Goal: Communication & Community: Answer question/provide support

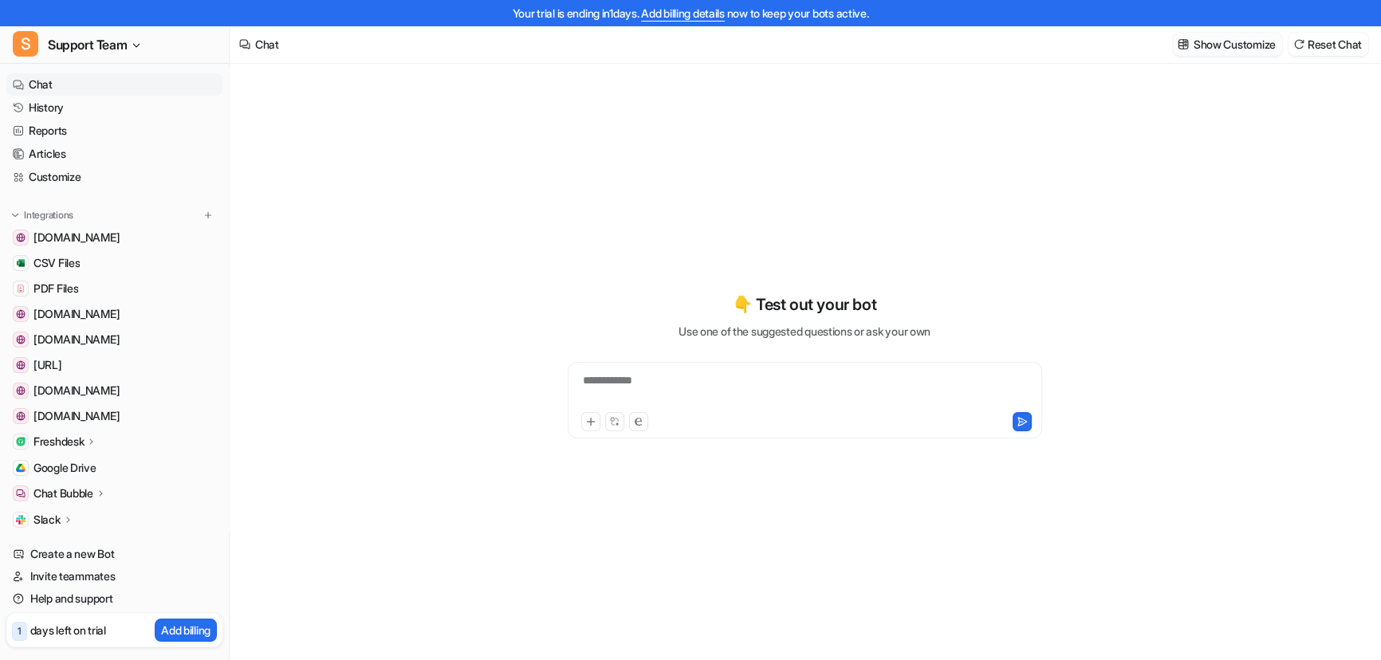
click at [1203, 45] on p "Show Customize" at bounding box center [1235, 44] width 82 height 17
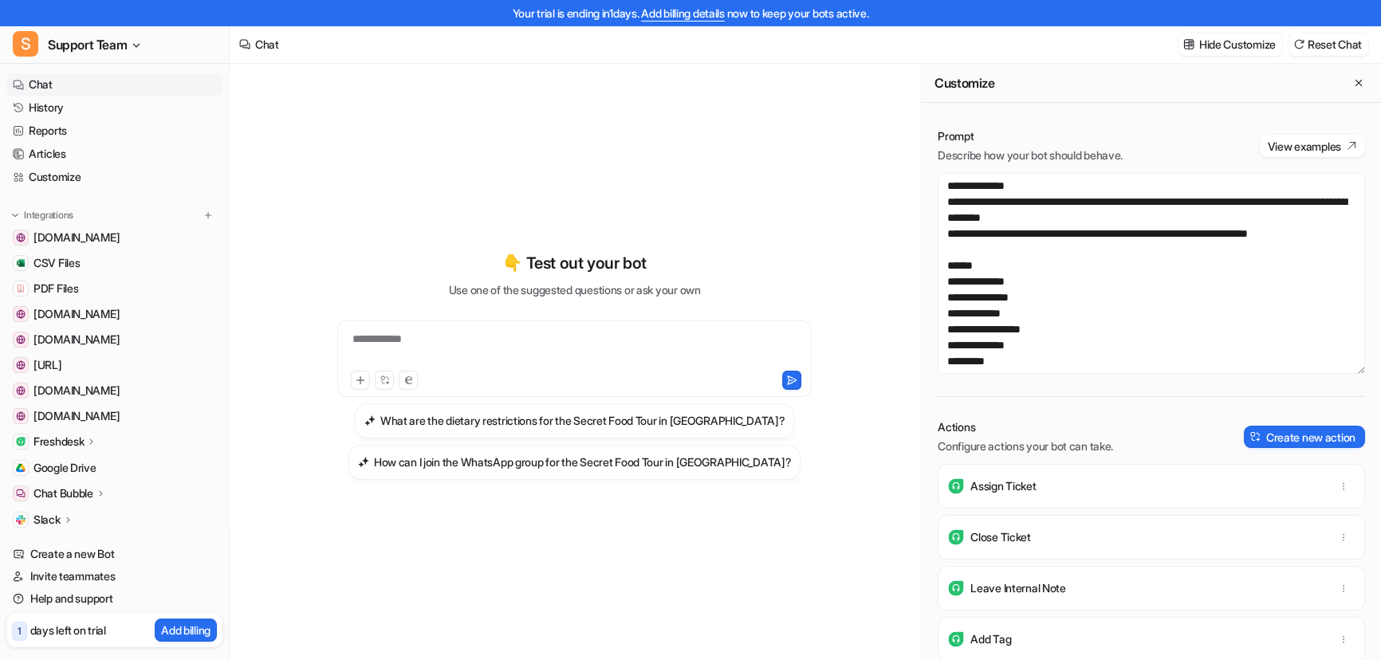
drag, startPoint x: 537, startPoint y: 183, endPoint x: 553, endPoint y: 182, distance: 15.2
click at [537, 183] on div "**********" at bounding box center [574, 365] width 587 height 463
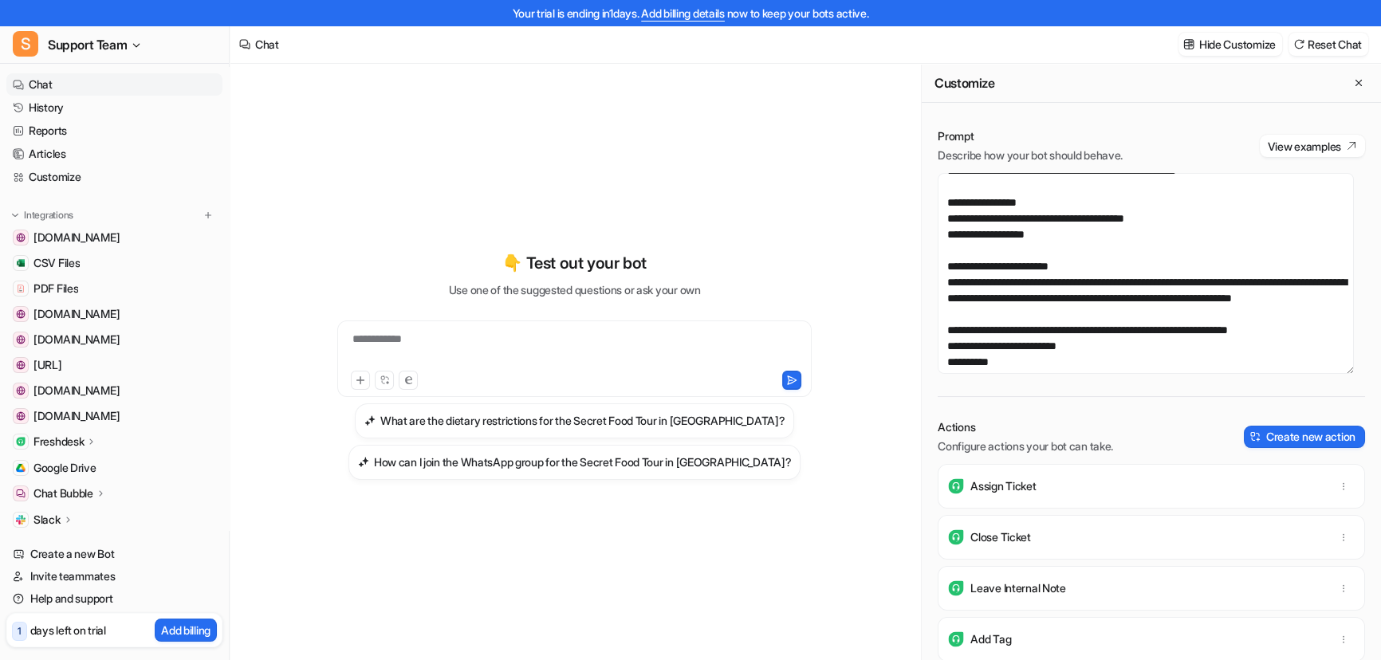
scroll to position [580, 0]
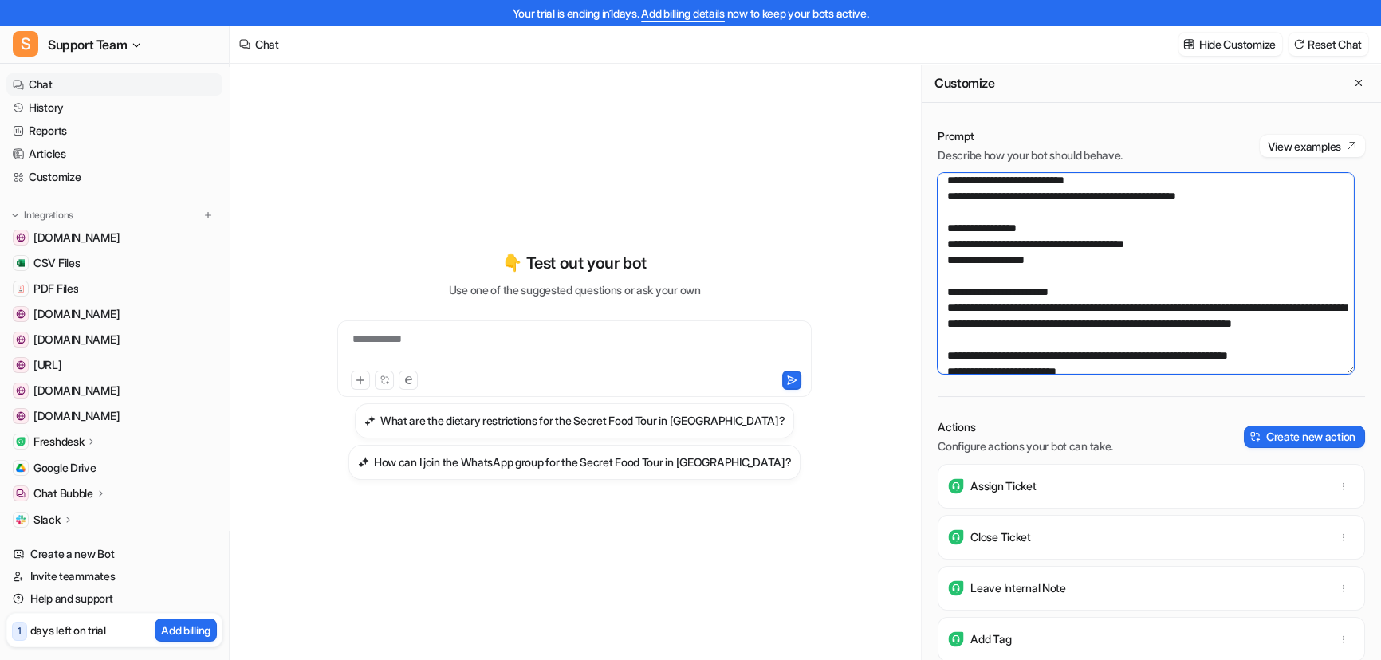
click at [1000, 241] on textarea at bounding box center [1146, 273] width 416 height 201
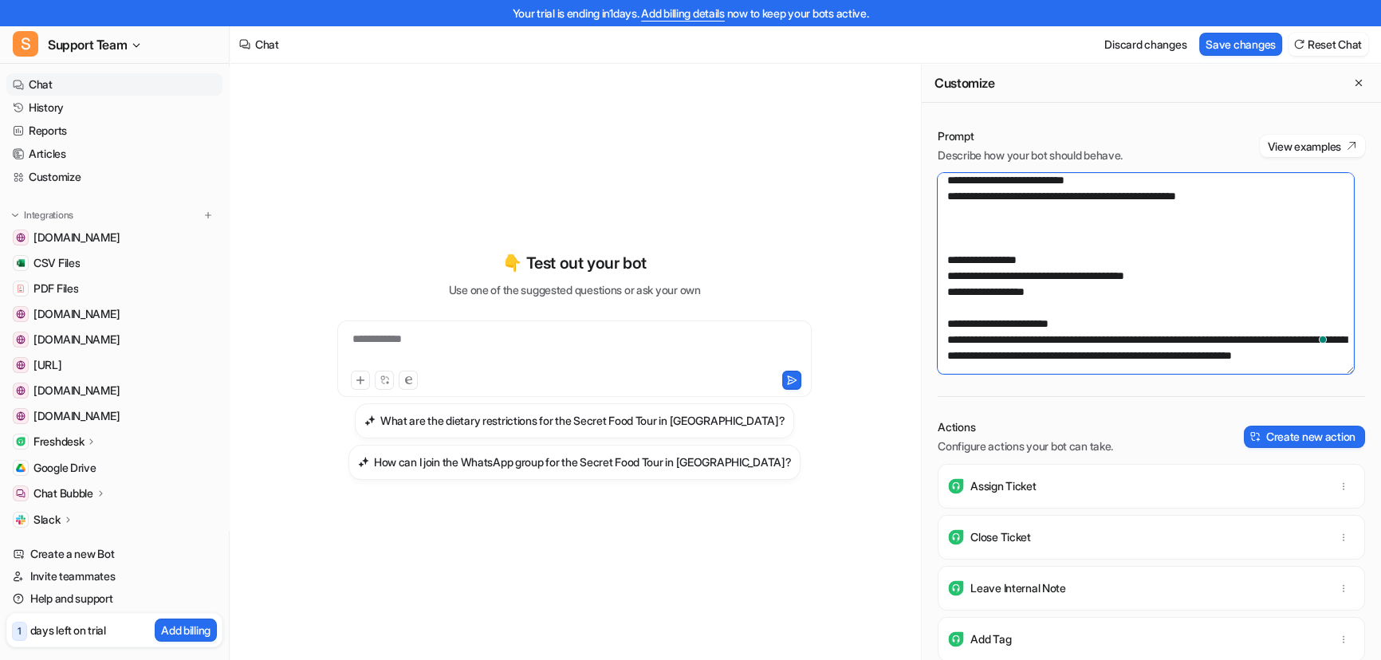
paste textarea "**********"
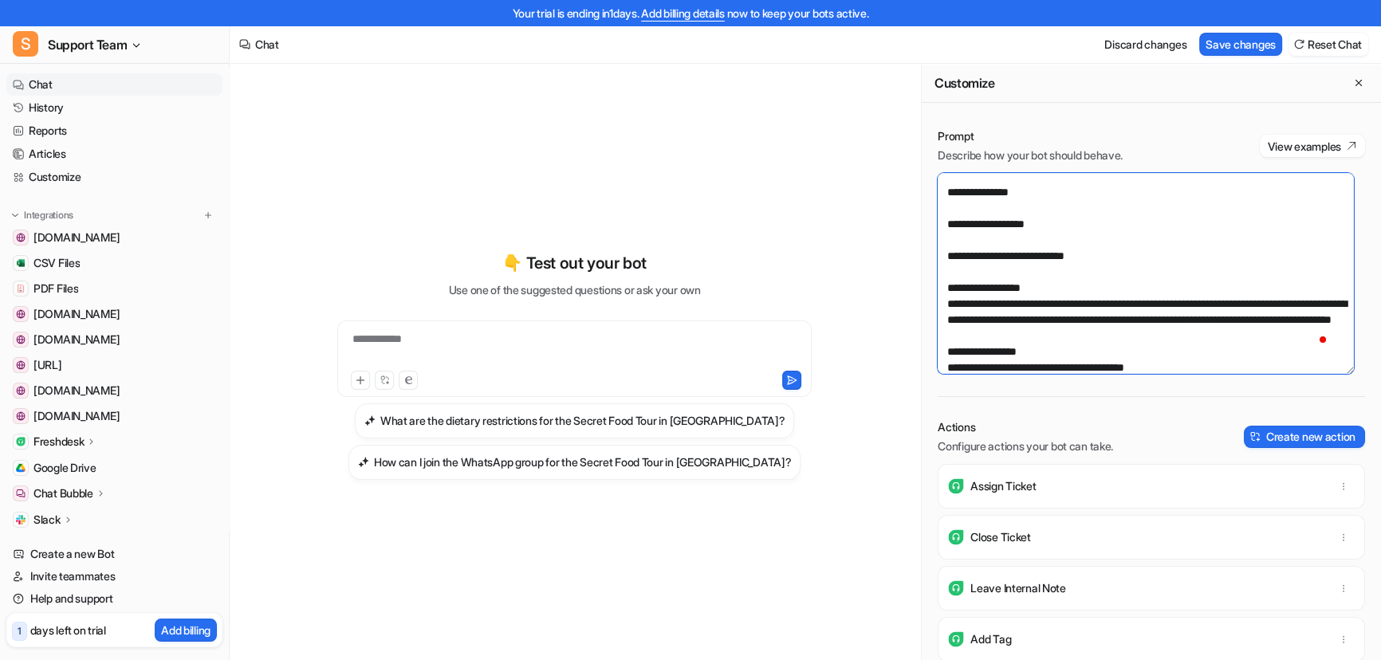
scroll to position [966, 0]
click at [954, 247] on textarea "To enrich screen reader interactions, please activate Accessibility in Grammarl…" at bounding box center [1146, 273] width 416 height 201
click at [961, 246] on textarea "To enrich screen reader interactions, please activate Accessibility in Grammarl…" at bounding box center [1146, 273] width 416 height 201
click at [965, 241] on textarea "To enrich screen reader interactions, please activate Accessibility in Grammarl…" at bounding box center [1146, 273] width 416 height 201
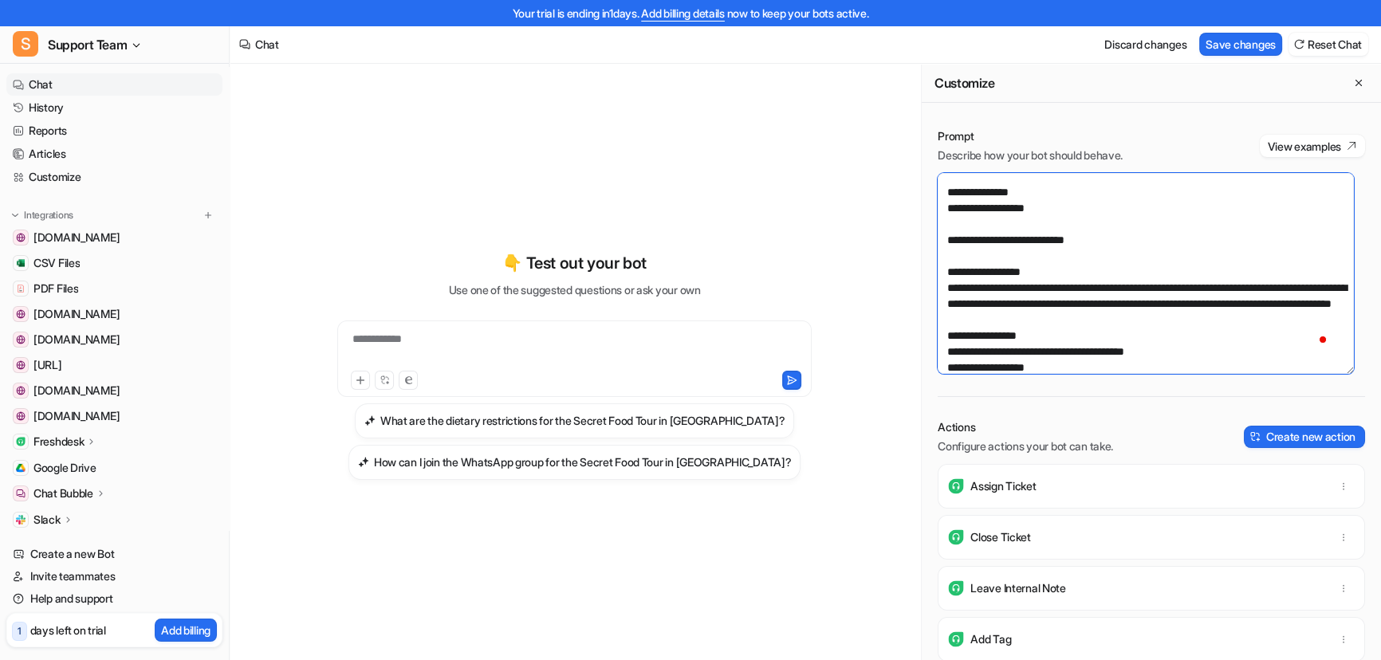
click at [980, 253] on textarea "To enrich screen reader interactions, please activate Accessibility in Grammarl…" at bounding box center [1146, 273] width 416 height 201
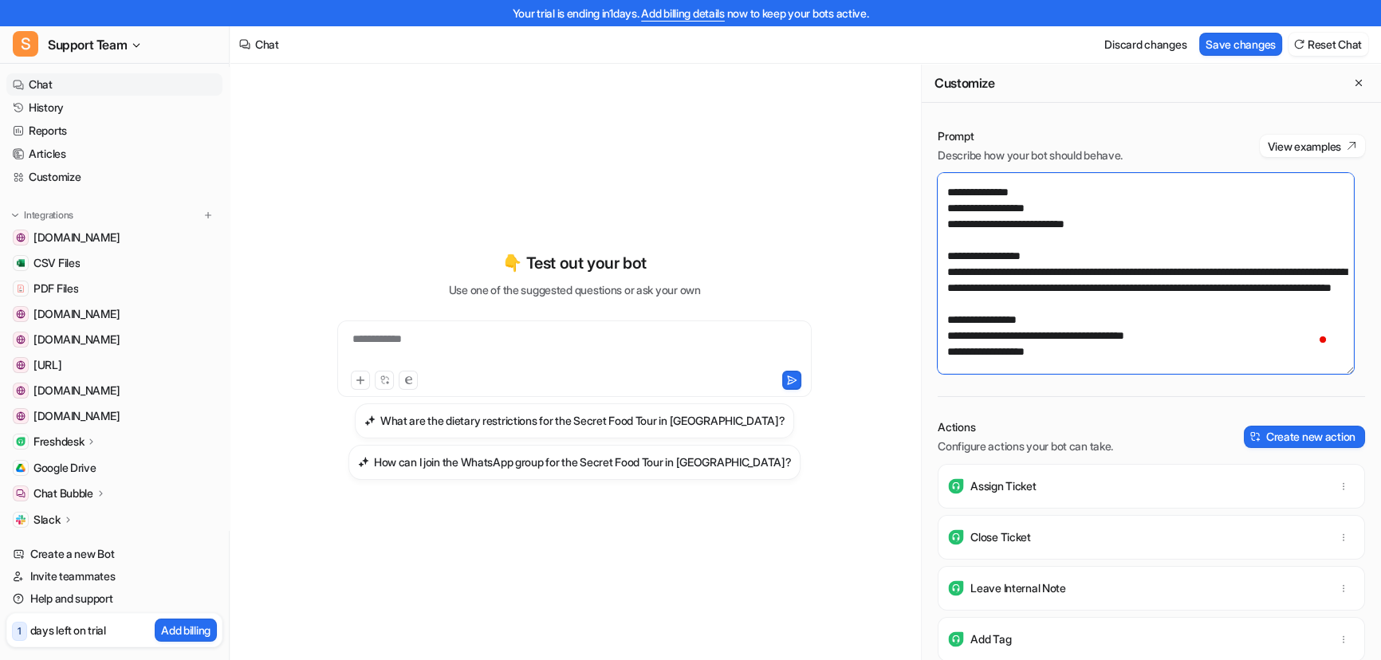
click at [946, 290] on textarea "To enrich screen reader interactions, please activate Accessibility in Grammarl…" at bounding box center [1146, 273] width 416 height 201
drag, startPoint x: 1069, startPoint y: 288, endPoint x: 953, endPoint y: 287, distance: 115.6
click at [953, 287] on textarea "To enrich screen reader interactions, please activate Accessibility in Grammarl…" at bounding box center [1146, 273] width 416 height 201
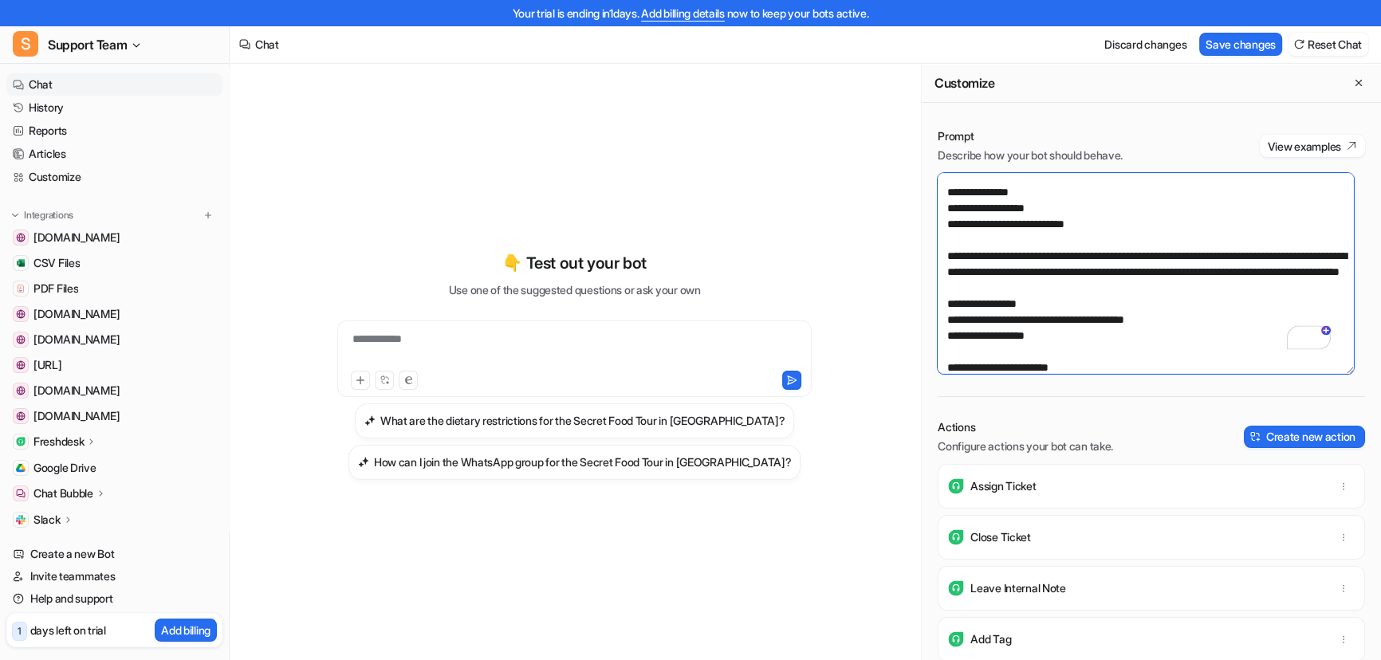
click at [1174, 280] on textarea "To enrich screen reader interactions, please activate Accessibility in Grammarl…" at bounding box center [1146, 273] width 416 height 201
click at [1210, 283] on textarea "To enrich screen reader interactions, please activate Accessibility in Grammarl…" at bounding box center [1146, 273] width 416 height 201
click at [1099, 281] on textarea "To enrich screen reader interactions, please activate Accessibility in Grammarl…" at bounding box center [1146, 273] width 416 height 201
type textarea "**********"
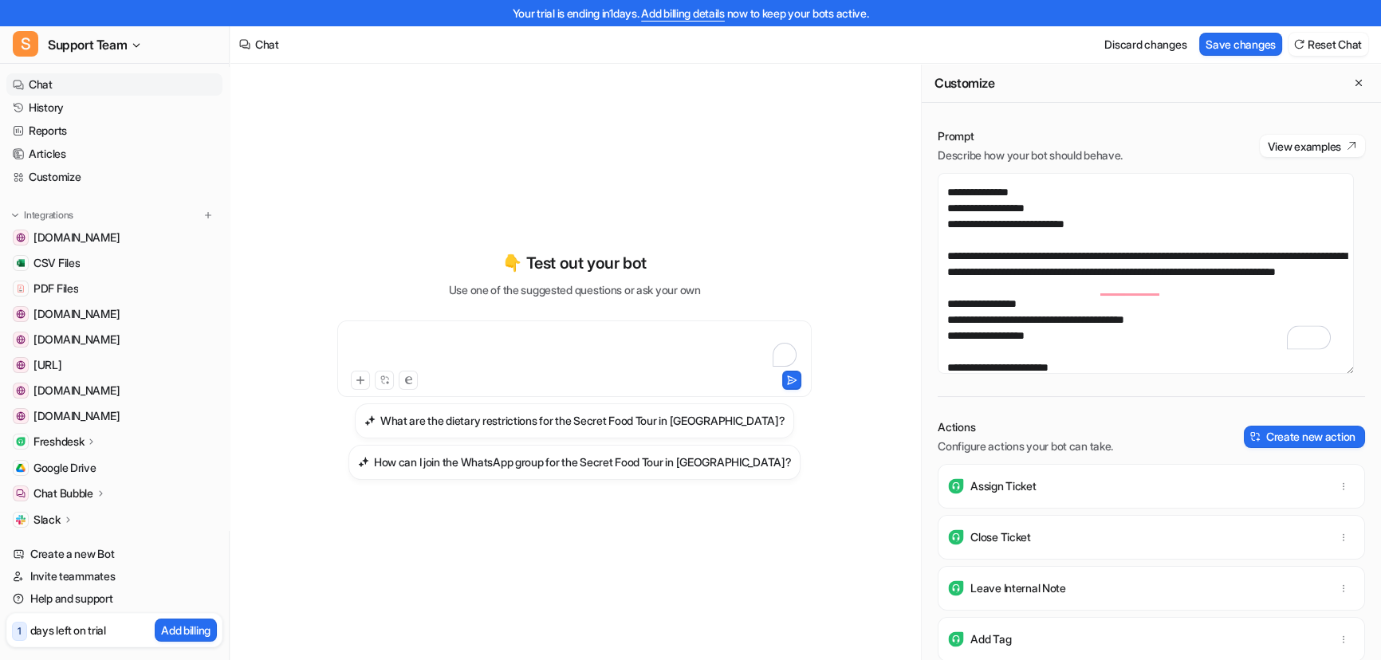
click at [463, 337] on div "To enrich screen reader interactions, please activate Accessibility in Grammarl…" at bounding box center [574, 349] width 466 height 37
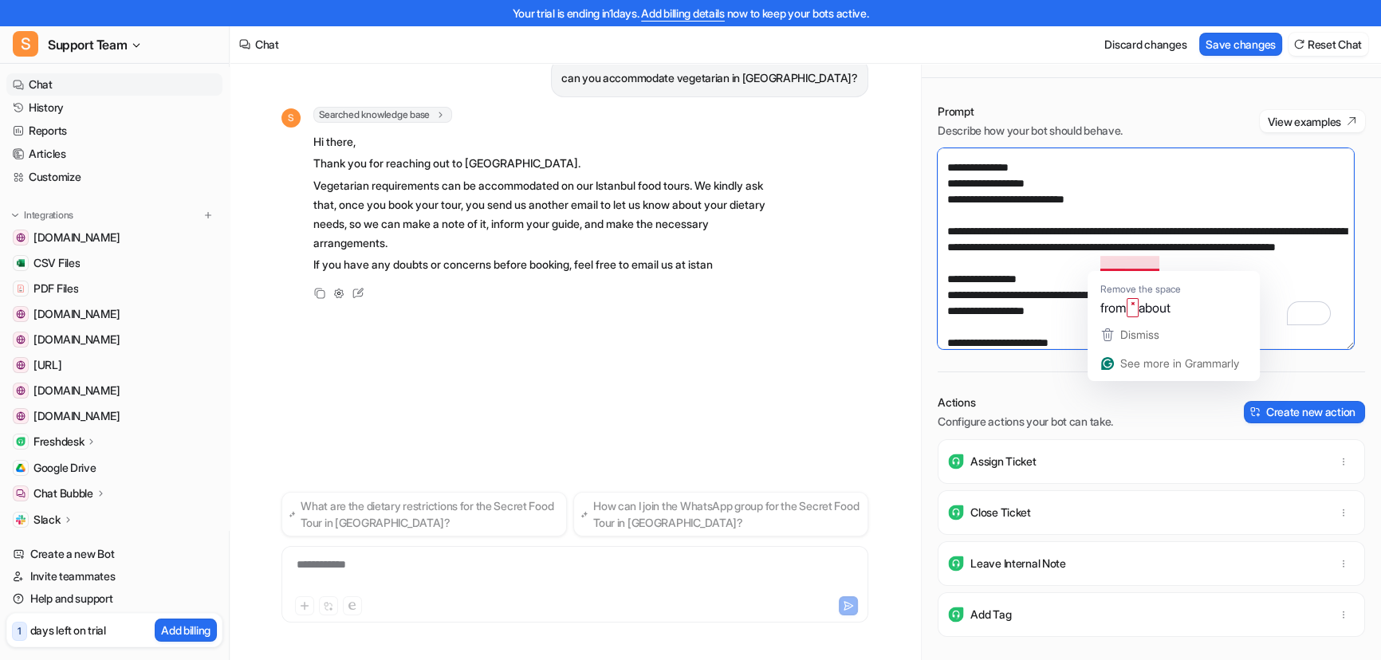
click at [1131, 259] on textarea "To enrich screen reader interactions, please activate Accessibility in Grammarl…" at bounding box center [1146, 248] width 416 height 201
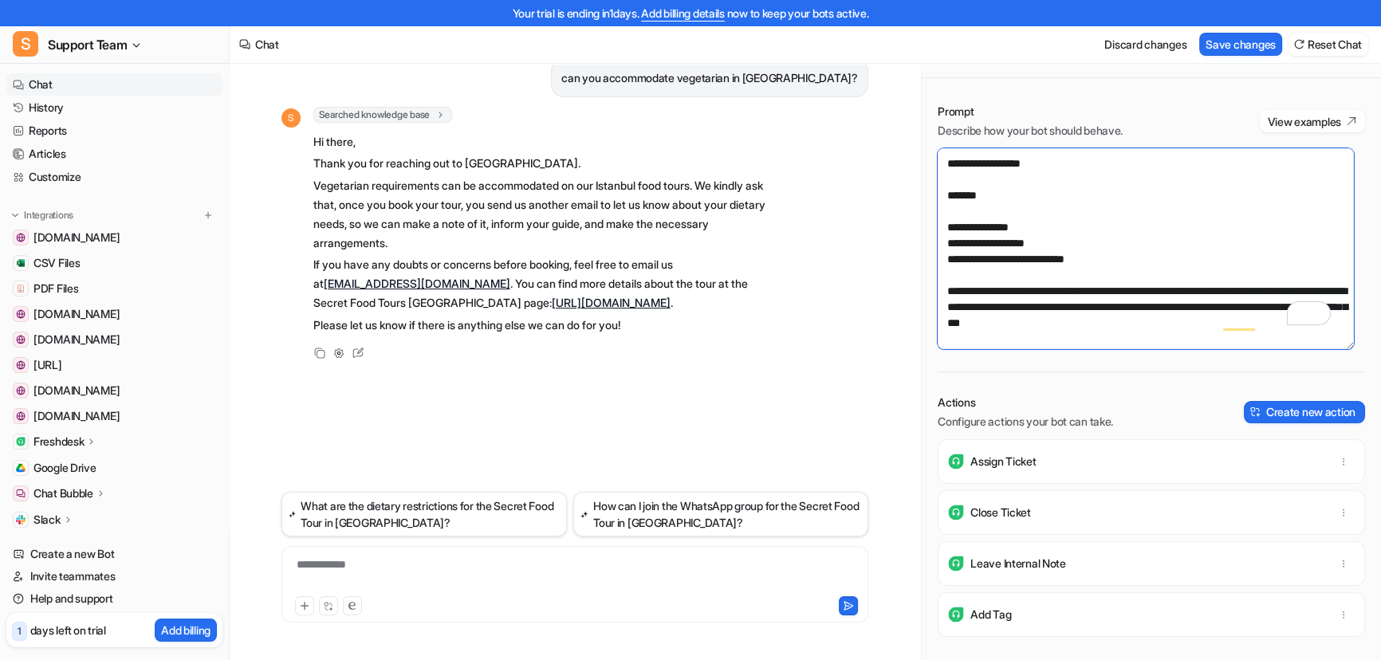
scroll to position [894, 0]
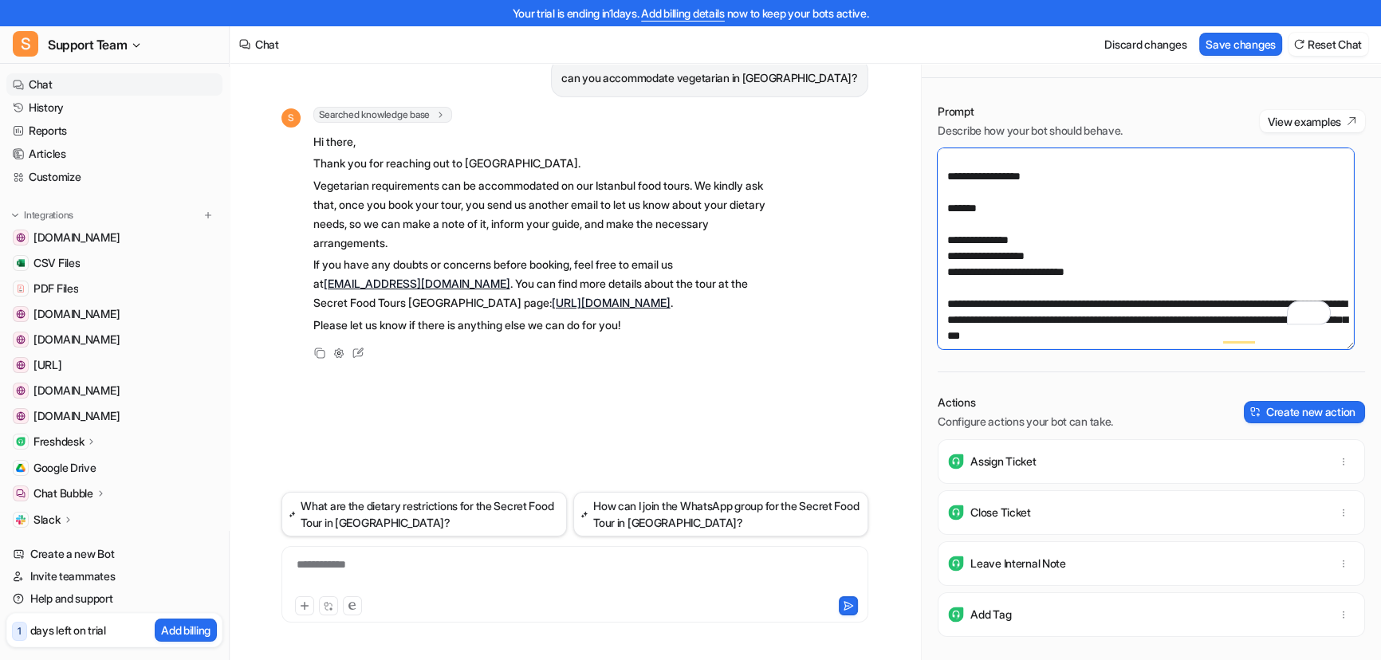
drag, startPoint x: 994, startPoint y: 241, endPoint x: 924, endPoint y: 247, distance: 70.5
click at [924, 247] on div "Prompt Describe how your bot should behave. View examples Actions Configure act…" at bounding box center [1151, 382] width 459 height 589
click at [946, 271] on textarea "To enrich screen reader interactions, please activate Accessibility in Grammarl…" at bounding box center [1146, 248] width 416 height 201
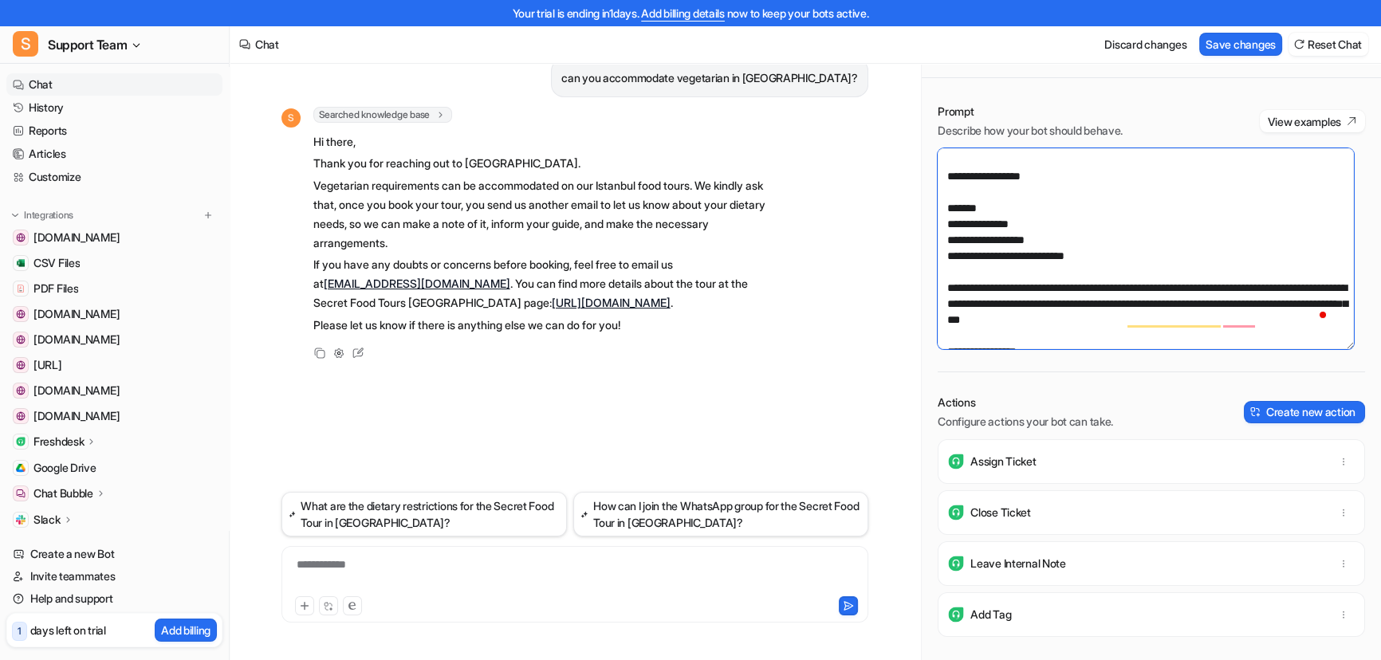
click at [943, 234] on textarea "To enrich screen reader interactions, please activate Accessibility in Grammarl…" at bounding box center [1146, 248] width 416 height 201
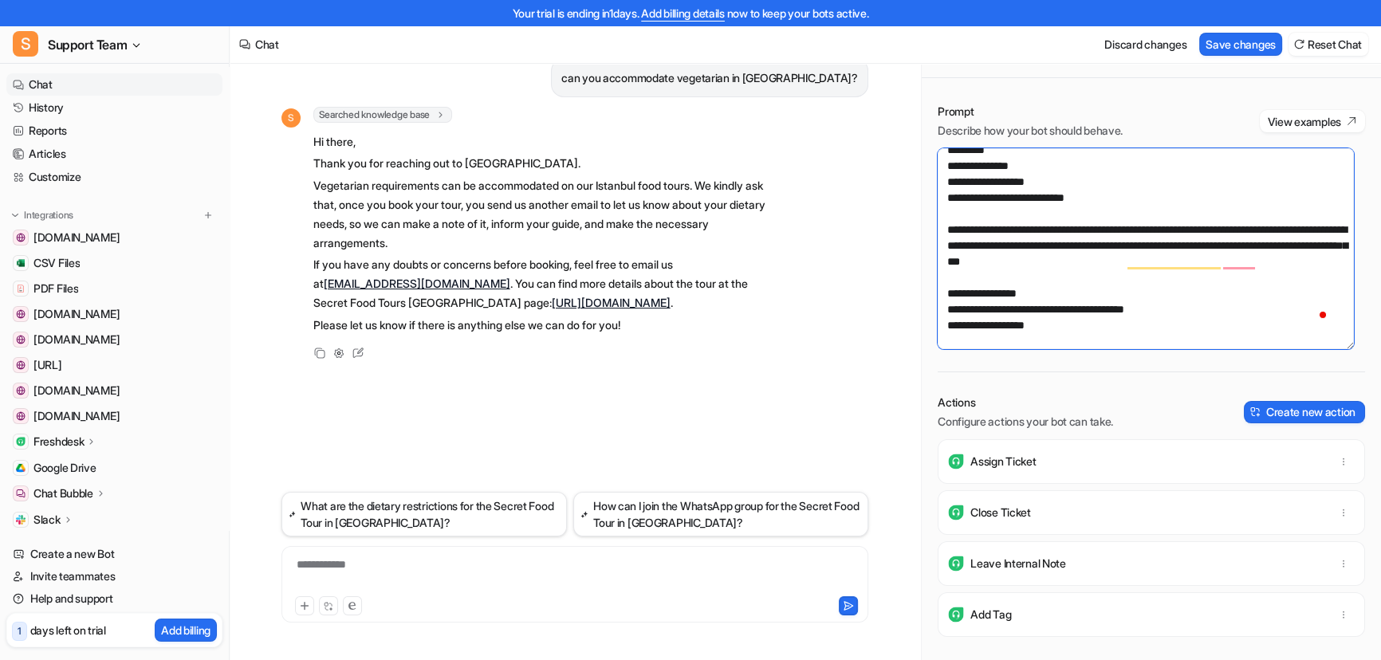
scroll to position [966, 0]
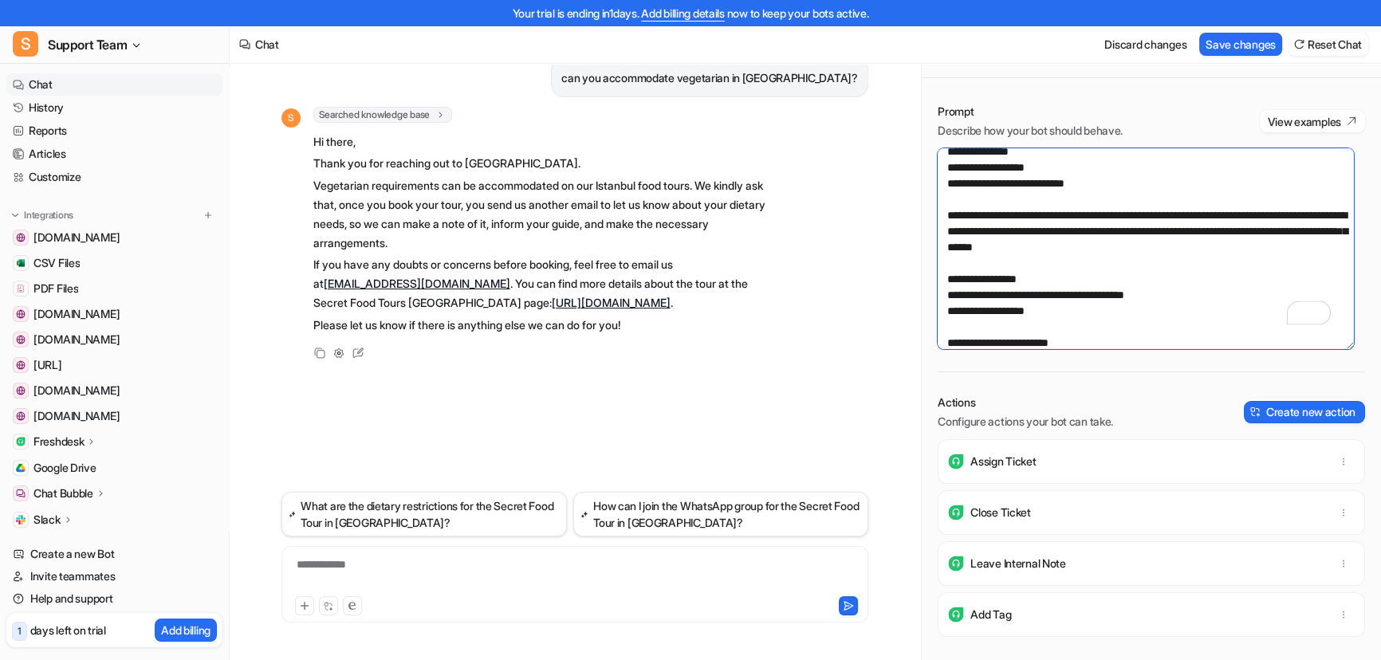
click at [1267, 250] on textarea "To enrich screen reader interactions, please activate Accessibility in Grammarl…" at bounding box center [1146, 248] width 416 height 201
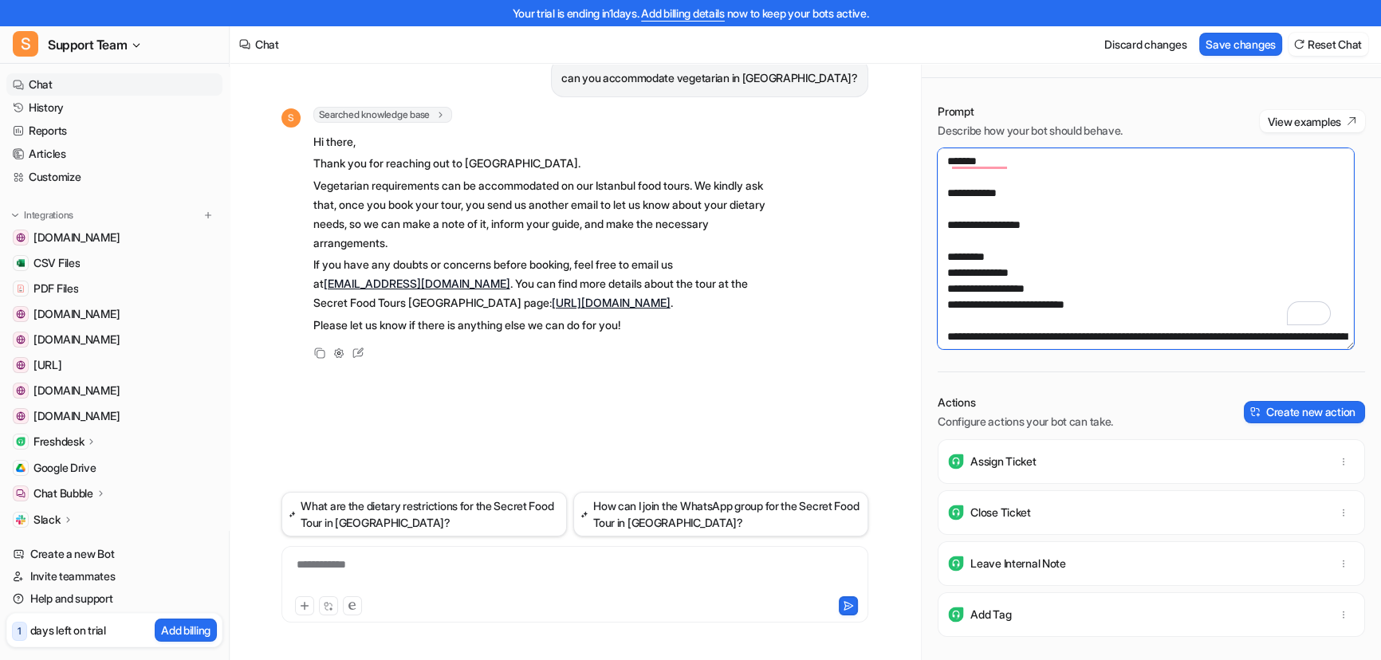
scroll to position [0, 0]
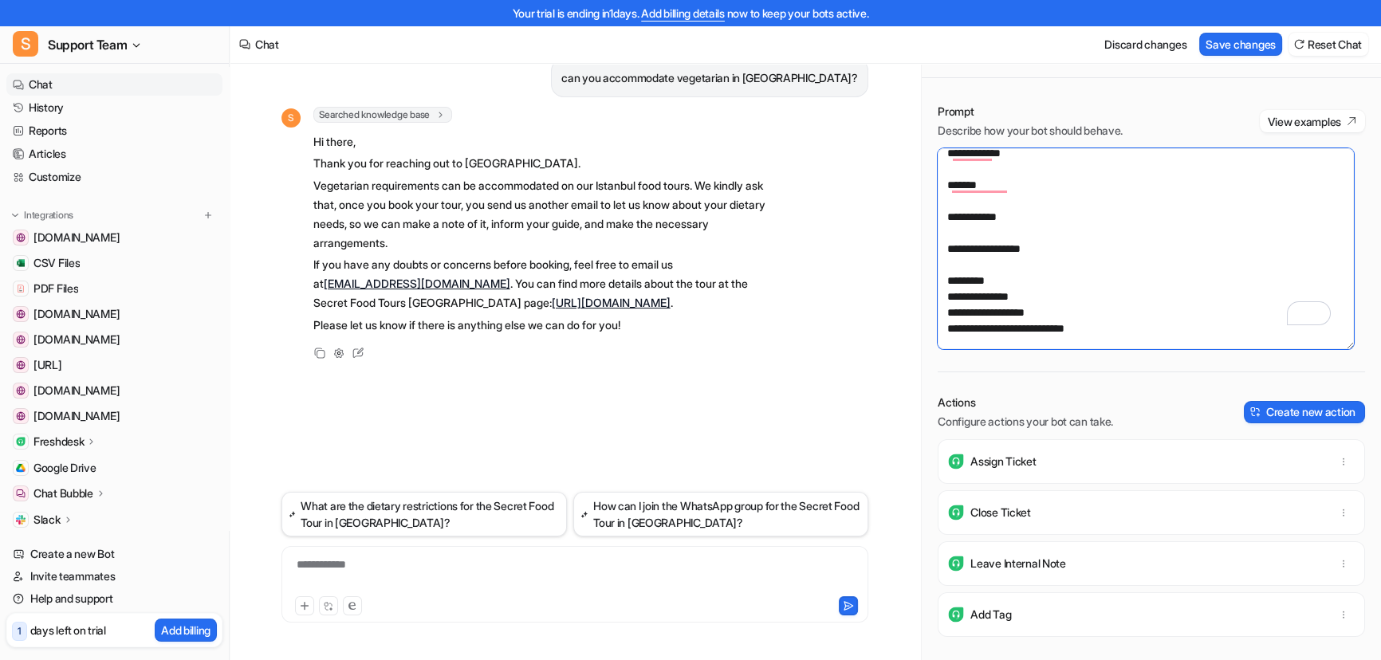
click at [998, 257] on textarea "To enrich screen reader interactions, please activate Accessibility in Grammarl…" at bounding box center [1146, 248] width 416 height 201
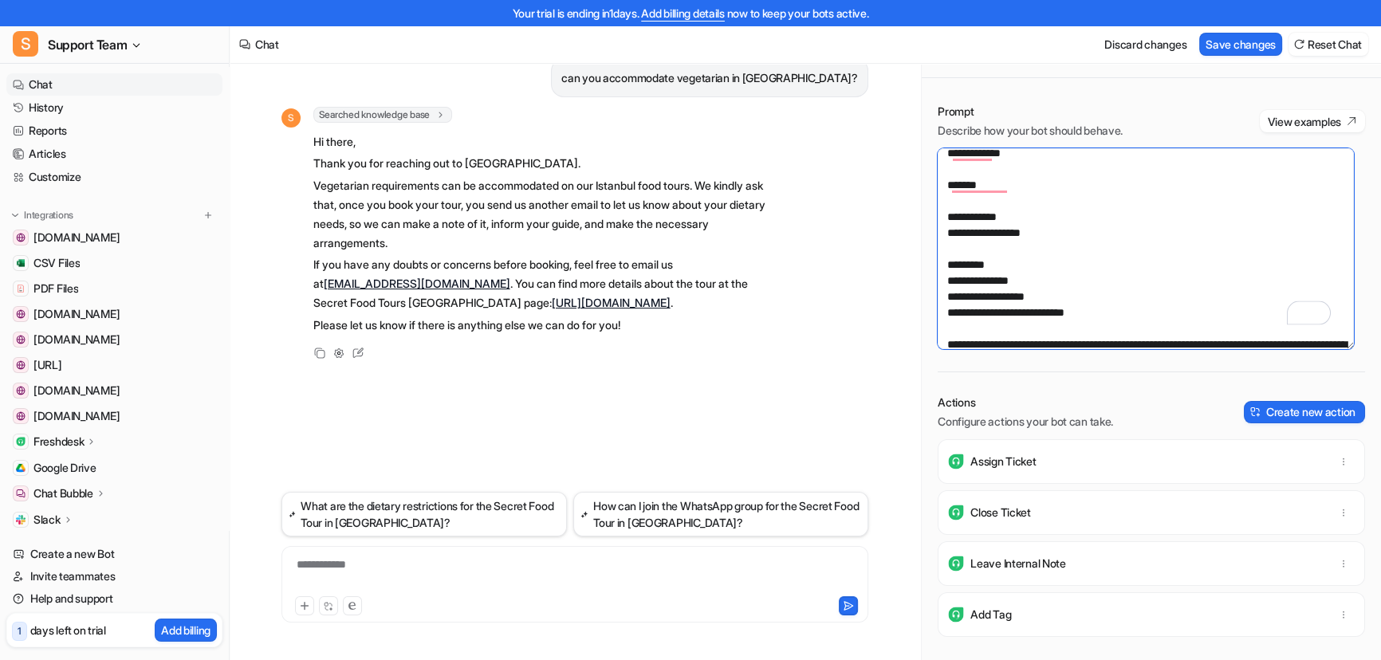
click at [984, 231] on textarea "To enrich screen reader interactions, please activate Accessibility in Grammarl…" at bounding box center [1146, 248] width 416 height 201
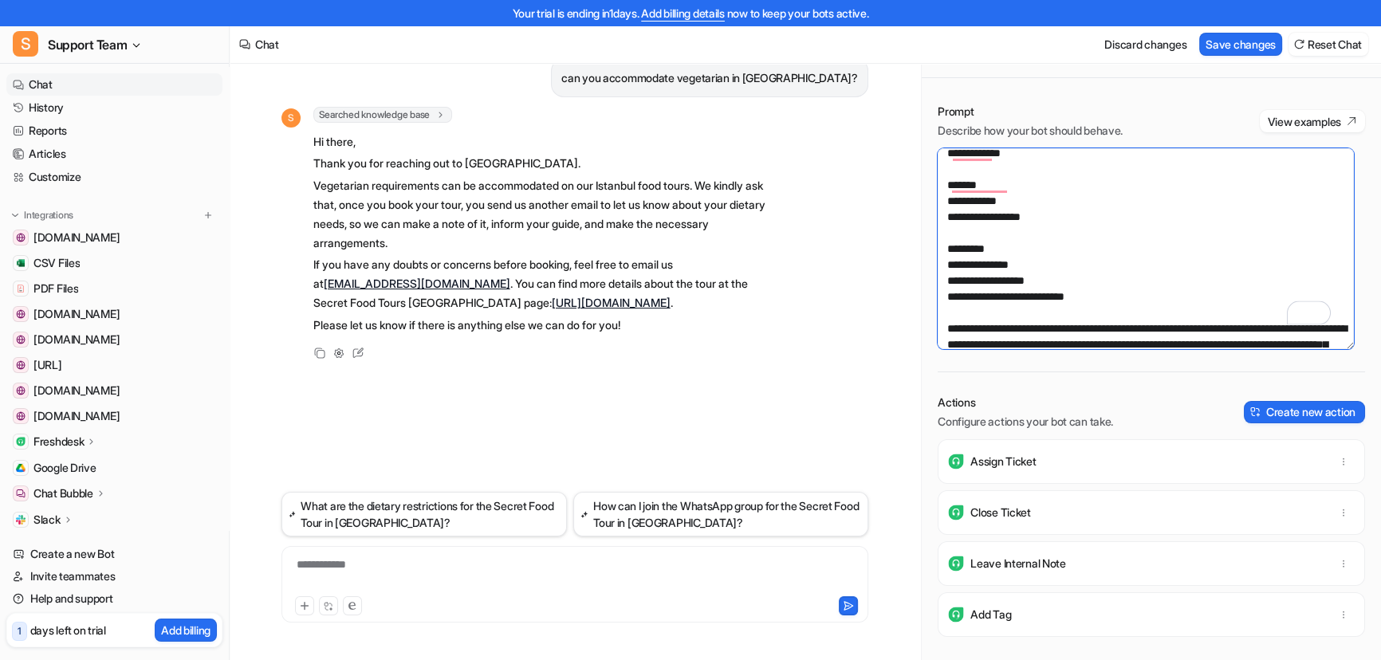
click at [963, 205] on textarea "To enrich screen reader interactions, please activate Accessibility in Grammarl…" at bounding box center [1146, 248] width 416 height 201
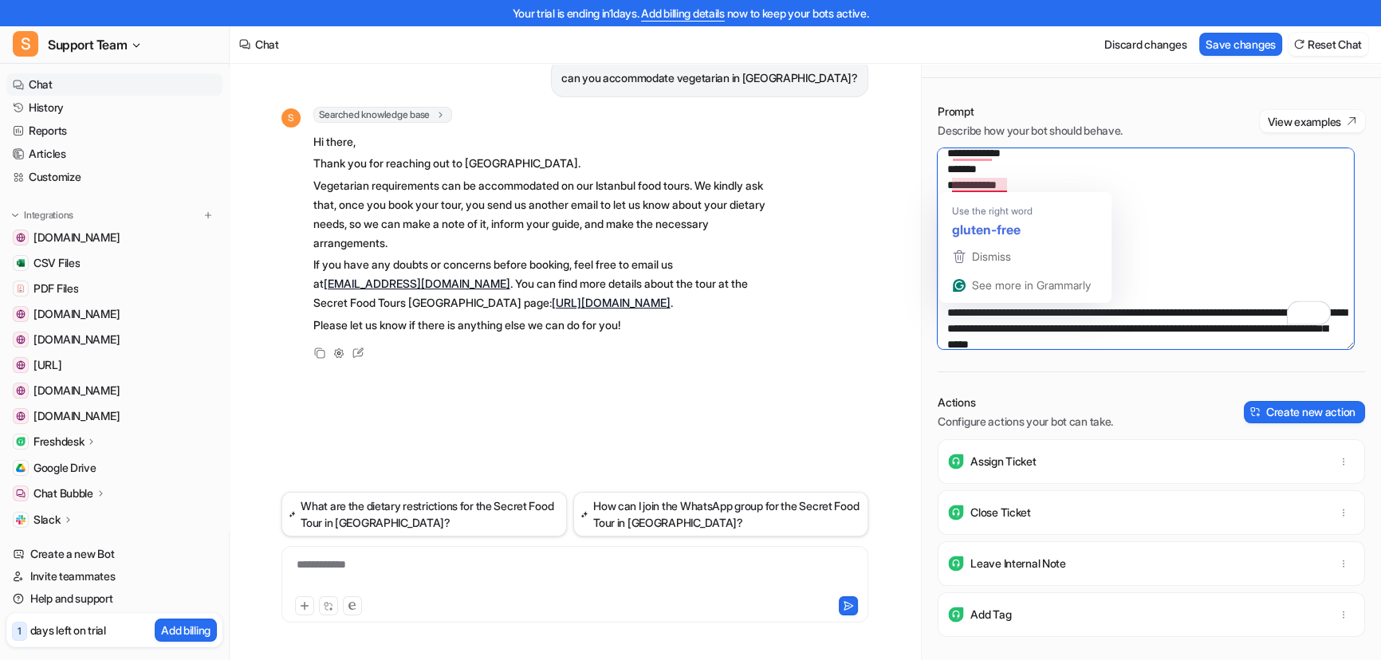
click at [1194, 218] on textarea "To enrich screen reader interactions, please activate Accessibility in Grammarl…" at bounding box center [1146, 248] width 416 height 201
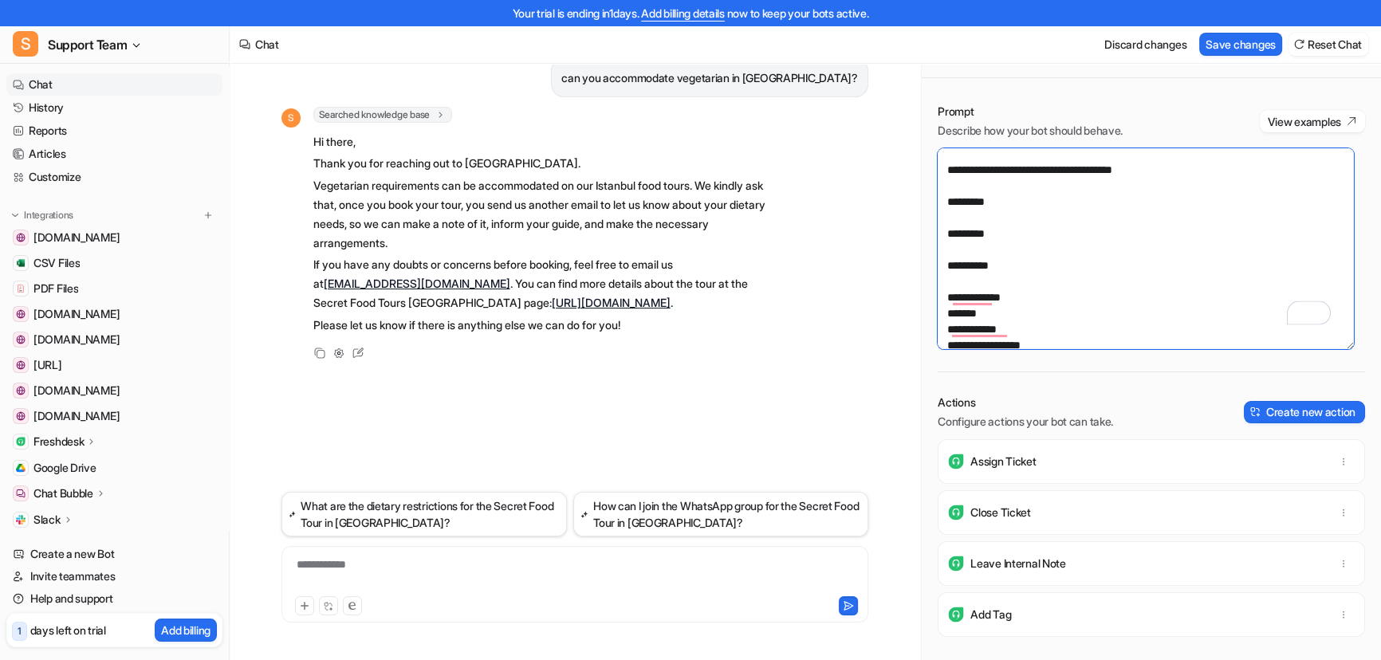
click at [972, 317] on textarea "To enrich screen reader interactions, please activate Accessibility in Grammarl…" at bounding box center [1146, 248] width 416 height 201
click at [970, 278] on textarea "To enrich screen reader interactions, please activate Accessibility in Grammarl…" at bounding box center [1146, 248] width 416 height 201
click at [962, 247] on textarea "To enrich screen reader interactions, please activate Accessibility in Grammarl…" at bounding box center [1146, 248] width 416 height 201
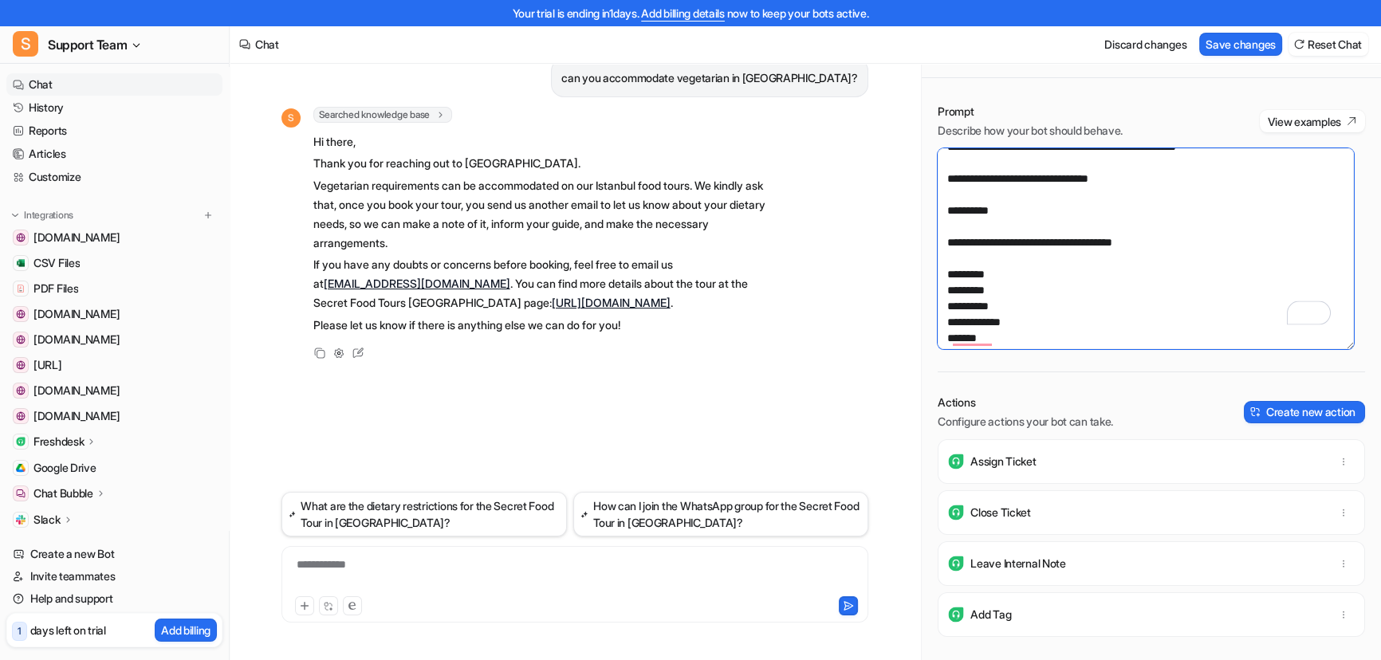
click at [944, 273] on textarea "To enrich screen reader interactions, please activate Accessibility in Grammarl…" at bounding box center [1146, 248] width 416 height 201
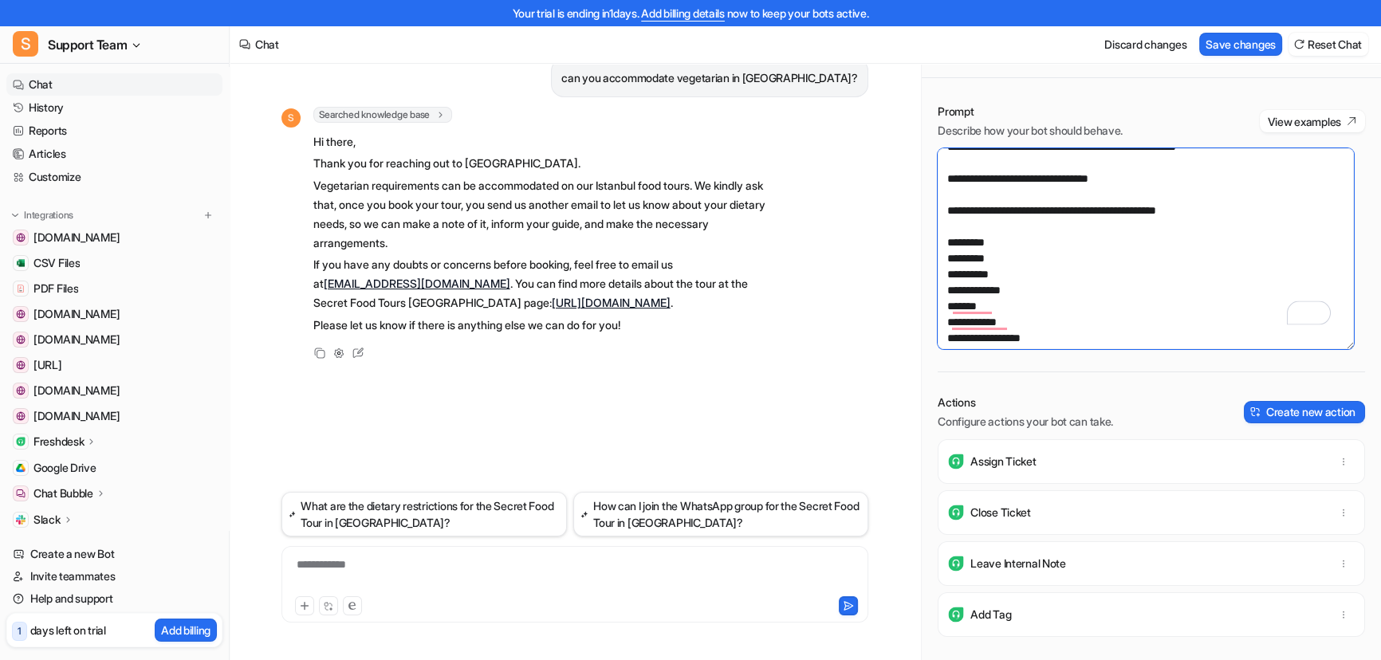
click at [947, 215] on textarea "To enrich screen reader interactions, please activate Accessibility in Grammarl…" at bounding box center [1146, 248] width 416 height 201
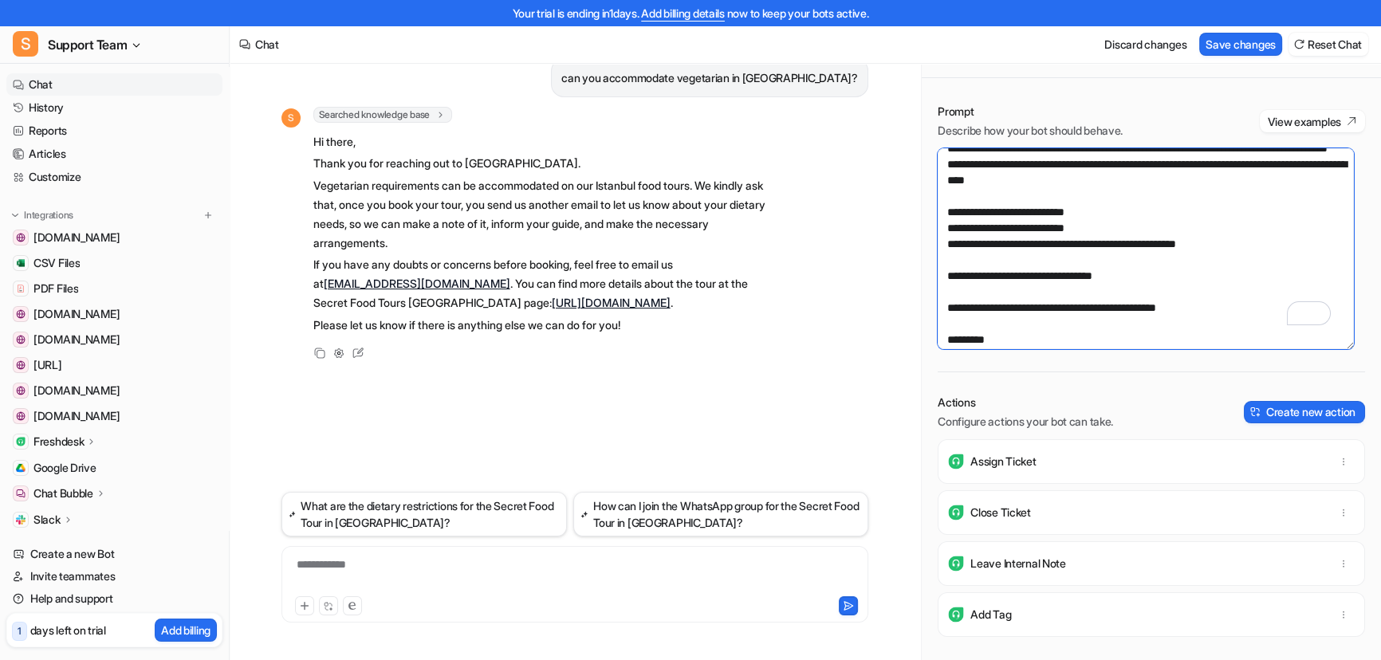
drag, startPoint x: 971, startPoint y: 238, endPoint x: 1257, endPoint y: 275, distance: 287.9
click at [1257, 275] on textarea "To enrich screen reader interactions, please activate Accessibility in Grammarl…" at bounding box center [1146, 248] width 416 height 201
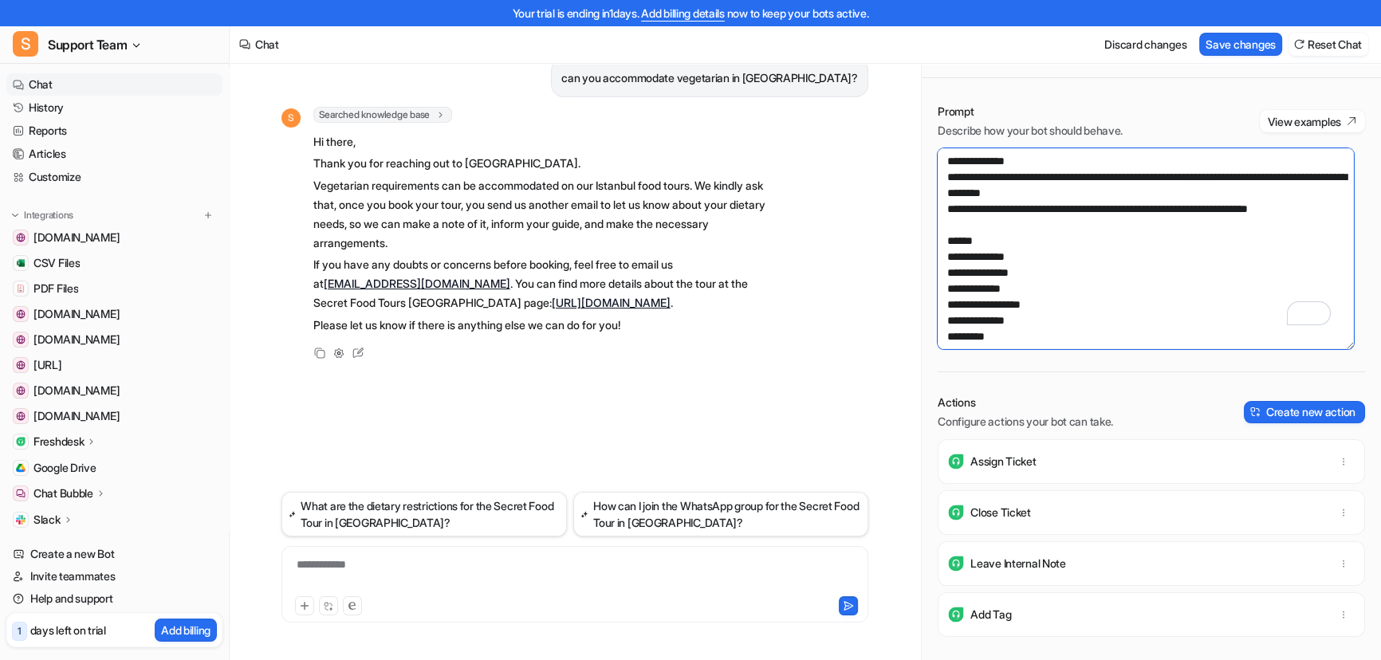
drag, startPoint x: 1025, startPoint y: 160, endPoint x: 870, endPoint y: 144, distance: 156.4
click at [870, 144] on div "**********" at bounding box center [805, 350] width 1151 height 622
click at [1092, 271] on textarea "To enrich screen reader interactions, please activate Accessibility in Grammarl…" at bounding box center [1146, 248] width 416 height 201
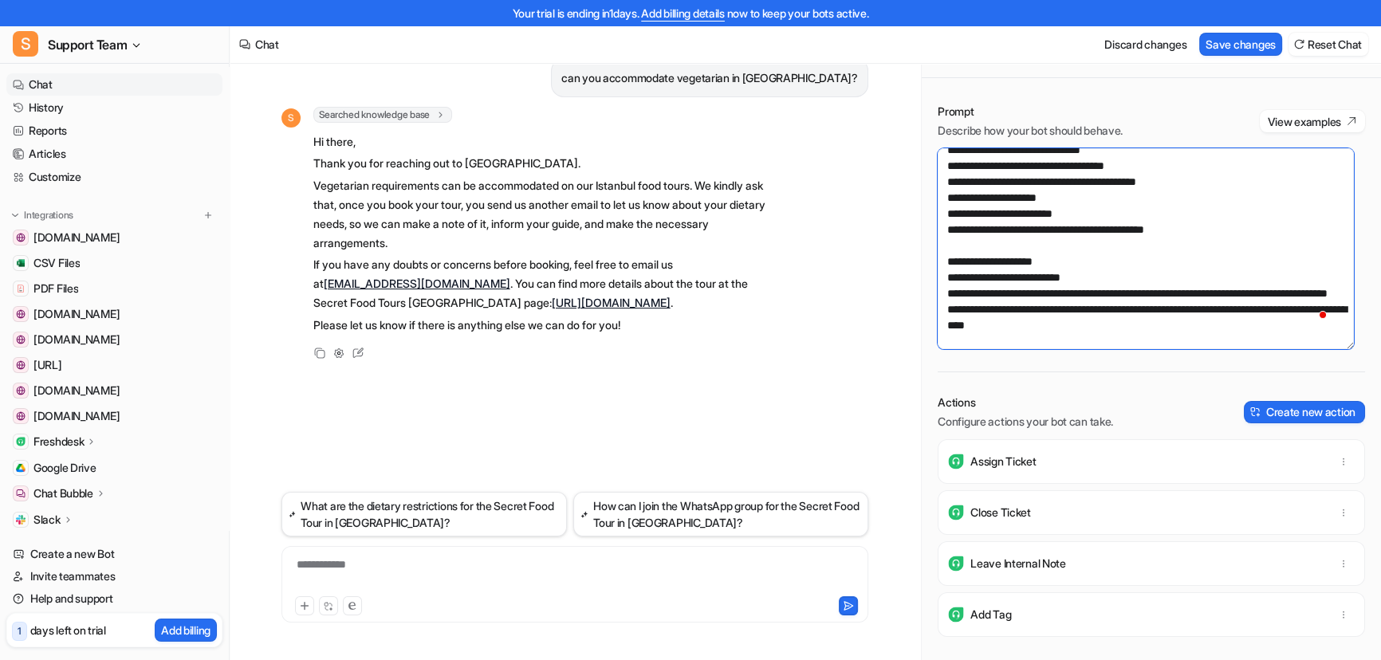
click at [955, 262] on textarea "To enrich screen reader interactions, please activate Accessibility in Grammarl…" at bounding box center [1146, 248] width 416 height 201
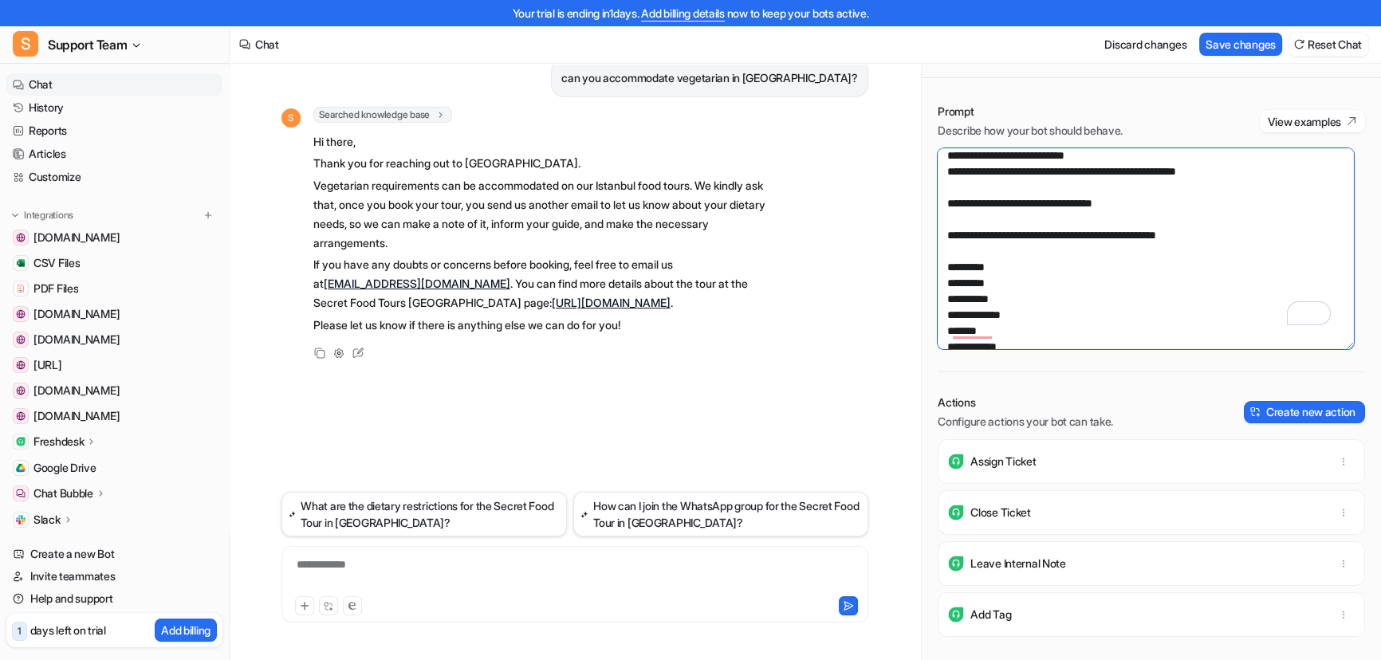
drag, startPoint x: 1247, startPoint y: 202, endPoint x: 929, endPoint y: 167, distance: 320.0
click at [929, 167] on div "Prompt Describe how your bot should behave. View examples Actions Configure act…" at bounding box center [1151, 382] width 459 height 589
click at [969, 220] on textarea "To enrich screen reader interactions, please activate Accessibility in Grammarl…" at bounding box center [1146, 248] width 416 height 201
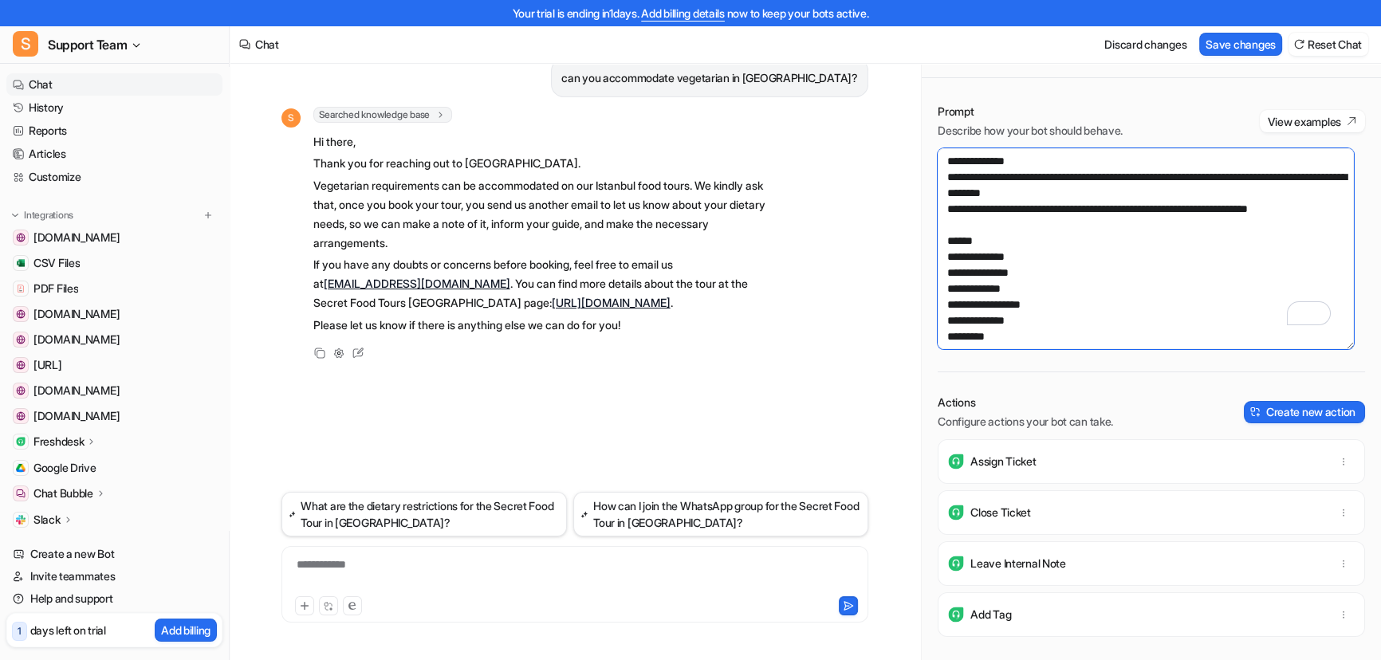
drag, startPoint x: 1049, startPoint y: 158, endPoint x: 933, endPoint y: 163, distance: 115.7
click at [933, 163] on div "Prompt Describe how your bot should behave. View examples Actions Configure act…" at bounding box center [1151, 382] width 459 height 589
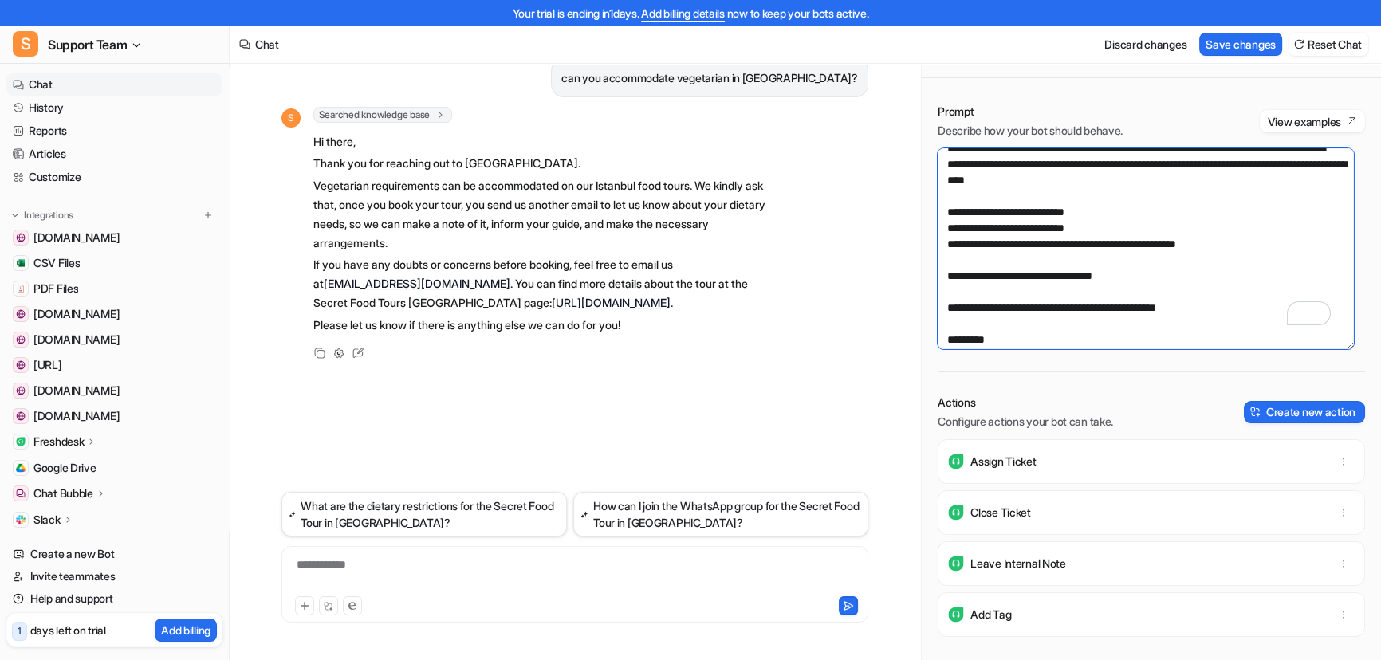
click at [970, 229] on textarea "To enrich screen reader interactions, please activate Accessibility in Grammarl…" at bounding box center [1146, 248] width 416 height 201
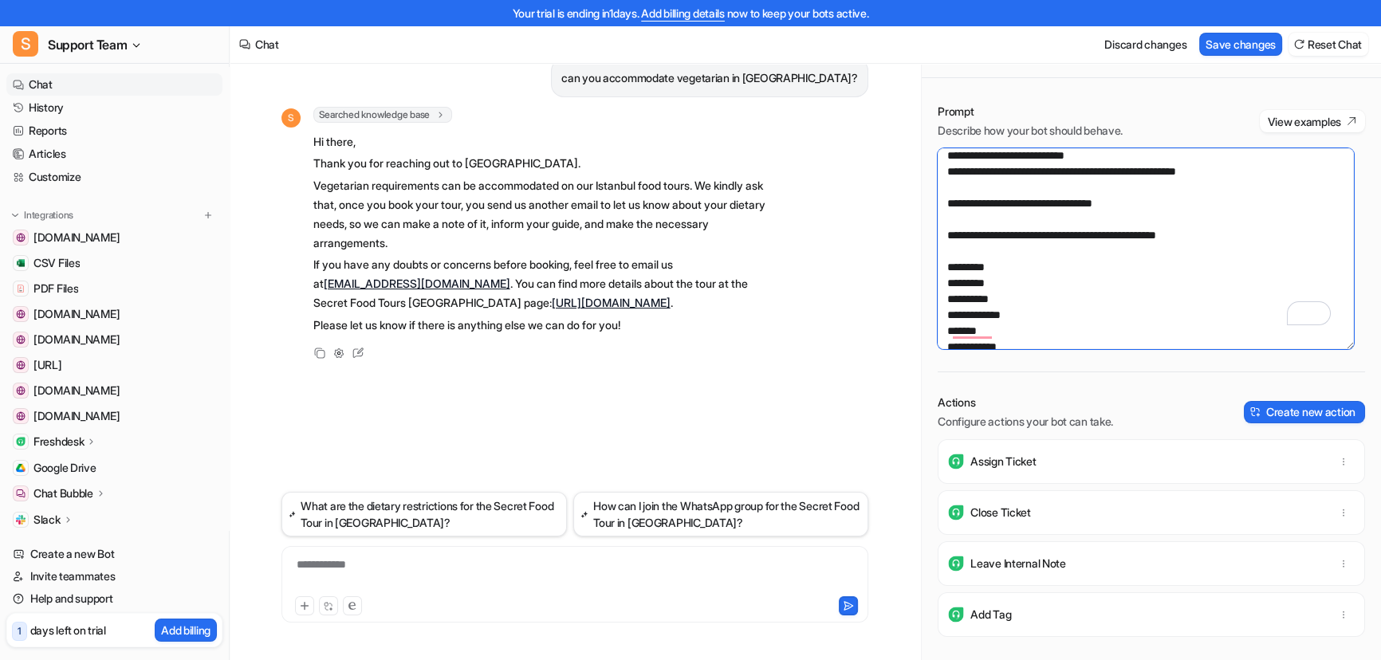
click at [988, 228] on textarea "To enrich screen reader interactions, please activate Accessibility in Grammarl…" at bounding box center [1146, 248] width 416 height 201
click at [977, 217] on textarea "To enrich screen reader interactions, please activate Accessibility in Grammarl…" at bounding box center [1146, 248] width 416 height 201
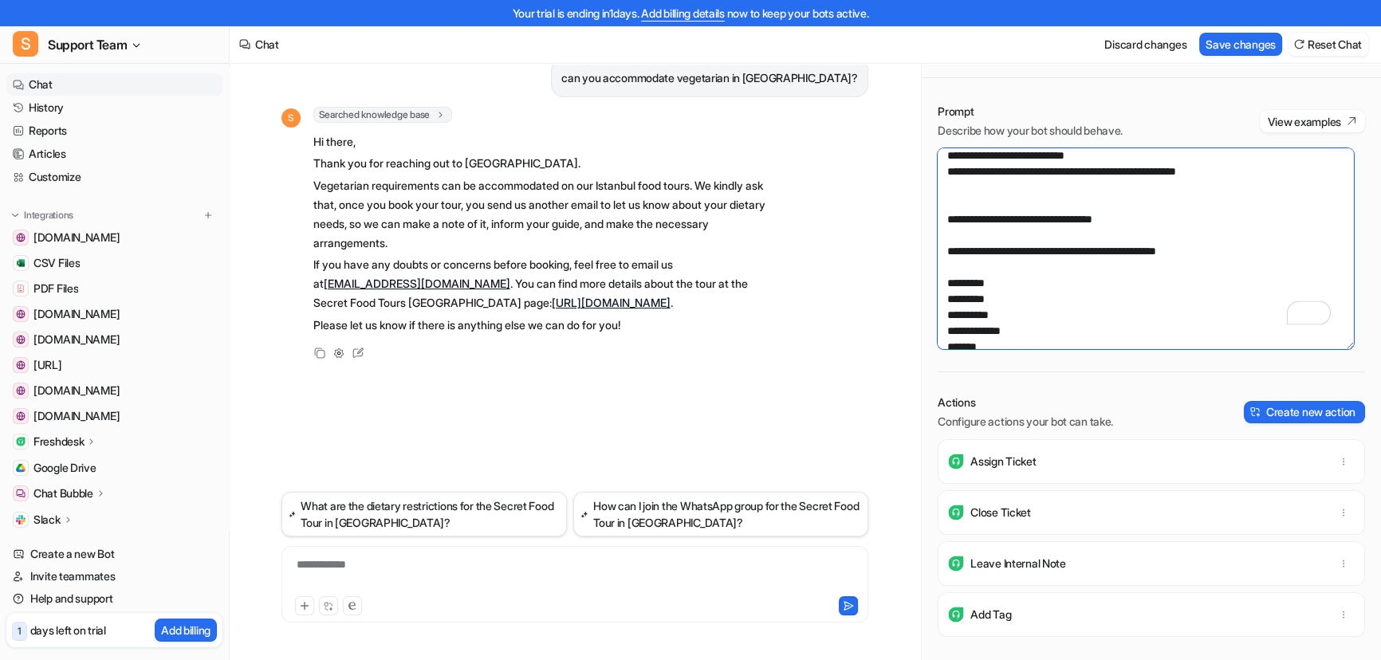
paste textarea "**********"
click at [951, 283] on textarea "To enrich screen reader interactions, please activate Accessibility in Grammarl…" at bounding box center [1146, 248] width 416 height 201
click at [947, 281] on textarea "To enrich screen reader interactions, please activate Accessibility in Grammarl…" at bounding box center [1146, 248] width 416 height 201
drag, startPoint x: 1003, startPoint y: 280, endPoint x: 871, endPoint y: 284, distance: 132.4
click at [871, 284] on div "**********" at bounding box center [805, 350] width 1151 height 622
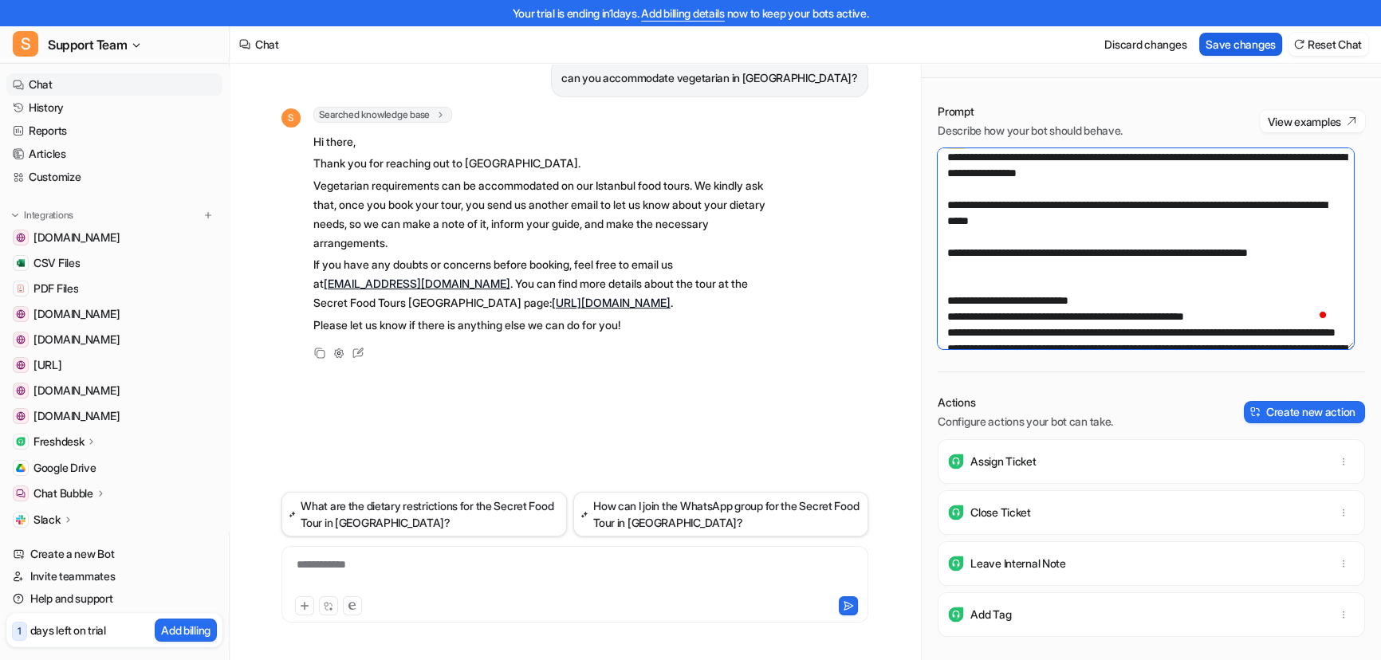
type textarea "**********"
click at [1241, 46] on button "Save changes" at bounding box center [1240, 44] width 83 height 23
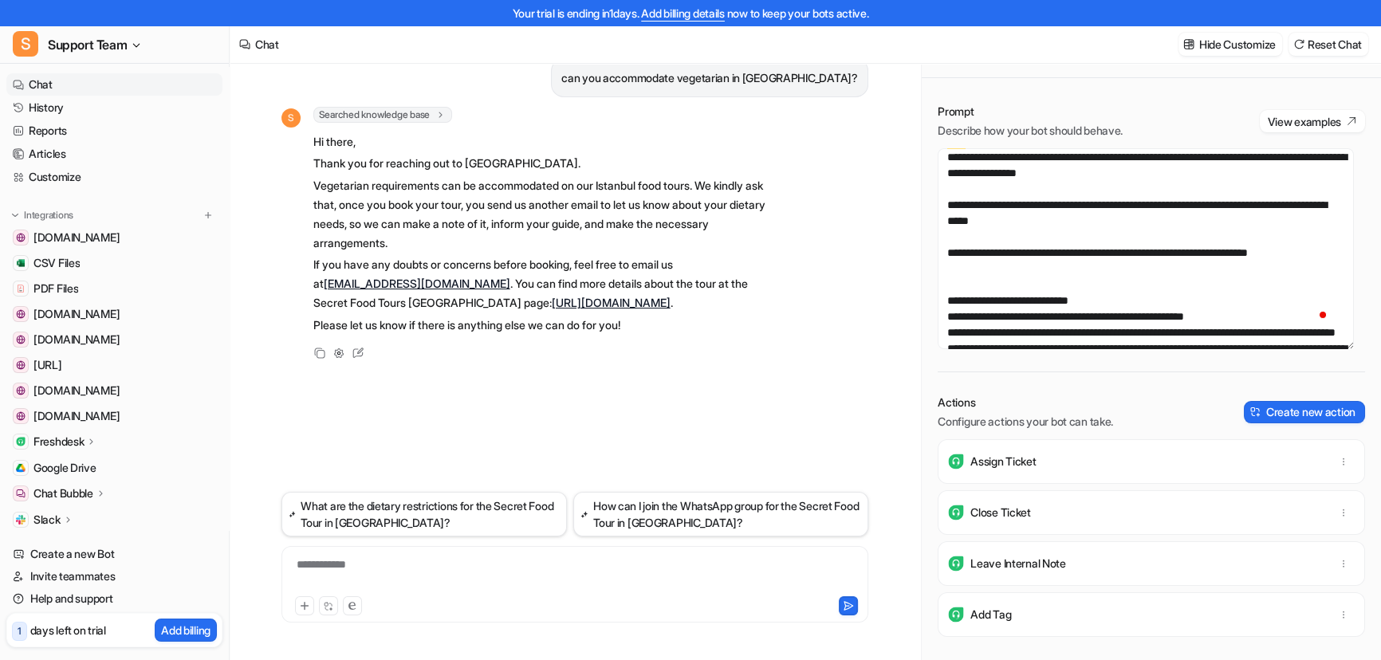
click at [679, 332] on p "Please let us know if there is anything else we can do for you!" at bounding box center [546, 325] width 466 height 19
click at [697, 402] on div "can you accommodate vegetarian in [GEOGRAPHIC_DATA]? S Searched knowledge base …" at bounding box center [574, 265] width 587 height 453
click at [443, 570] on div "To enrich screen reader interactions, please activate Accessibility in Grammarl…" at bounding box center [574, 575] width 579 height 37
click at [1318, 27] on div "Hide Customize Reset Chat" at bounding box center [1273, 44] width 203 height 36
click at [1318, 38] on button "Reset Chat" at bounding box center [1329, 44] width 80 height 23
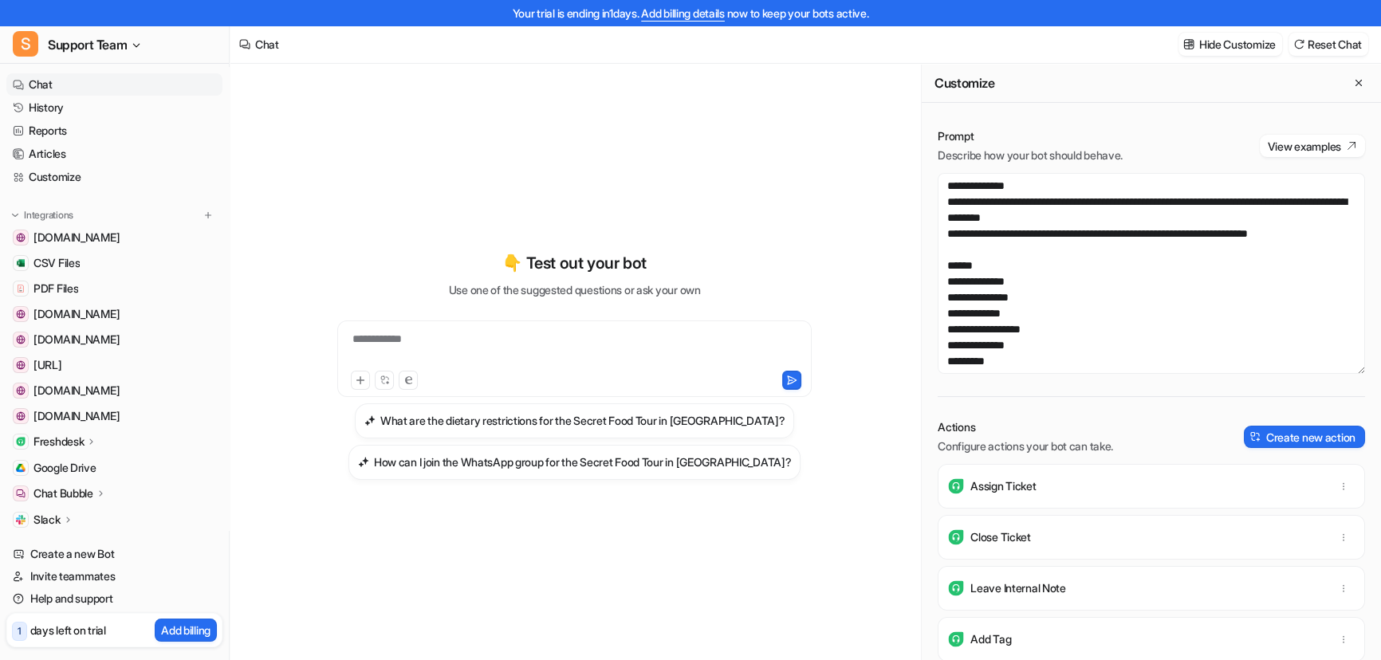
click at [524, 329] on div "**********" at bounding box center [574, 359] width 474 height 77
click at [523, 335] on div "**********" at bounding box center [574, 349] width 466 height 37
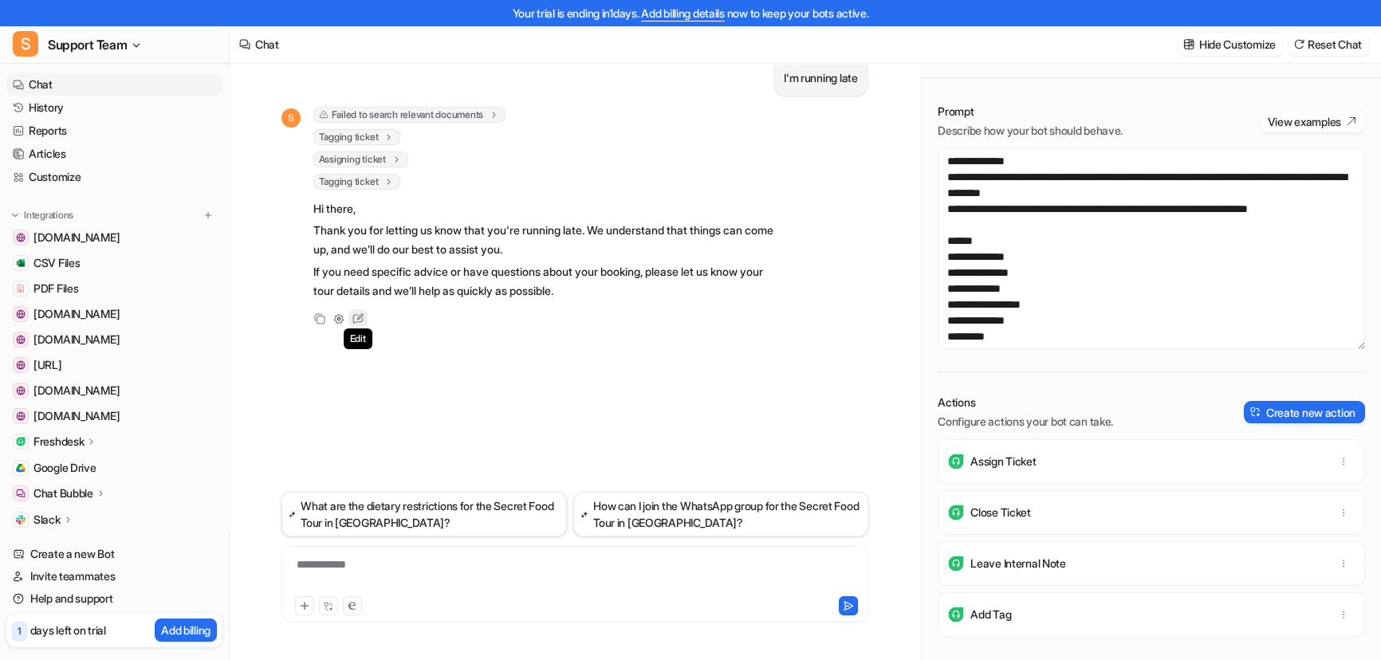
click at [355, 314] on icon at bounding box center [358, 319] width 21 height 21
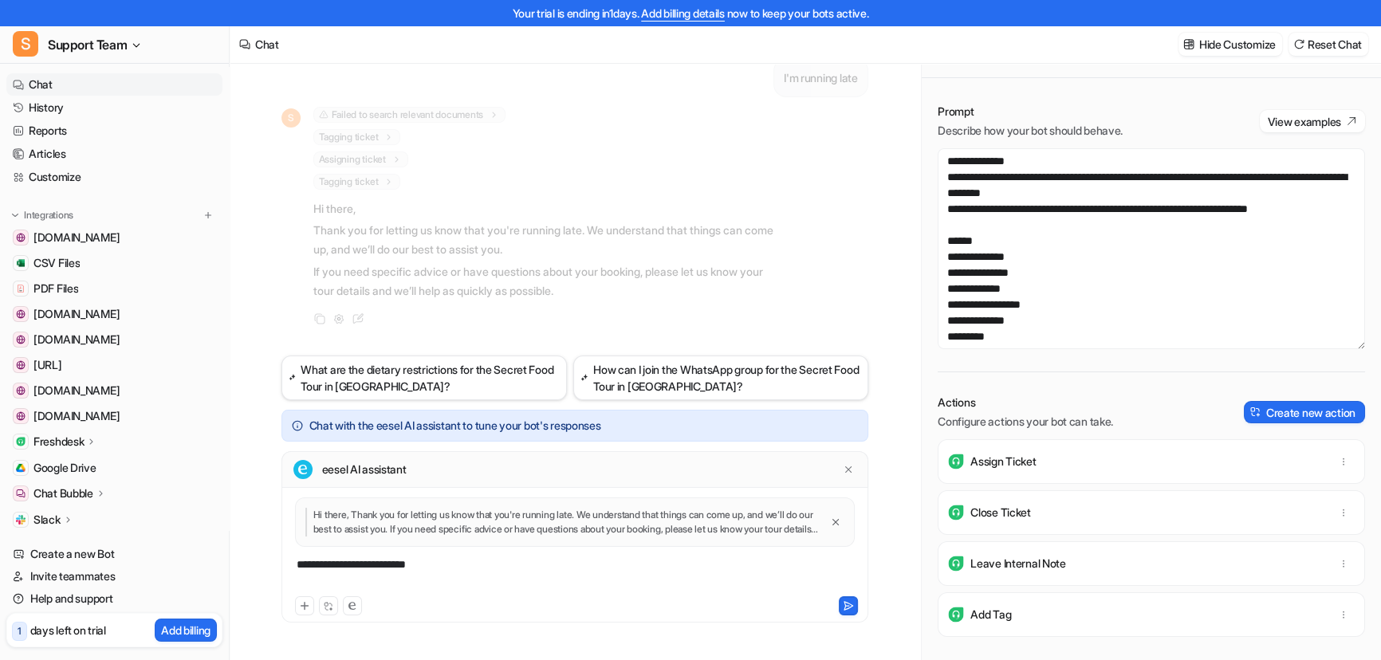
click at [452, 572] on div "**********" at bounding box center [574, 575] width 579 height 37
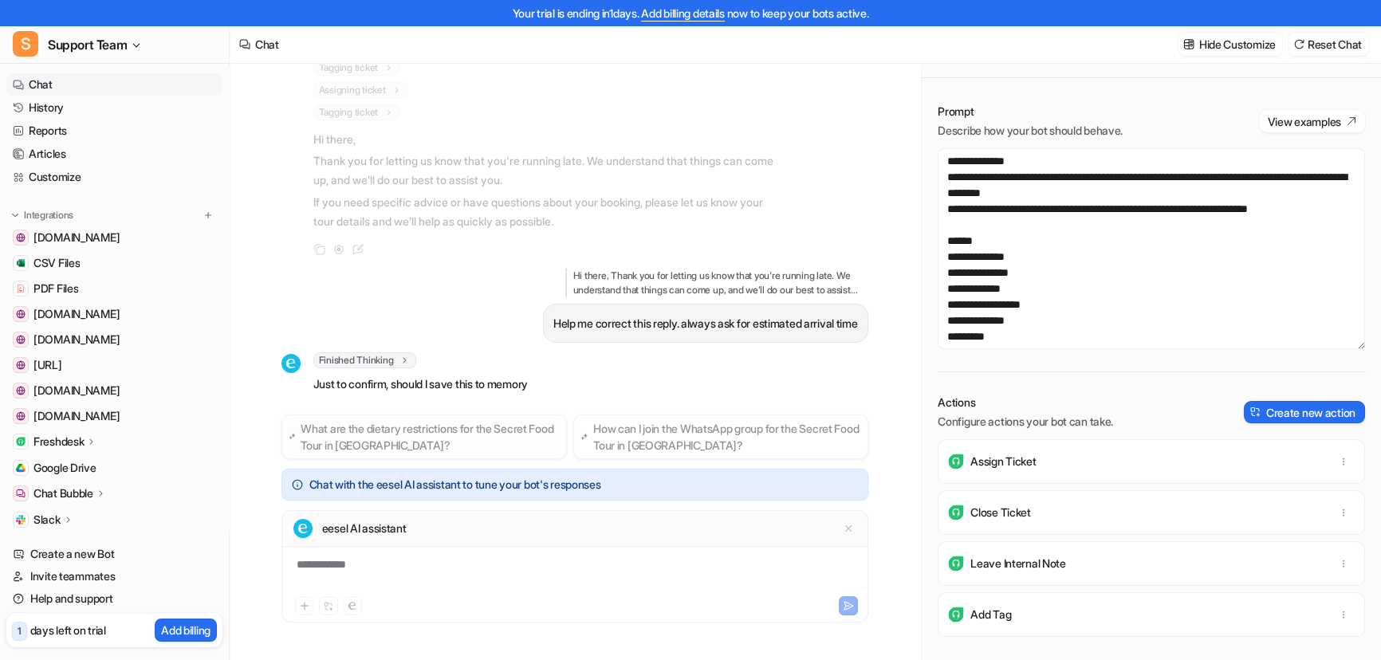
scroll to position [89, 0]
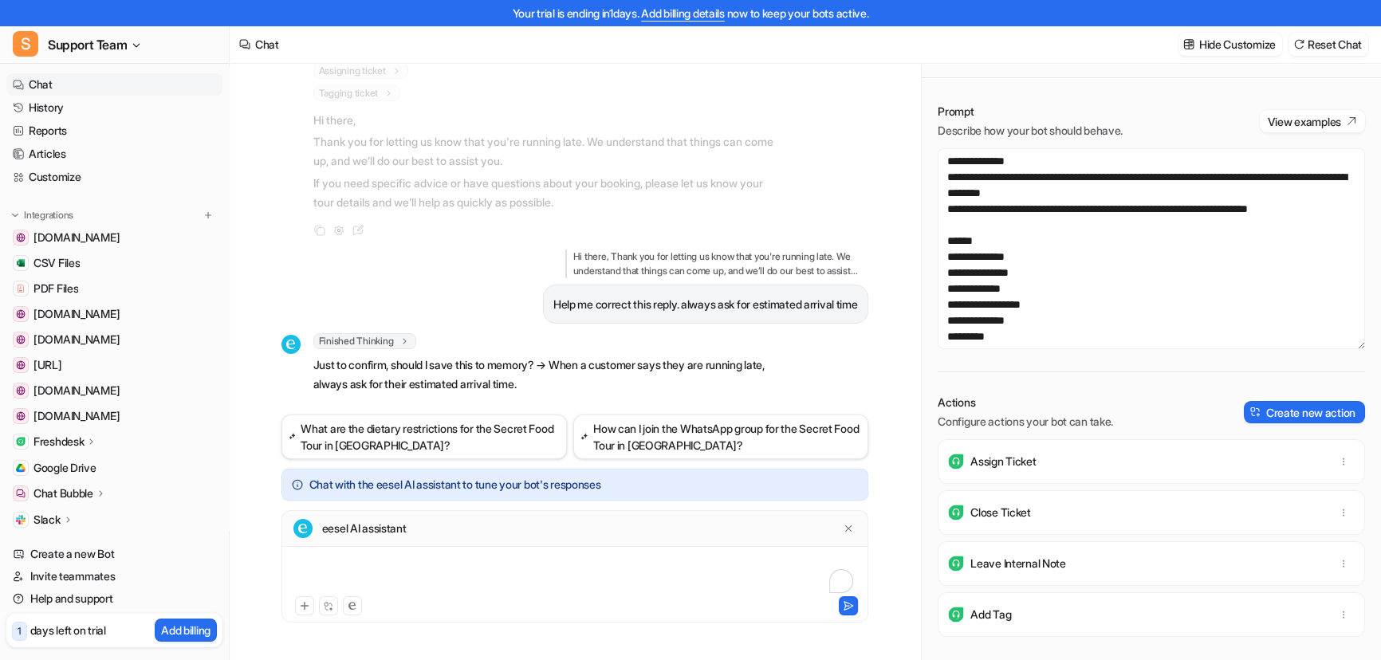
click at [434, 566] on div "To enrich screen reader interactions, please activate Accessibility in Grammarl…" at bounding box center [574, 575] width 579 height 37
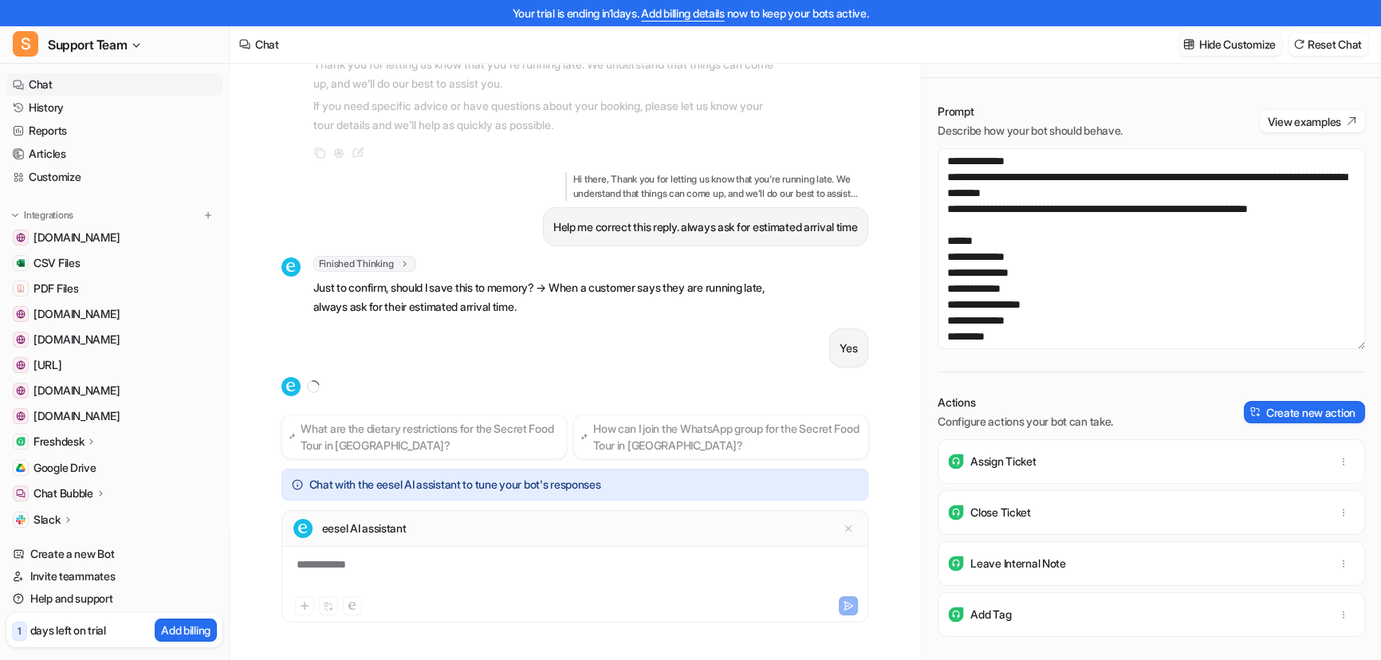
click at [1253, 51] on p "Hide Customize" at bounding box center [1237, 44] width 77 height 17
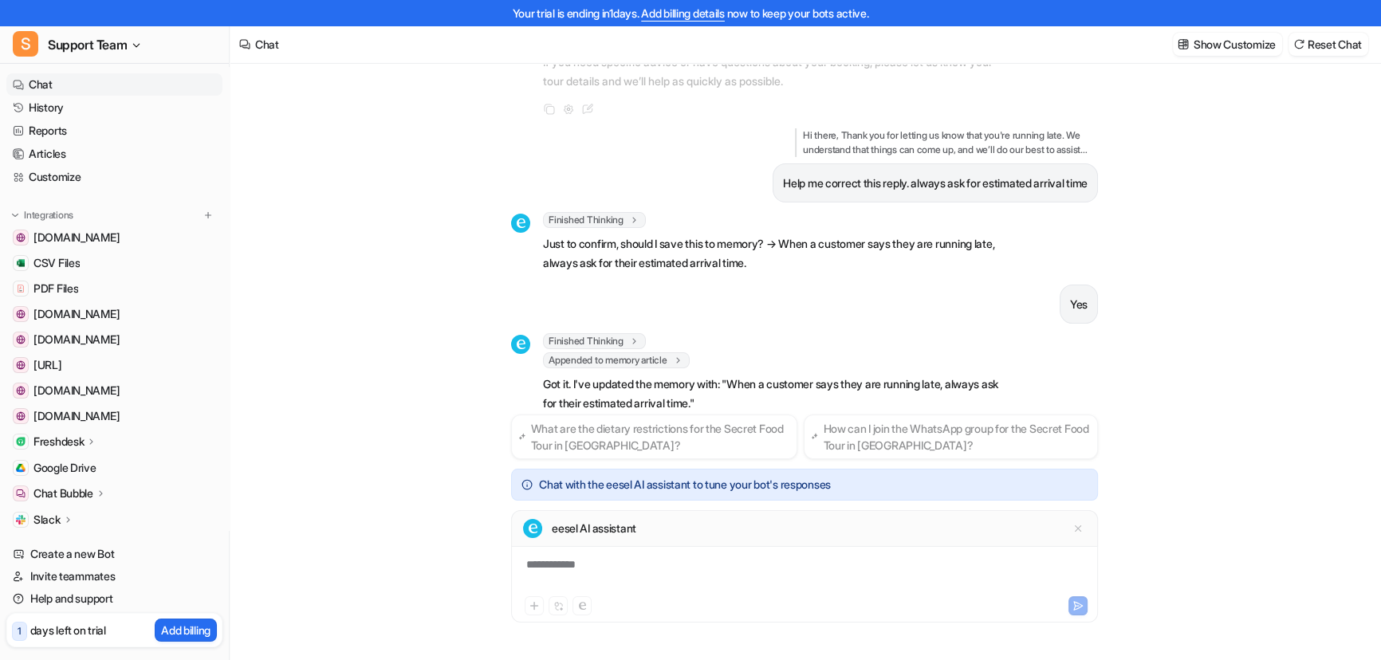
scroll to position [229, 0]
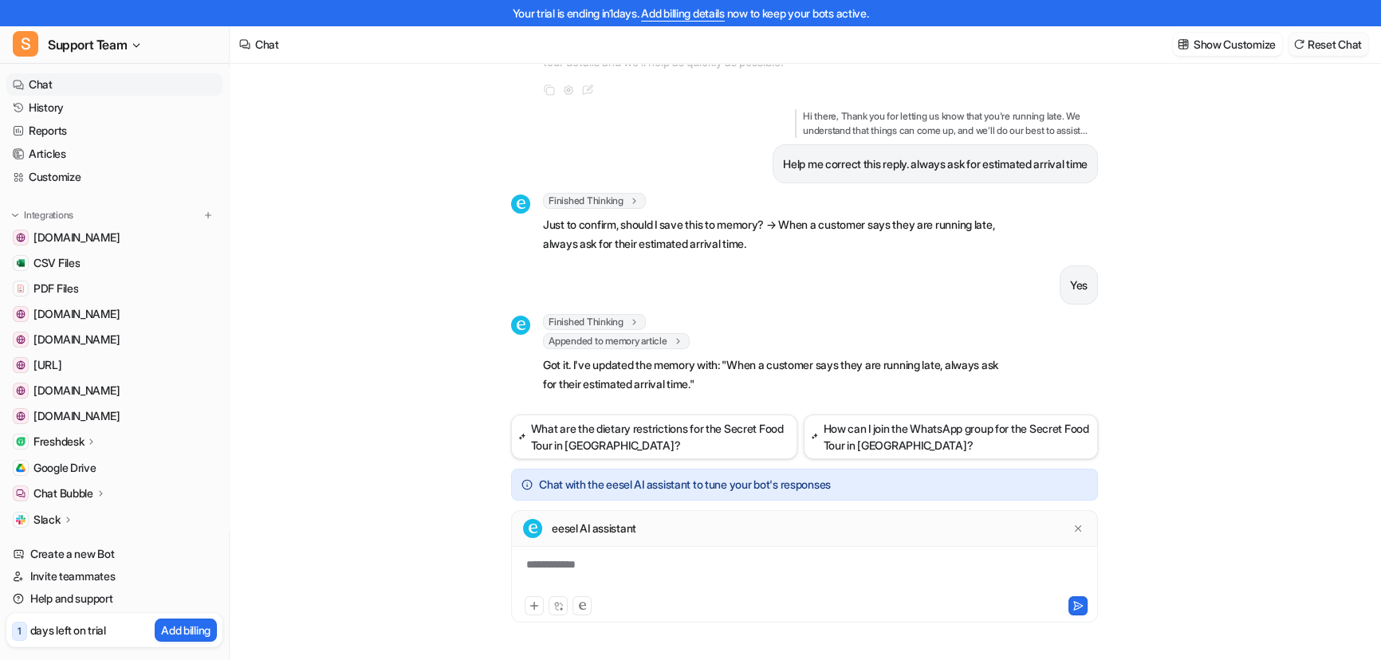
click at [1326, 42] on button "Reset Chat" at bounding box center [1329, 44] width 80 height 23
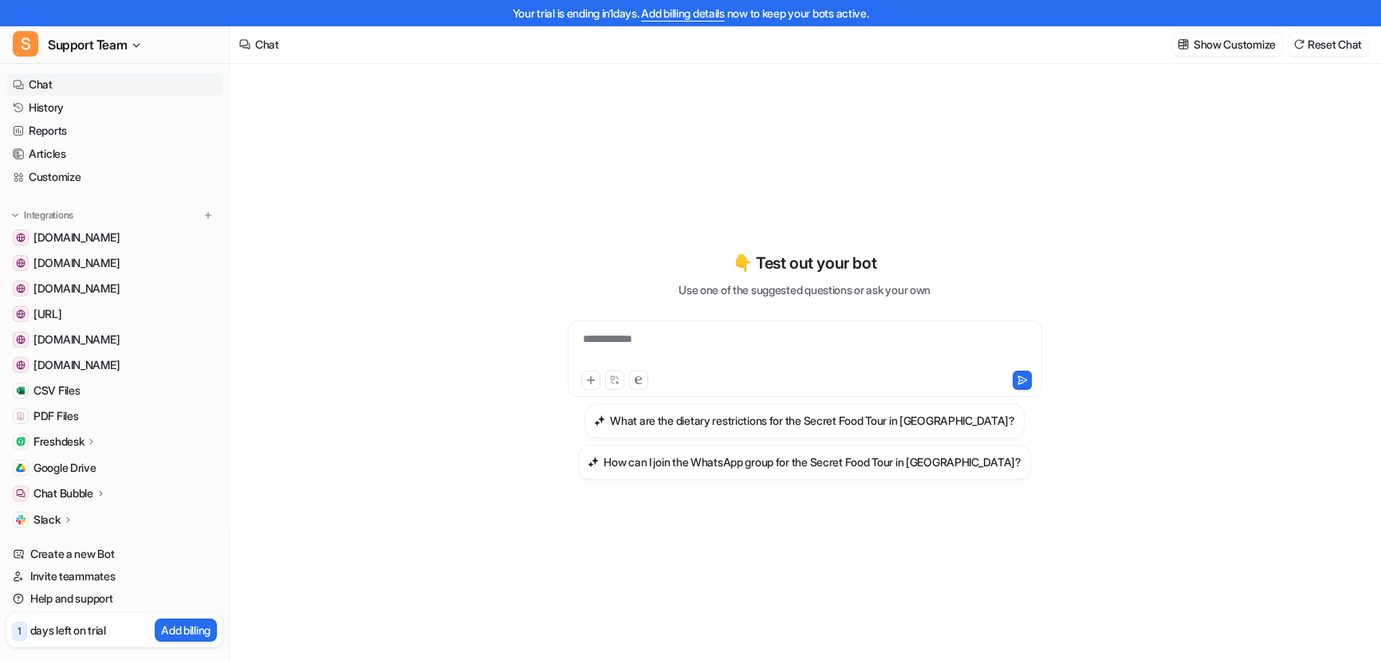
click at [743, 340] on div "**********" at bounding box center [805, 349] width 466 height 37
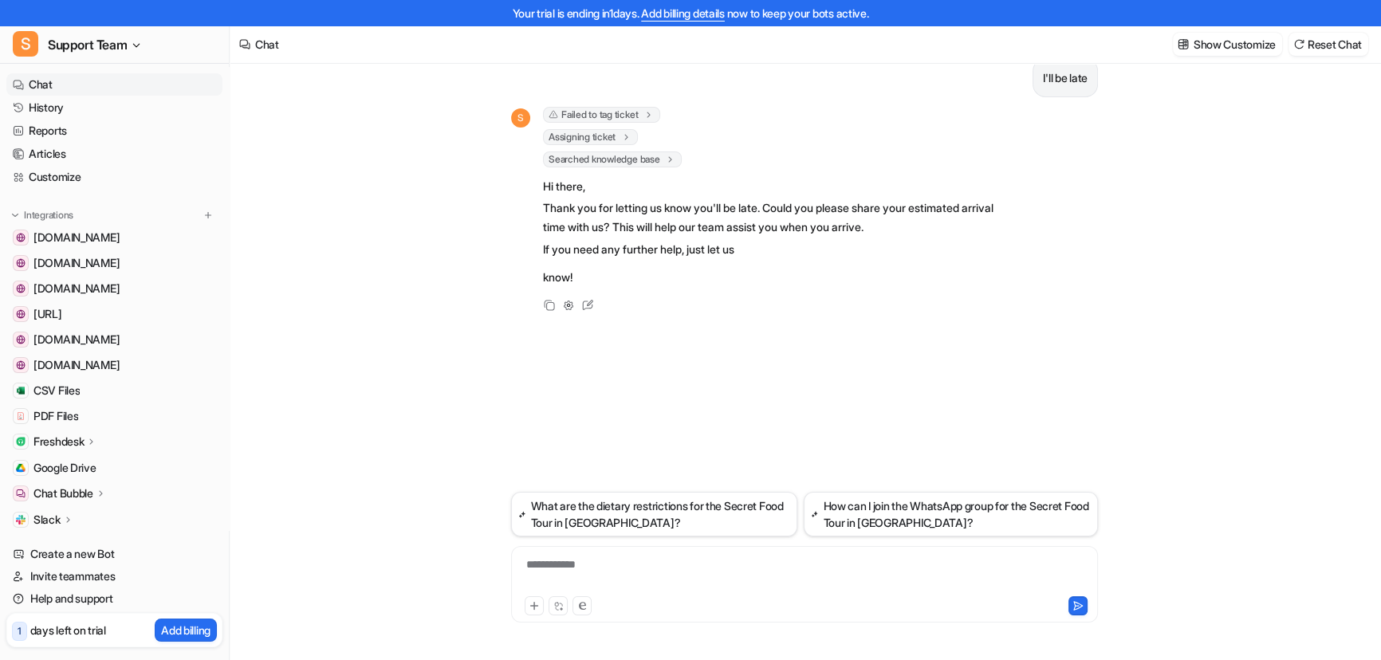
click at [608, 112] on span "Failed to tag ticket" at bounding box center [601, 115] width 117 height 16
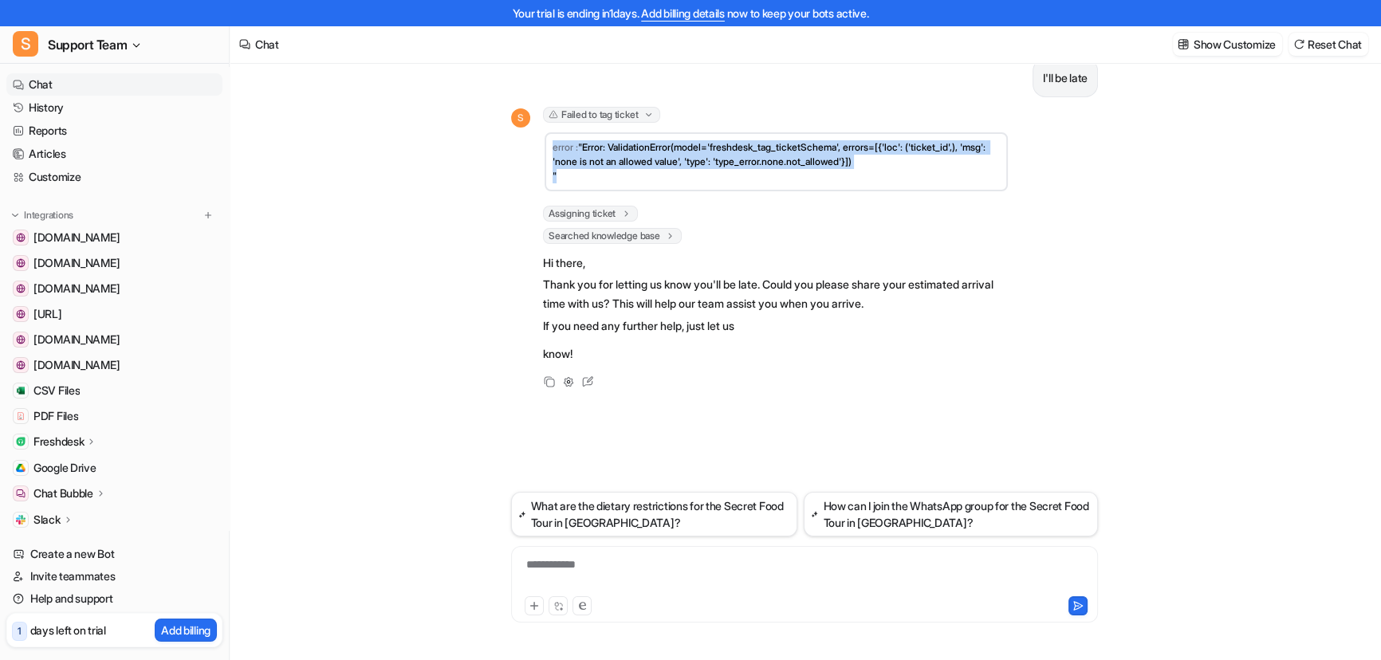
drag, startPoint x: 552, startPoint y: 143, endPoint x: 624, endPoint y: 185, distance: 83.3
click at [624, 185] on td "error : "Error: ValidationError(model='freshdesk_tag_ticketSchema', errors=[{'l…" at bounding box center [776, 161] width 463 height 59
copy td "error : "Error: ValidationError(model='freshdesk_tag_ticketSchema', errors=[{'l…"
click at [72, 593] on link "Help and support" at bounding box center [114, 599] width 216 height 22
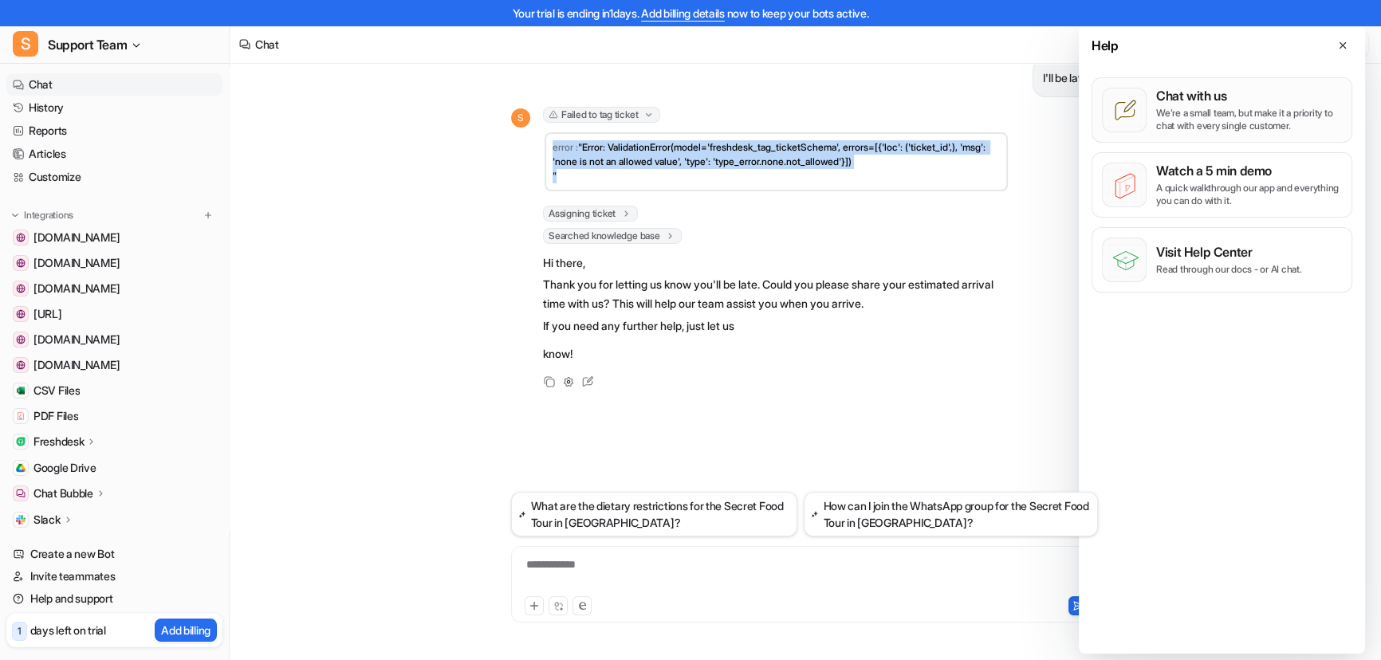
click at [1183, 105] on div "Chat with us We’re a small team, but make it a priority to chat with every sing…" at bounding box center [1249, 110] width 186 height 45
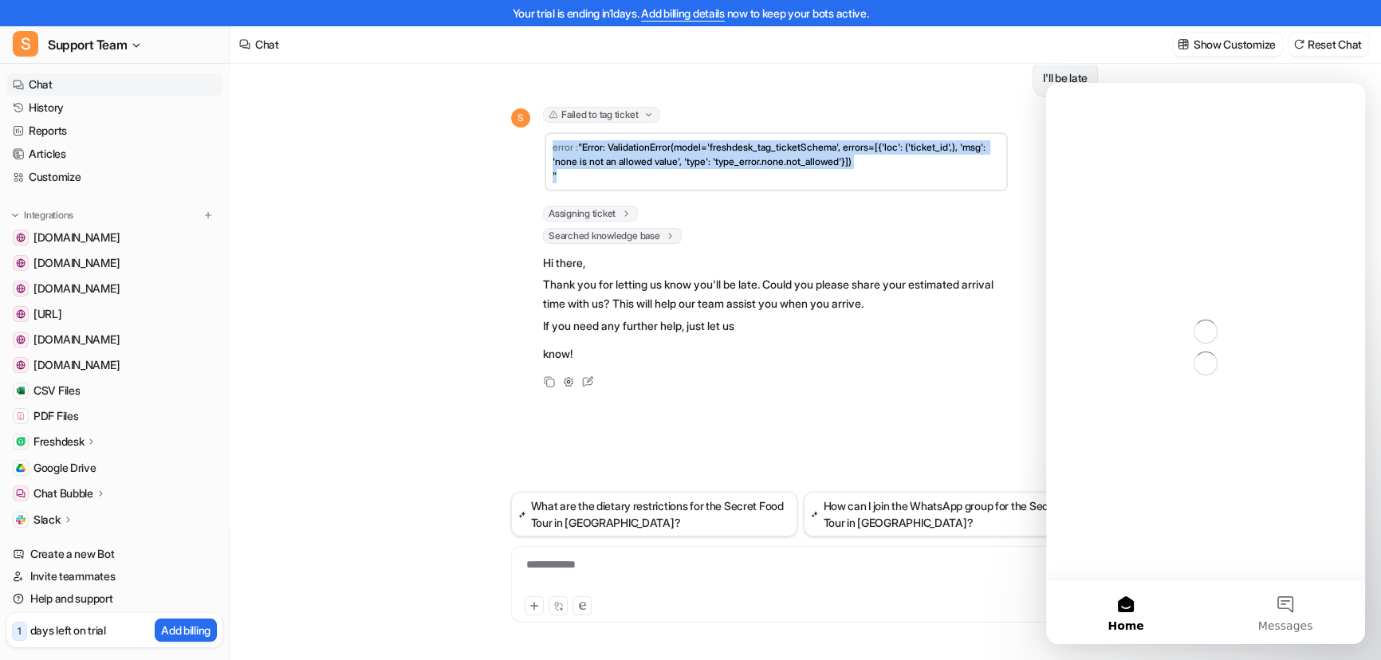
scroll to position [0, 0]
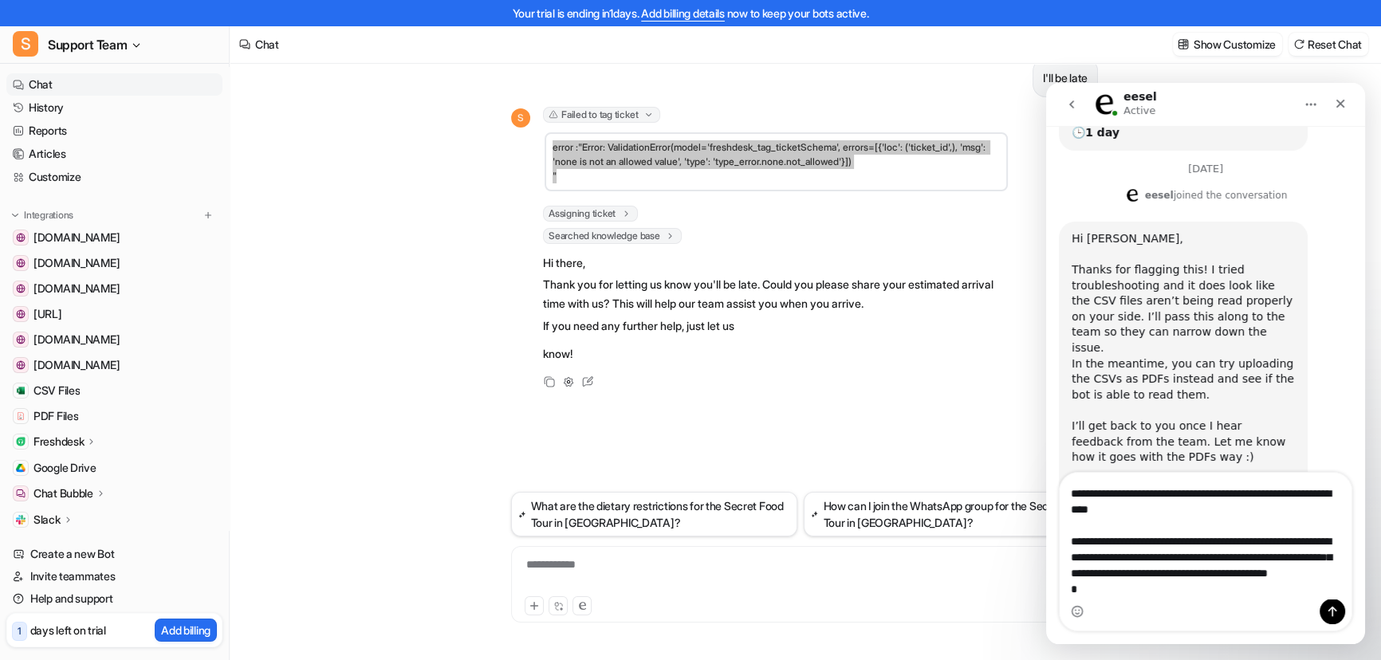
scroll to position [459, 0]
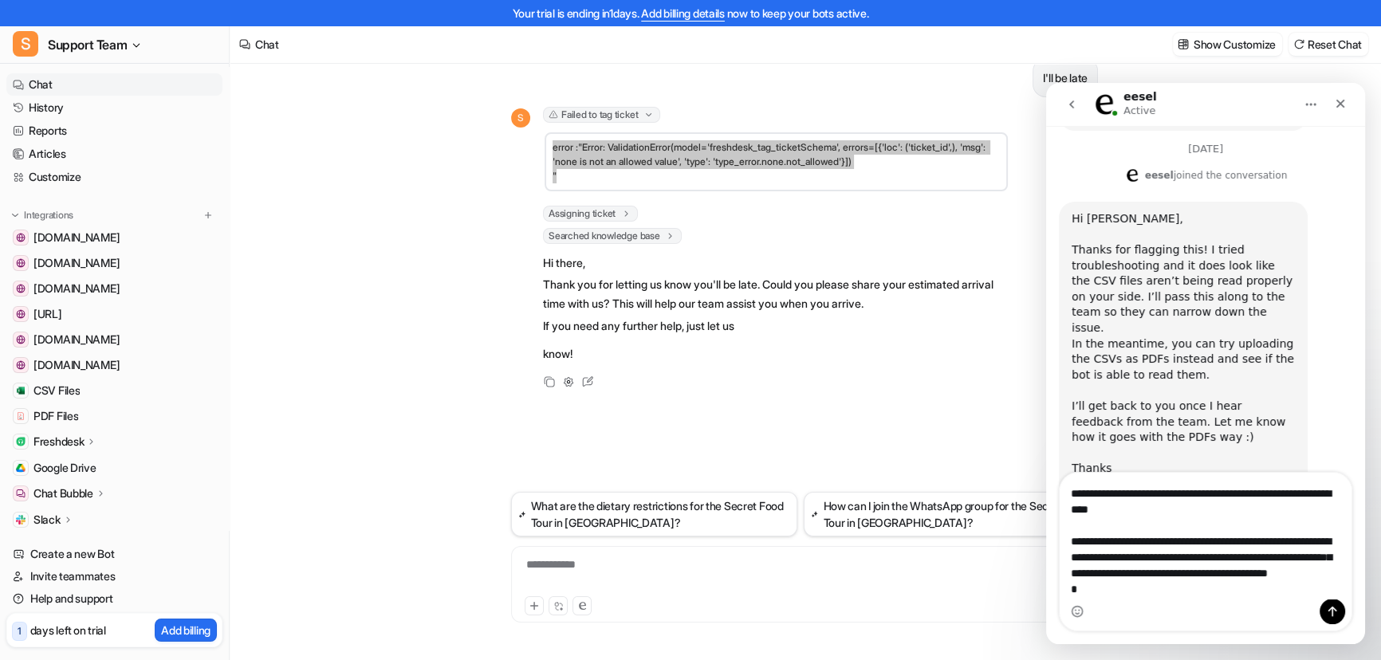
type textarea "**********"
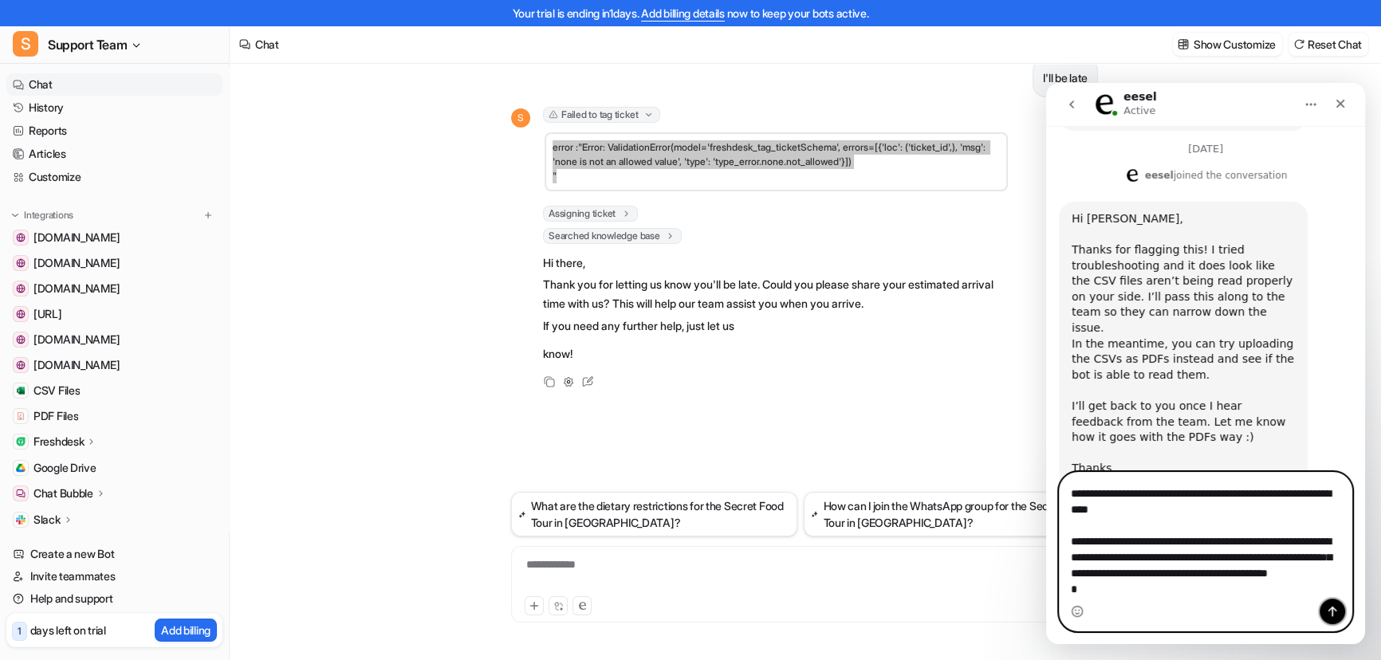
click at [1340, 613] on button "Send a message…" at bounding box center [1333, 612] width 26 height 26
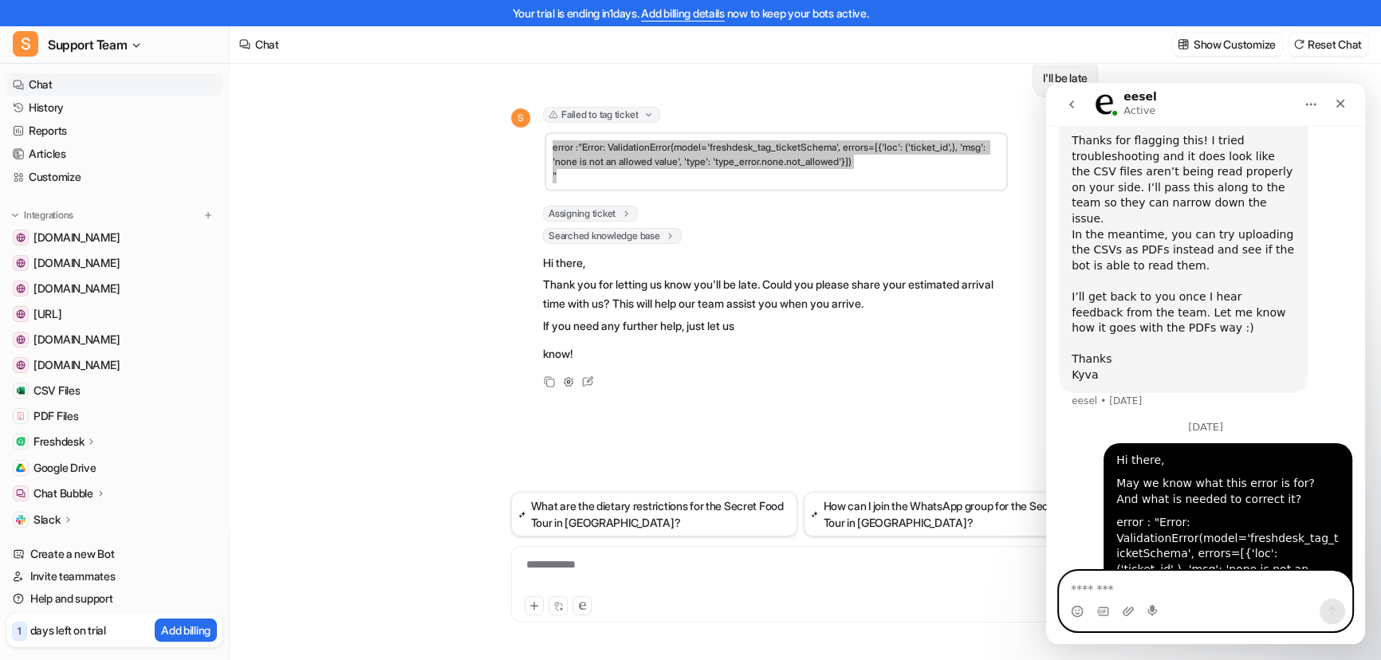
scroll to position [569, 0]
click at [1217, 108] on div "eesel Active" at bounding box center [1193, 105] width 203 height 28
click at [1337, 109] on icon "Close" at bounding box center [1340, 103] width 13 height 13
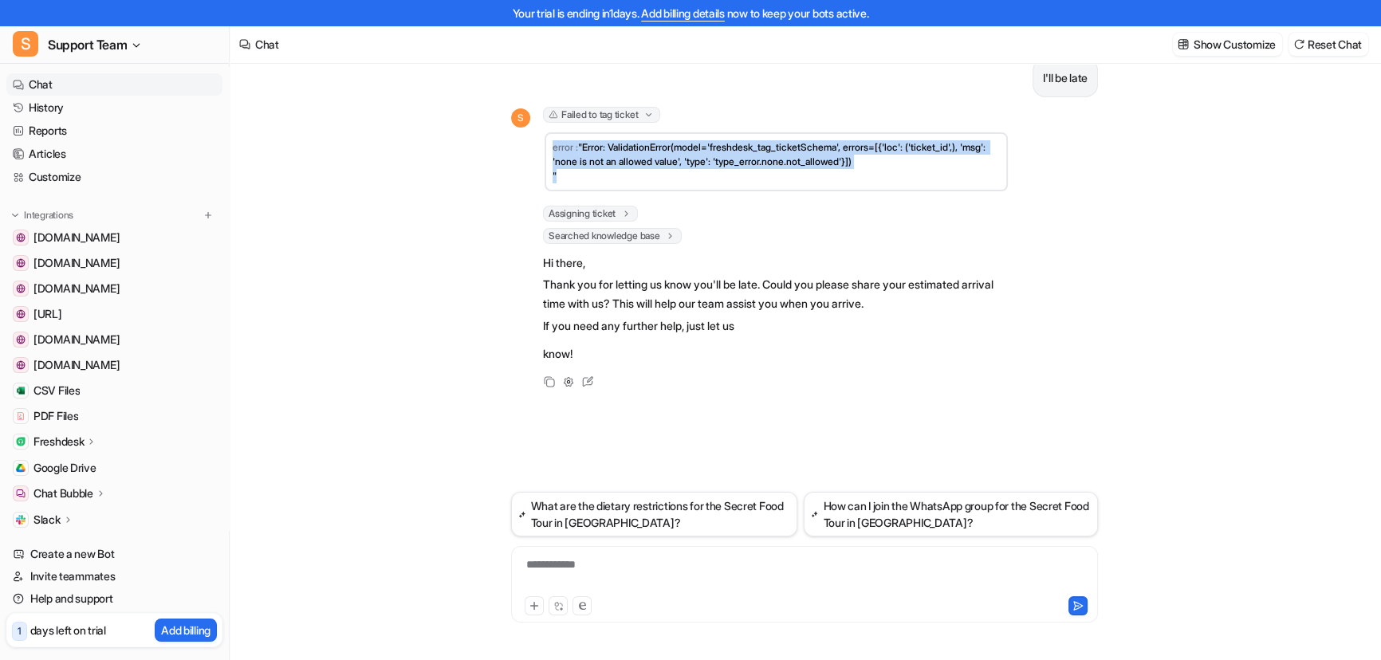
click at [604, 566] on div "**********" at bounding box center [804, 575] width 579 height 37
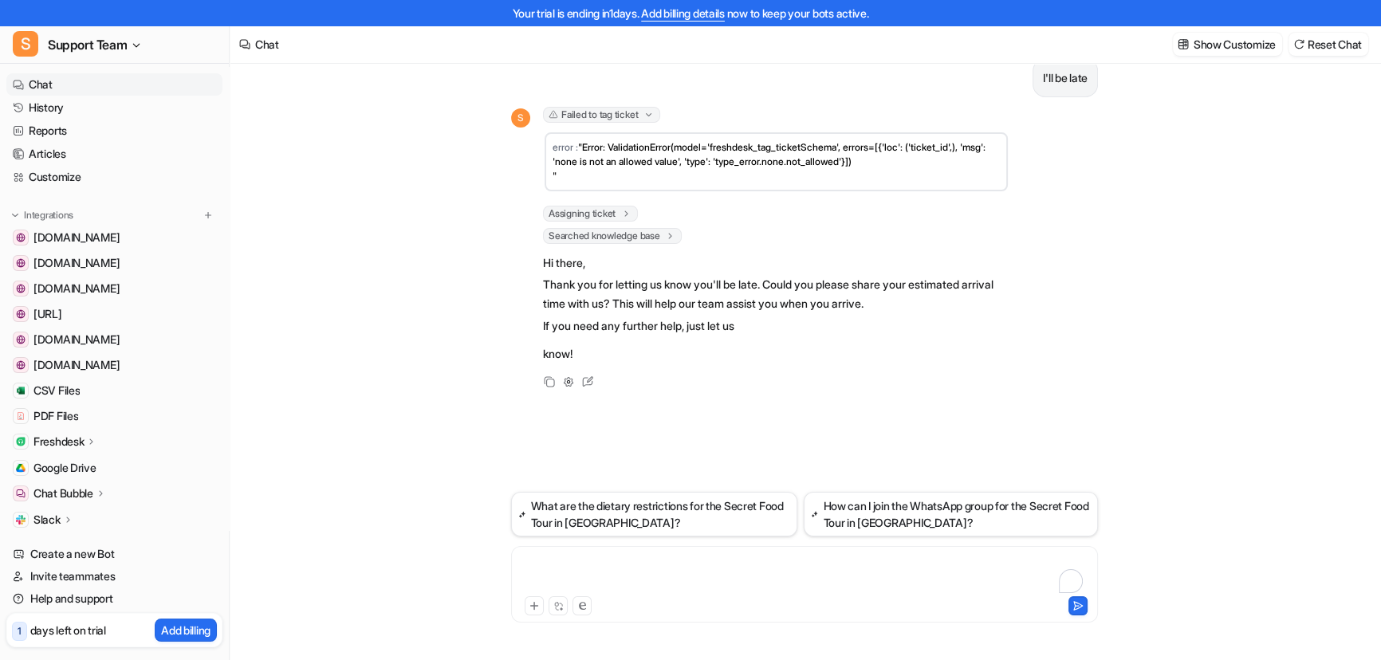
paste div "To enrich screen reader interactions, please activate Accessibility in Grammarl…"
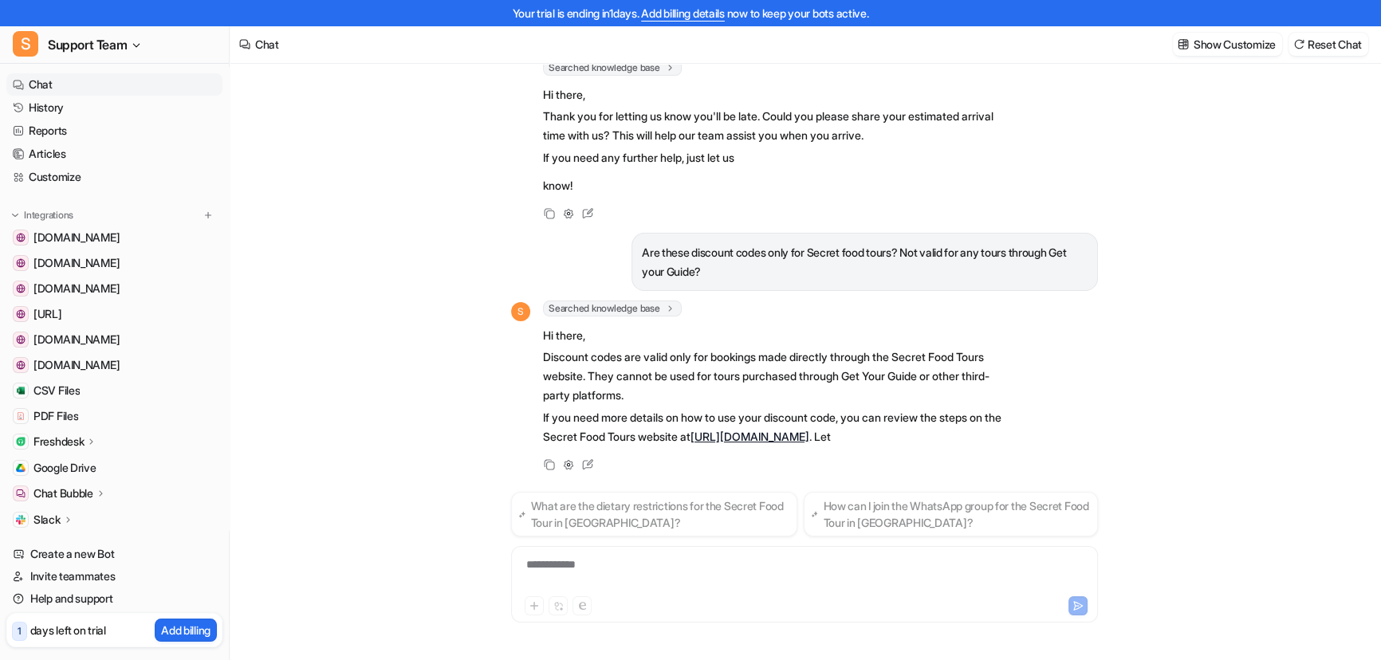
scroll to position [187, 0]
click at [478, 396] on div "I'll be late S Failed to tag ticket error : "Error: ValidationError(model='fres…" at bounding box center [805, 350] width 1150 height 622
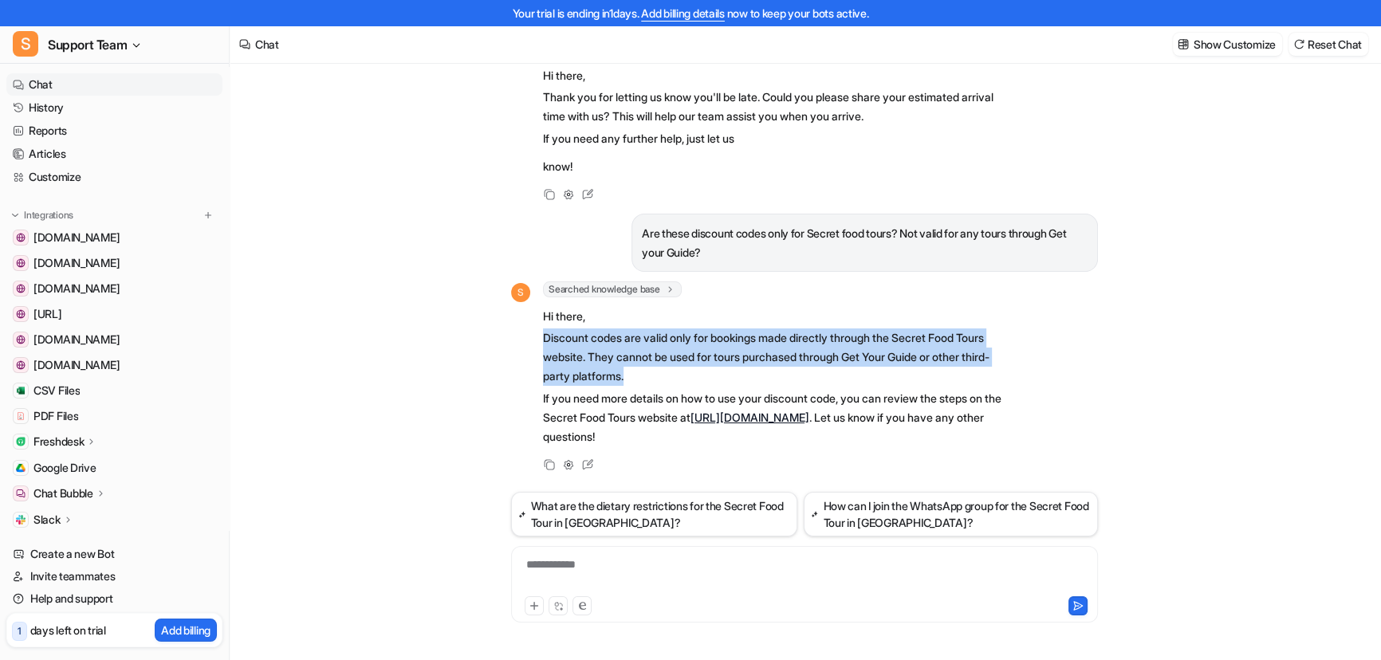
drag, startPoint x: 602, startPoint y: 342, endPoint x: 695, endPoint y: 379, distance: 99.5
click at [695, 379] on div "S Searched knowledge base search_queries : [ "discount codes valid only for Sec…" at bounding box center [760, 364] width 498 height 167
copy p "Discount codes are valid only for bookings made directly through the Secret Foo…"
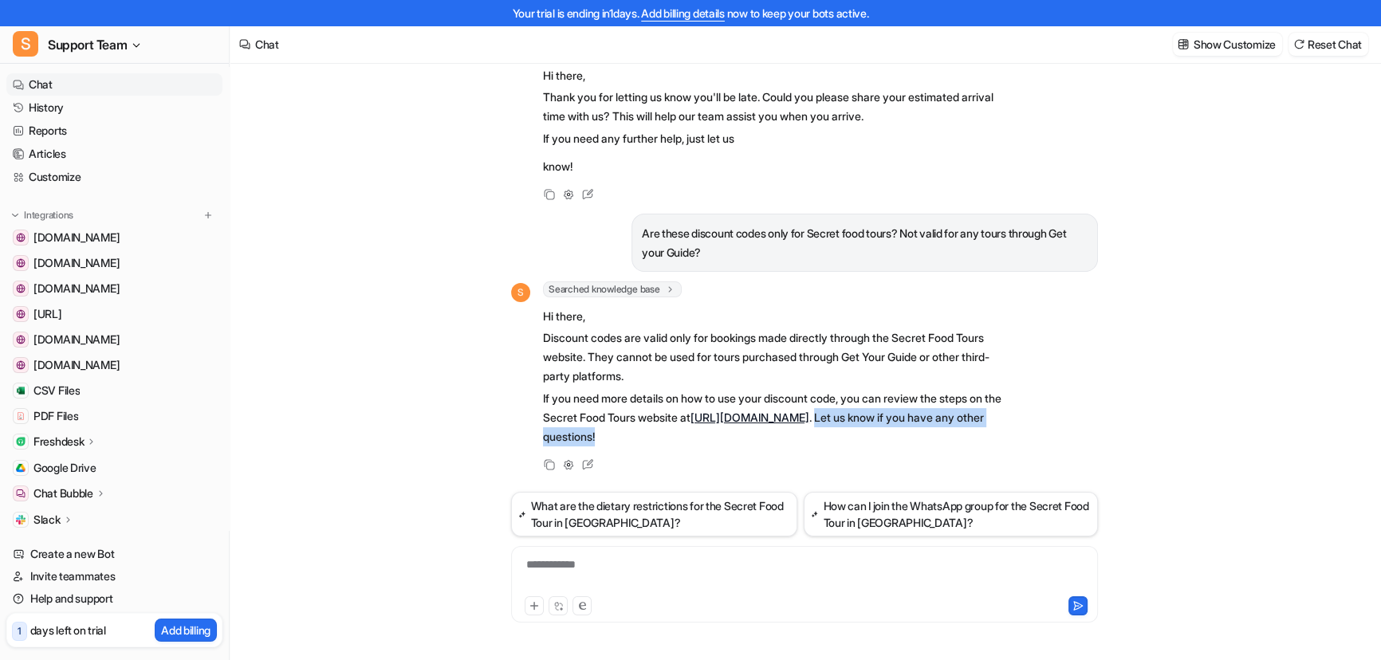
drag, startPoint x: 815, startPoint y: 431, endPoint x: 604, endPoint y: 435, distance: 210.6
click at [604, 435] on p "If you need more details on how to use your discount code, you can review the s…" at bounding box center [776, 417] width 466 height 57
copy p "Let us know if you have any other questions!"
drag, startPoint x: 868, startPoint y: 438, endPoint x: 605, endPoint y: 430, distance: 263.3
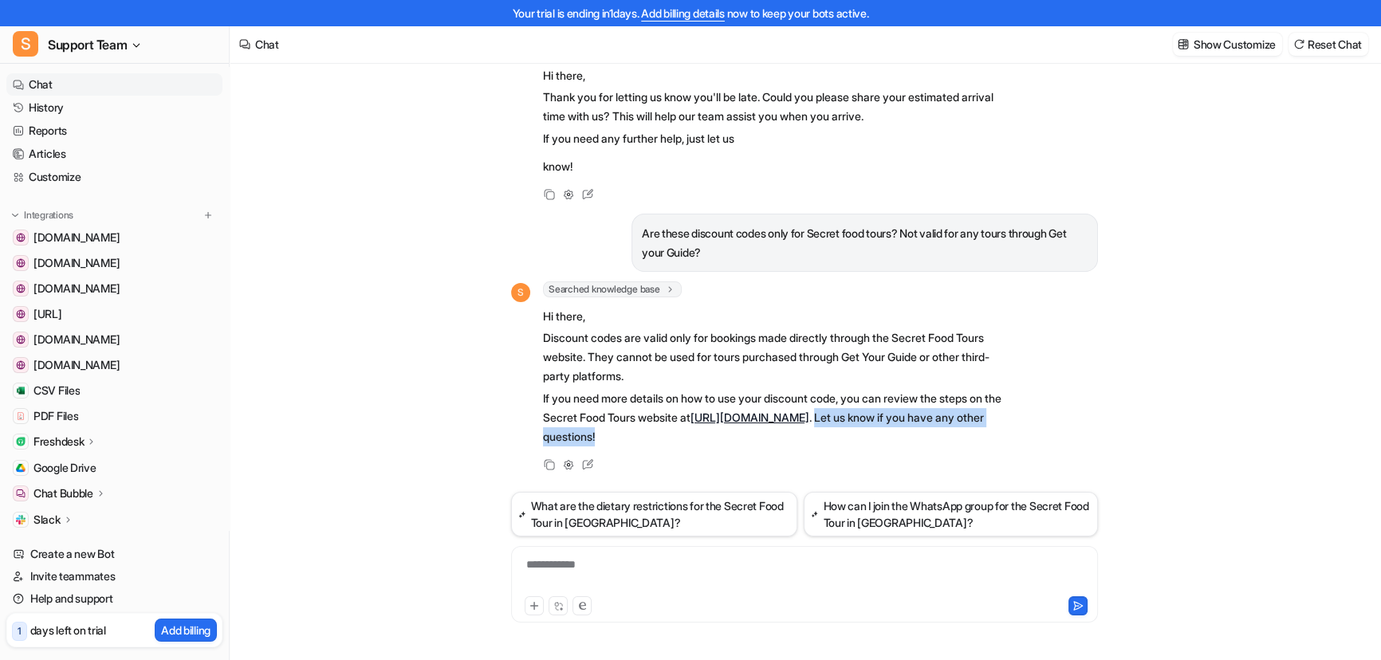
click at [605, 430] on p "If you need more details on how to use your discount code, you can review the s…" at bounding box center [776, 417] width 466 height 57
click at [629, 560] on div "To enrich screen reader interactions, please activate Accessibility in Grammarl…" at bounding box center [804, 575] width 579 height 37
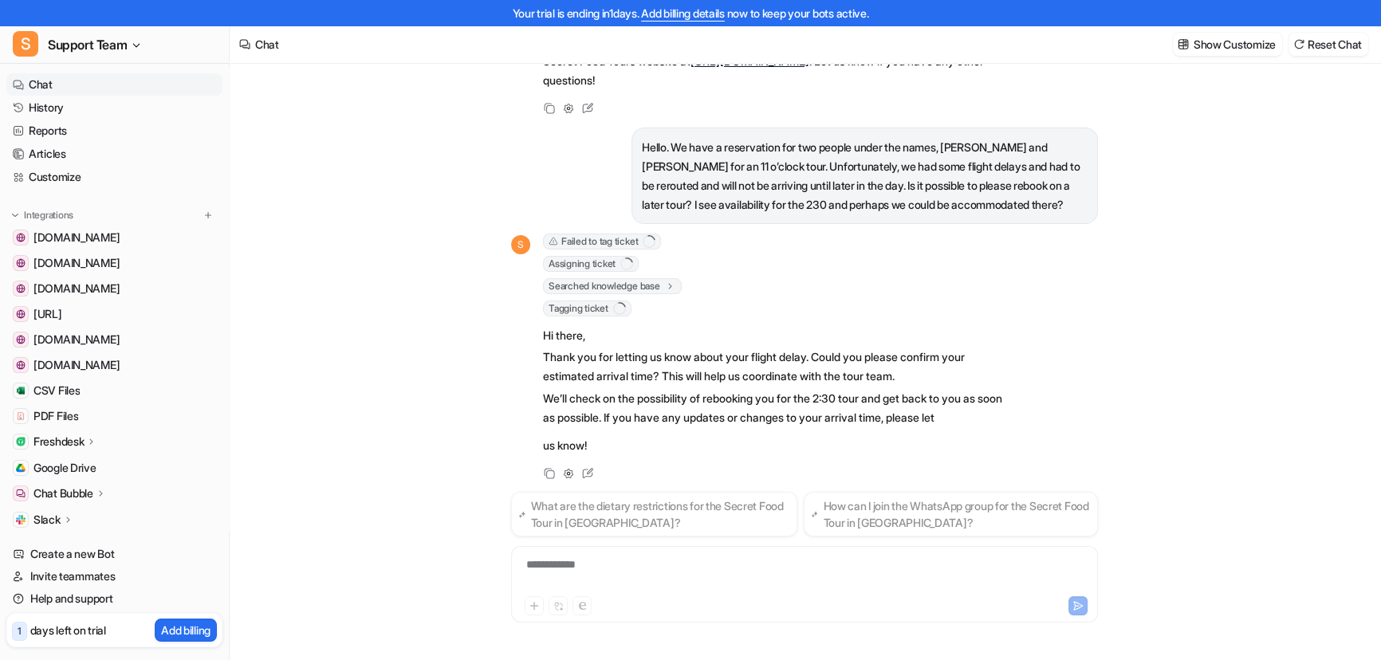
scroll to position [572, 0]
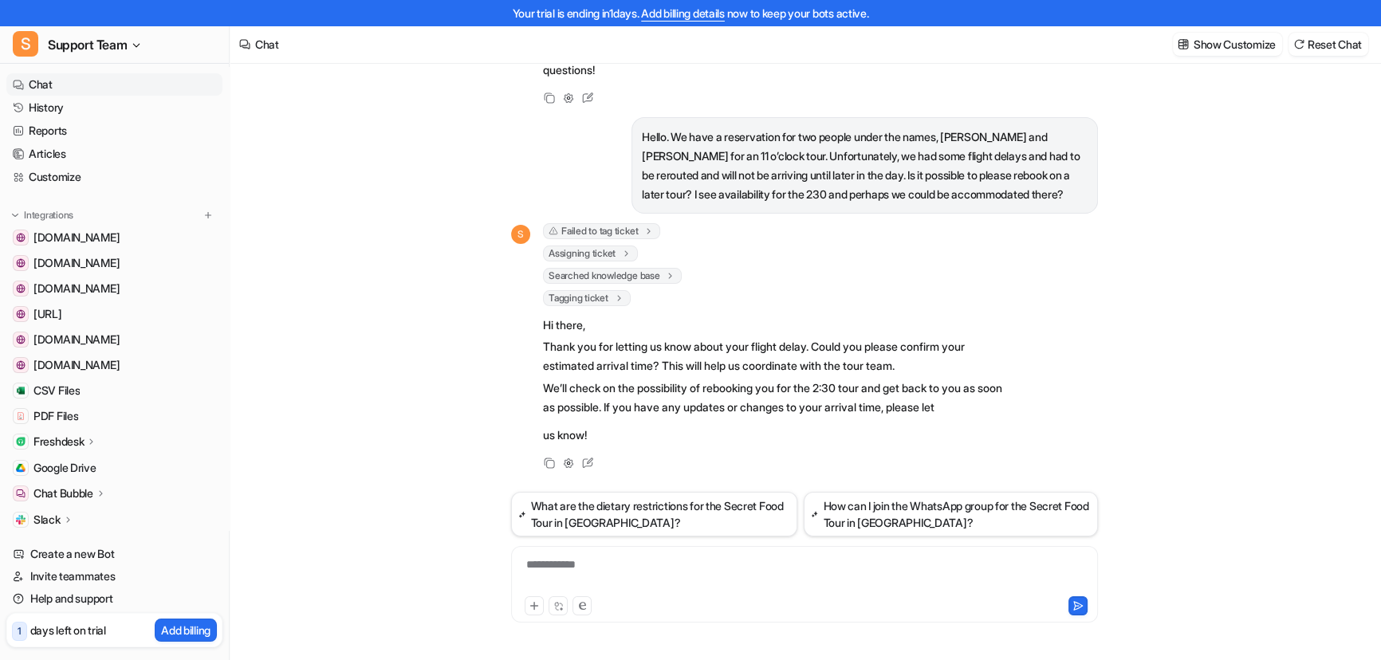
copy div "If you have any updates or changes to your arrival time, please let us know!"
drag, startPoint x: 635, startPoint y: 406, endPoint x: 657, endPoint y: 431, distance: 33.3
click at [657, 431] on div "Failed to tag ticket error : "Error: ValidationError(model='freshdesk_tag_ticke…" at bounding box center [776, 335] width 466 height 224
click at [822, 300] on div "Tagging ticket 1" at bounding box center [776, 298] width 466 height 16
click at [1330, 48] on button "Reset Chat" at bounding box center [1329, 44] width 80 height 23
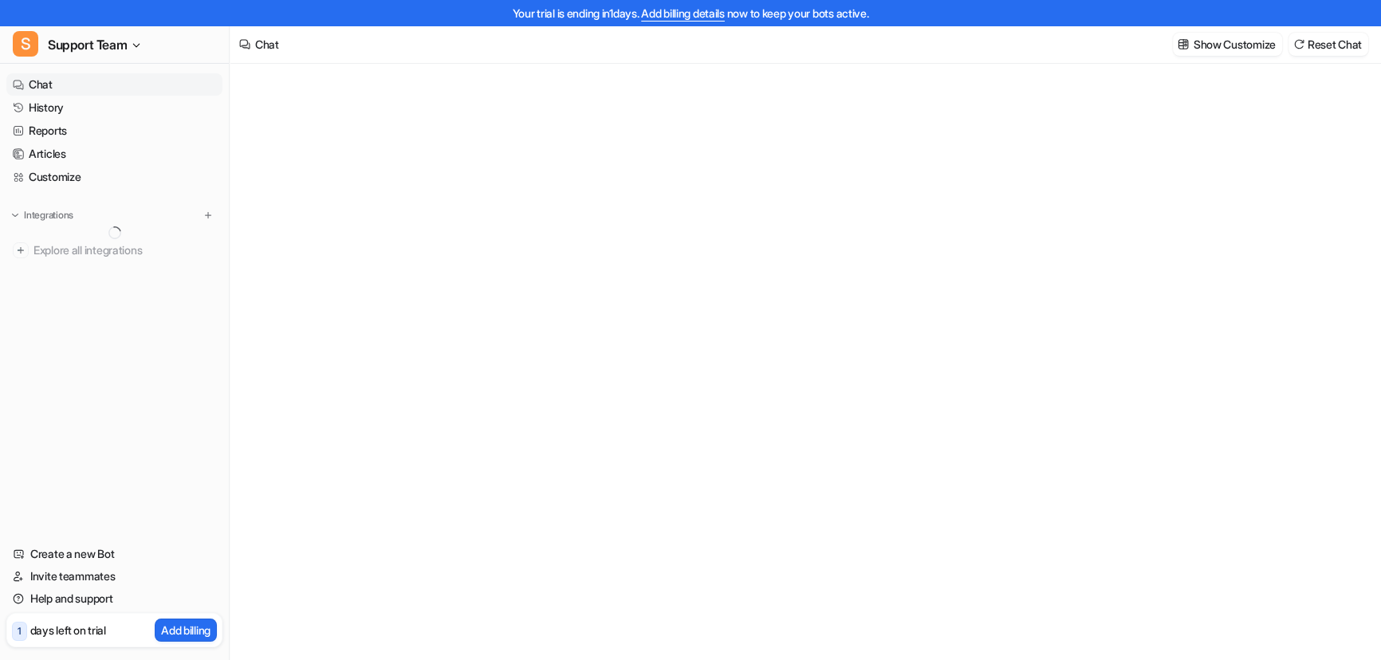
type textarea "**********"
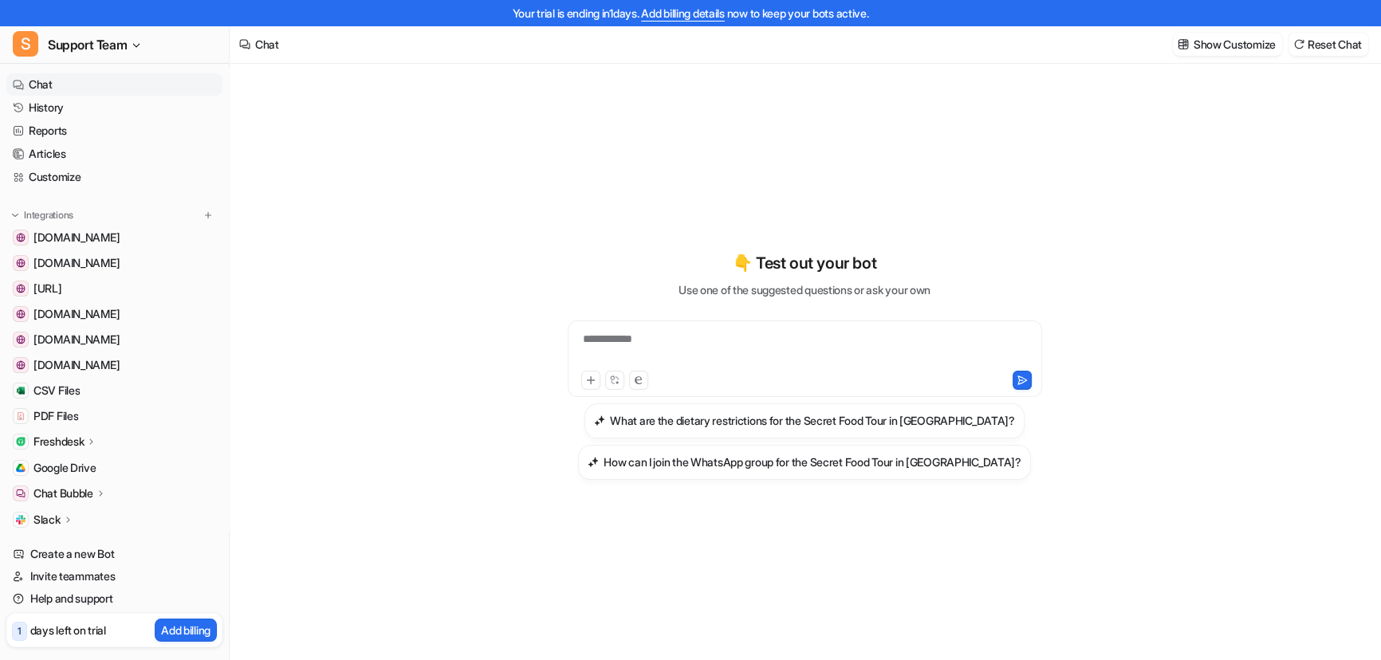
click at [642, 344] on div "**********" at bounding box center [805, 349] width 466 height 37
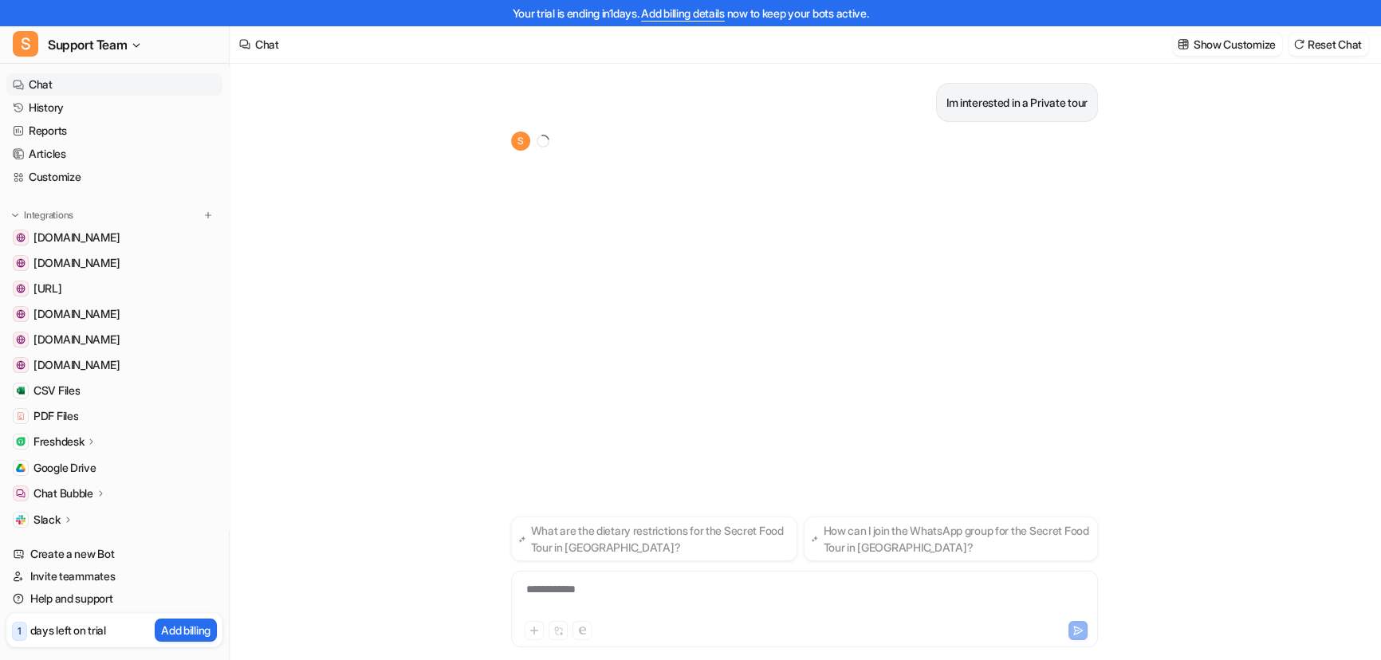
scroll to position [25, 0]
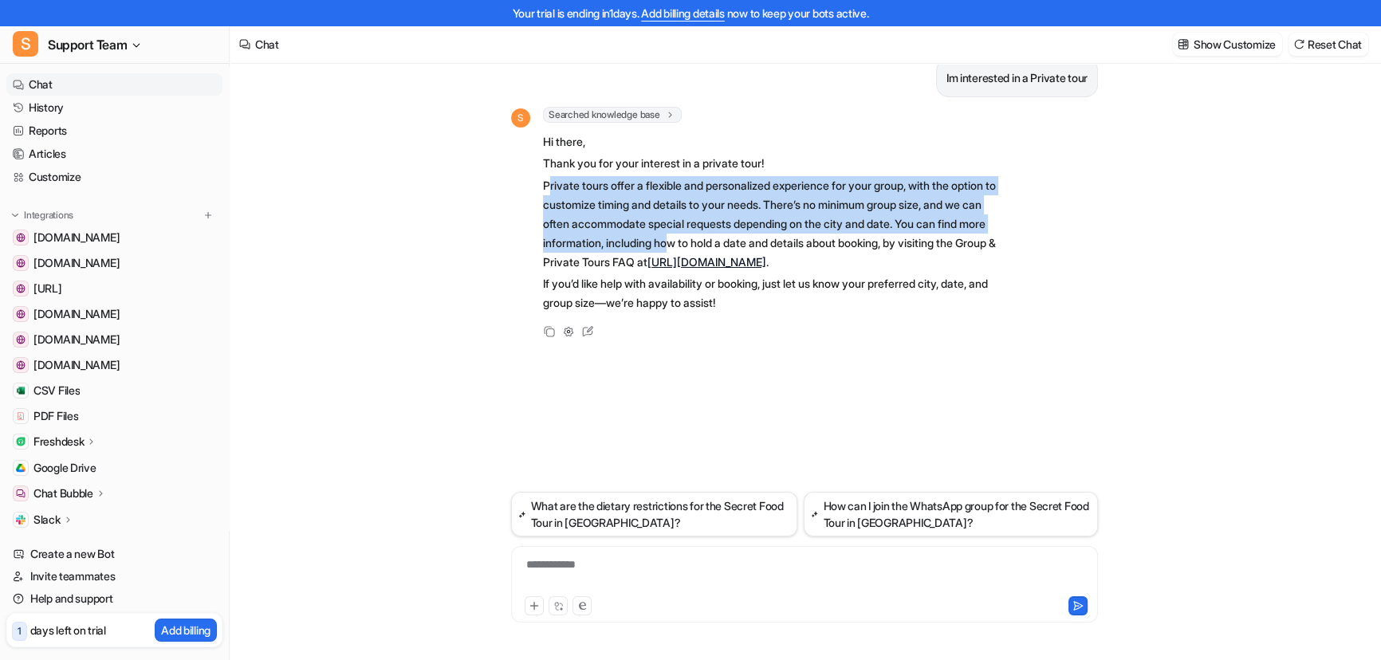
drag, startPoint x: 701, startPoint y: 186, endPoint x: 756, endPoint y: 239, distance: 76.7
click at [756, 239] on p "Private tours offer a flexible and personalized experience for your group, with…" at bounding box center [776, 224] width 466 height 96
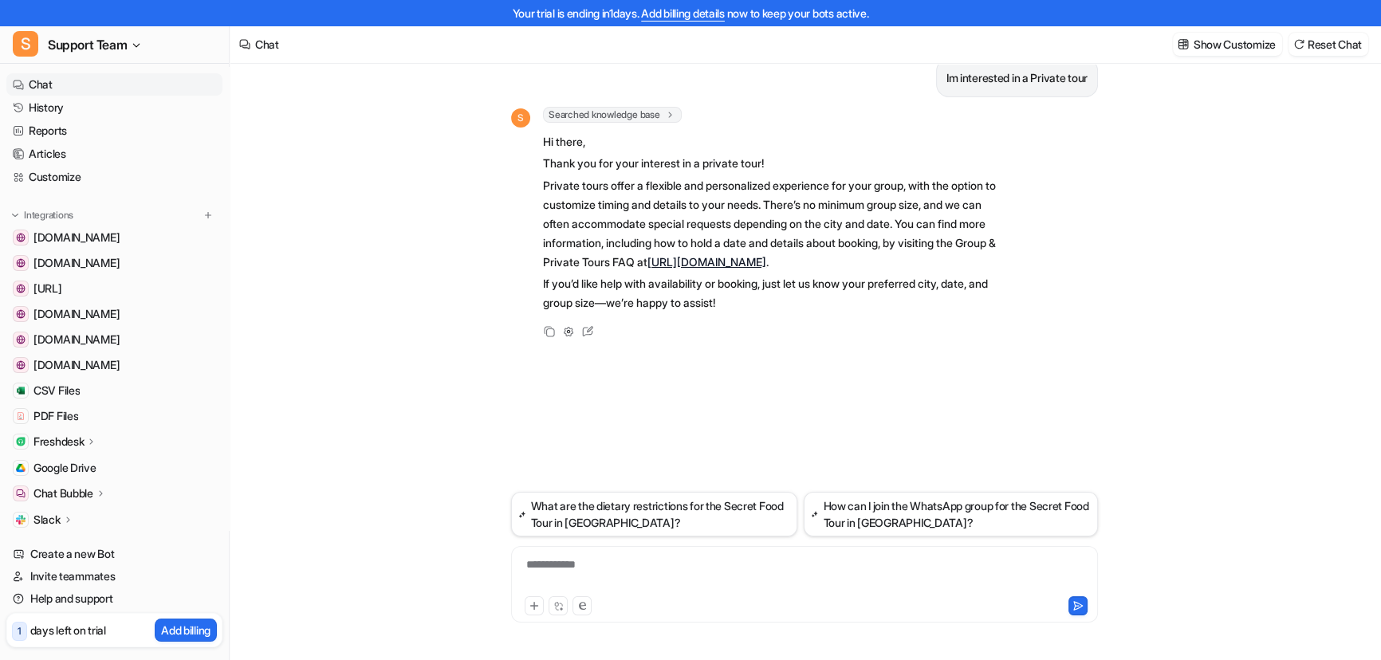
click at [761, 396] on div "Im interested in a Private tour S Searched knowledge base search_queries : [ "P…" at bounding box center [804, 265] width 587 height 453
click at [625, 569] on div "**********" at bounding box center [804, 575] width 579 height 37
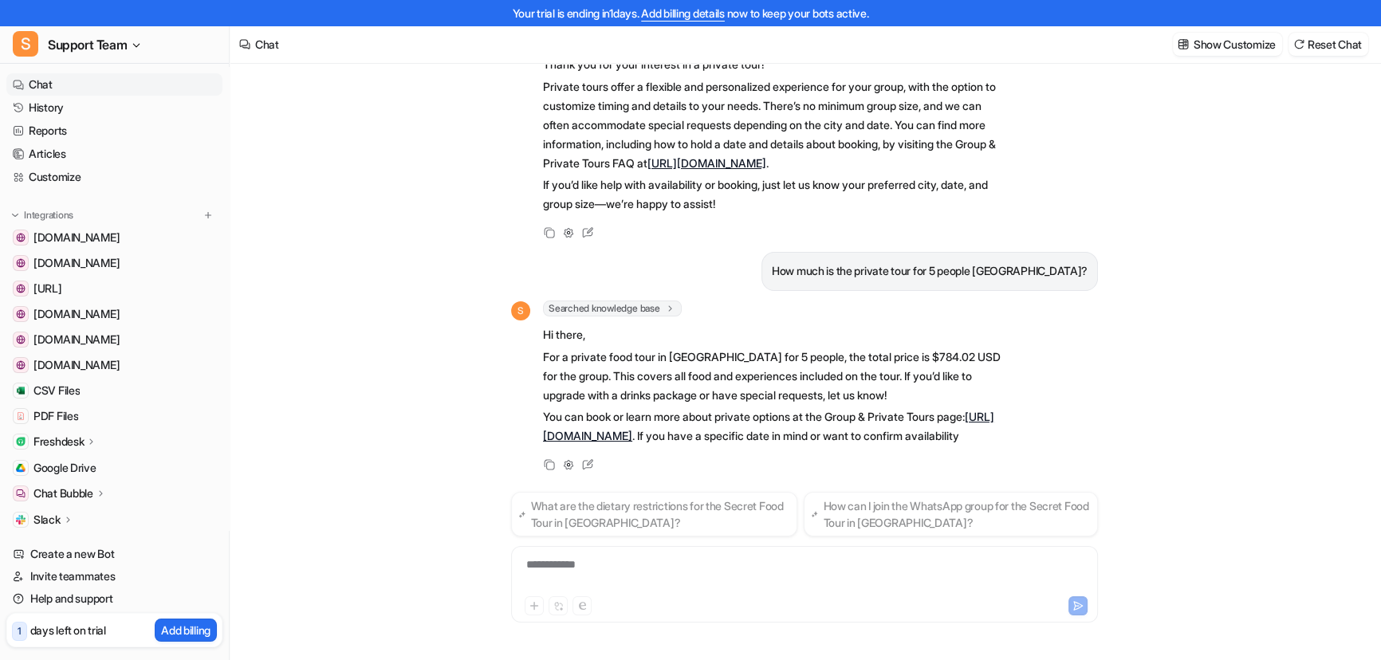
scroll to position [119, 0]
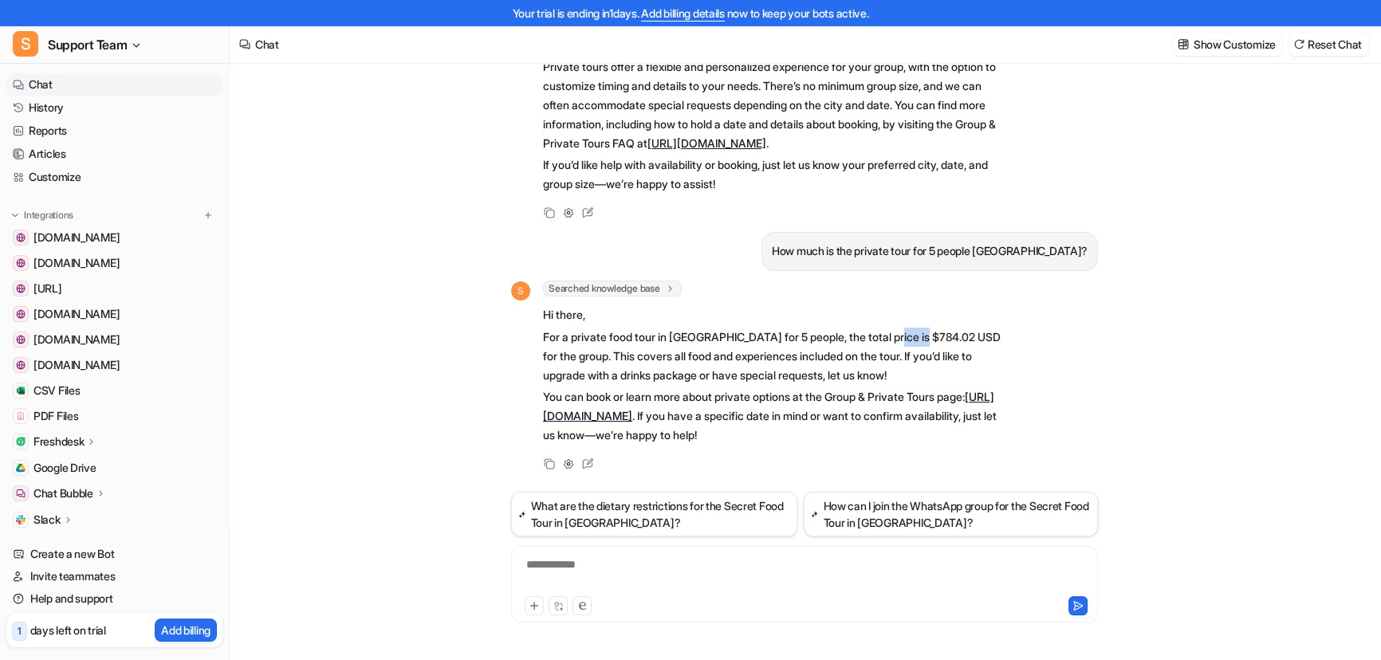
drag, startPoint x: 898, startPoint y: 335, endPoint x: 937, endPoint y: 335, distance: 39.1
click at [937, 335] on p "For a private food tour in Barcelona for 5 people, the total price is $784.02 U…" at bounding box center [776, 356] width 466 height 57
copy p "784.02"
click at [1184, 439] on div "Im interested in a Private tour S Searched knowledge base search_queries : [ "P…" at bounding box center [805, 350] width 1150 height 622
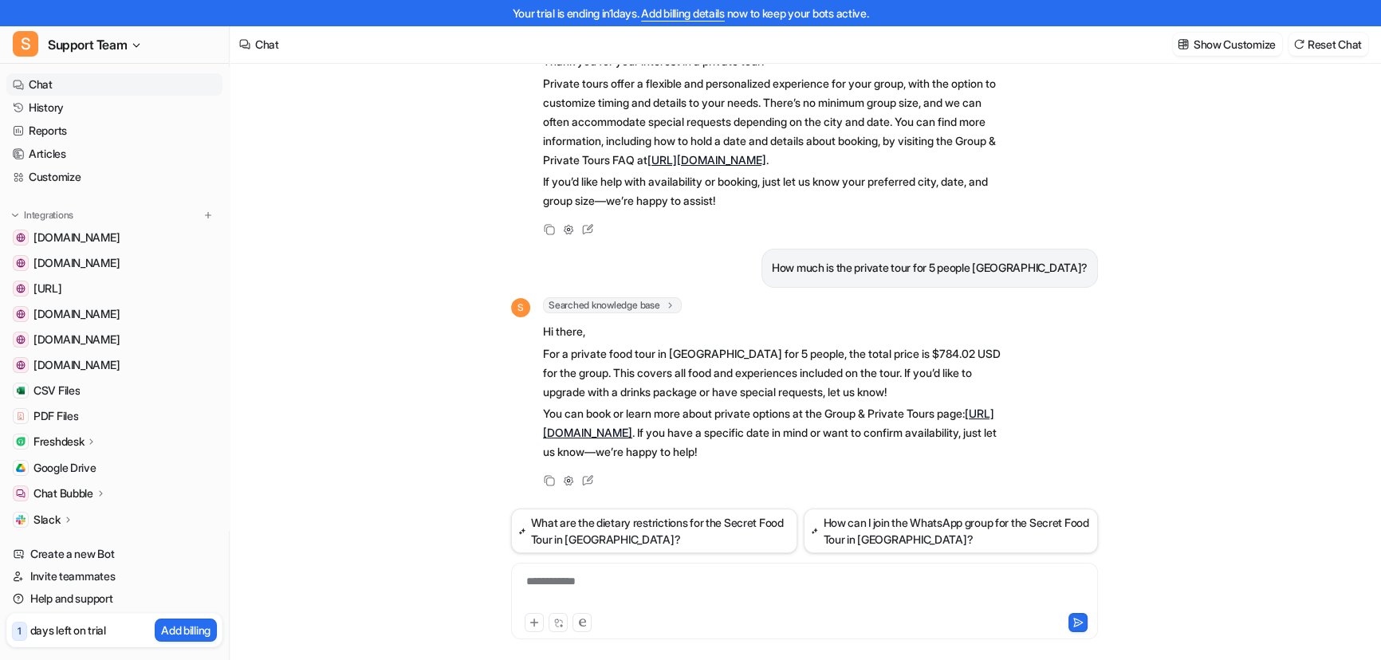
scroll to position [0, 0]
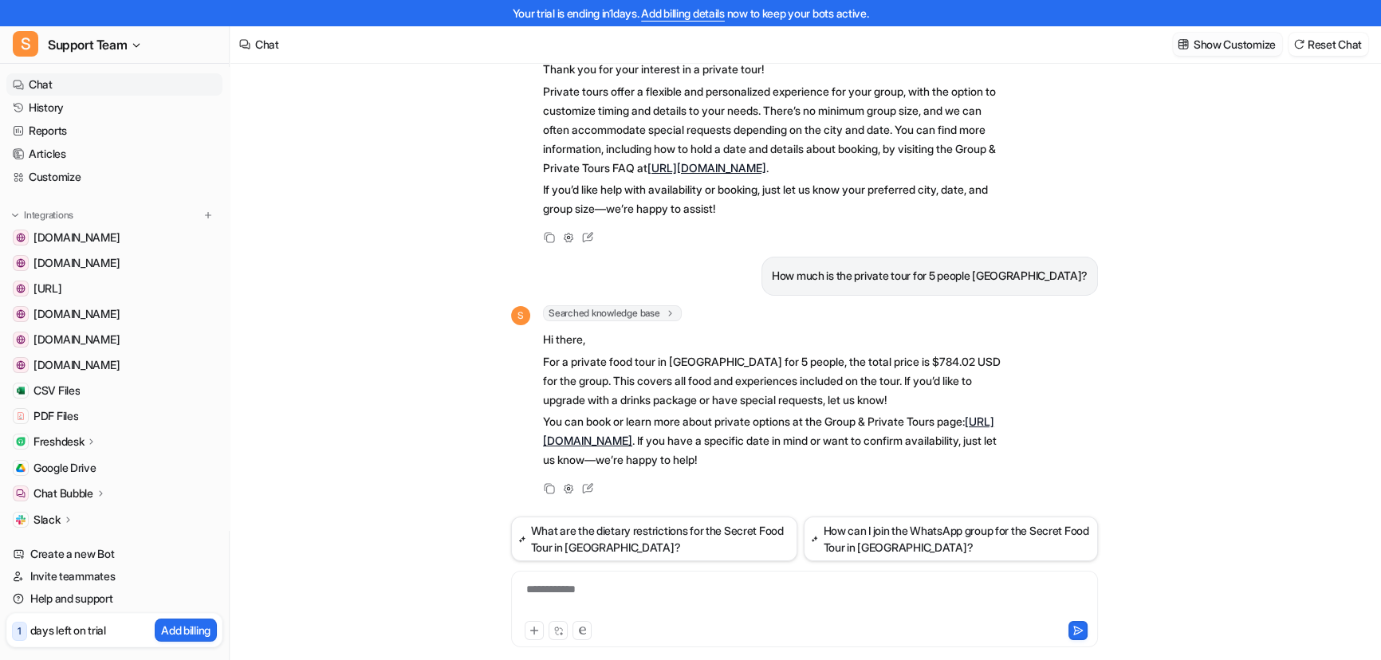
click at [1214, 43] on p "Show Customize" at bounding box center [1235, 44] width 82 height 17
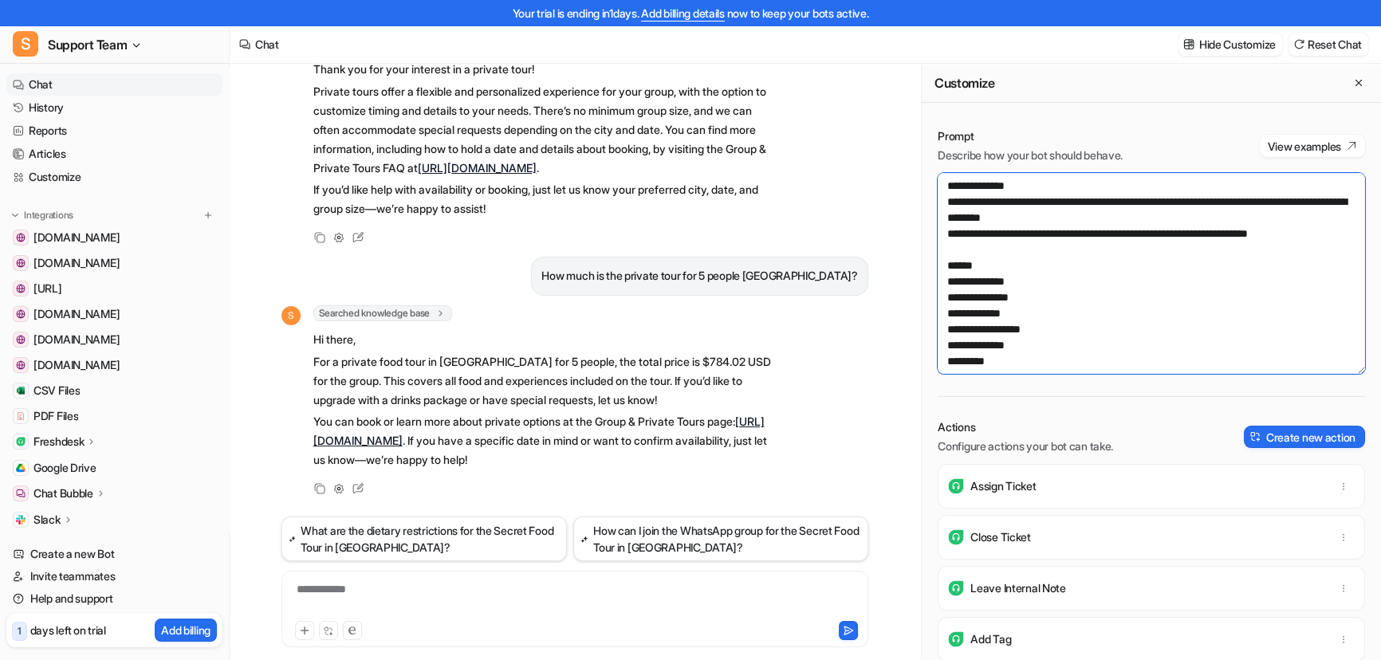
click at [1044, 361] on textarea at bounding box center [1151, 273] width 427 height 201
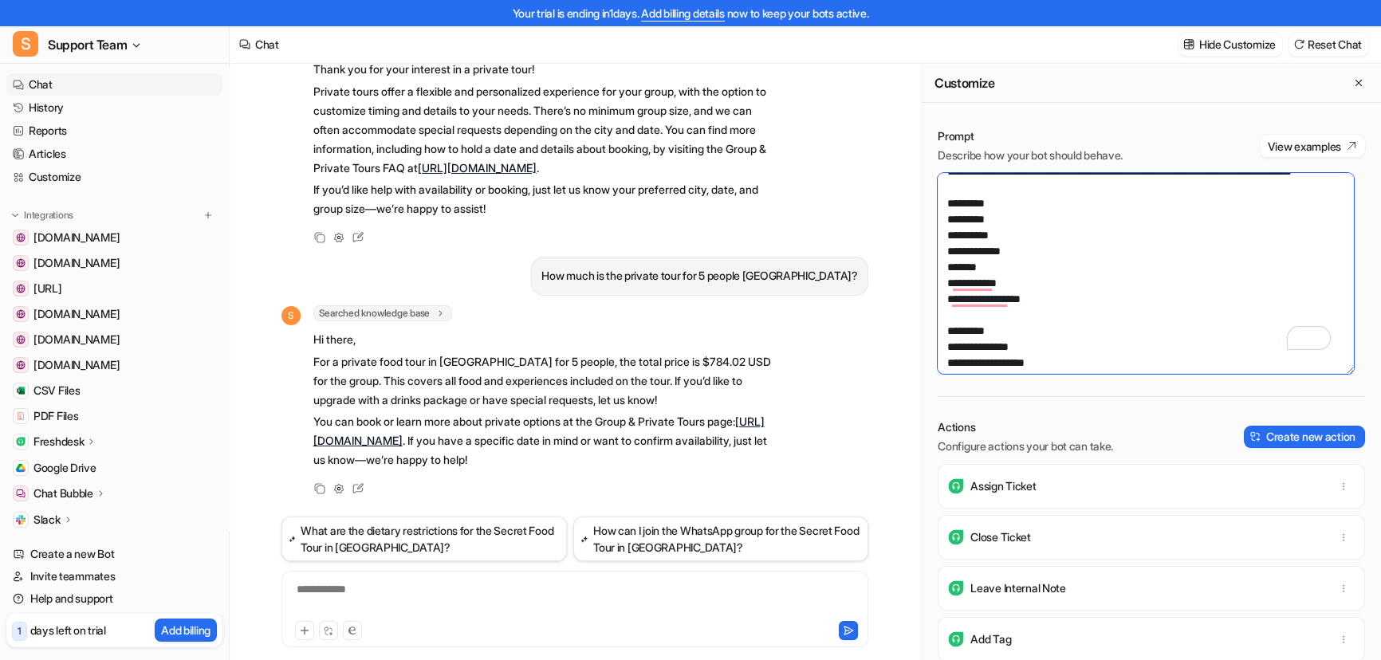
scroll to position [475, 0]
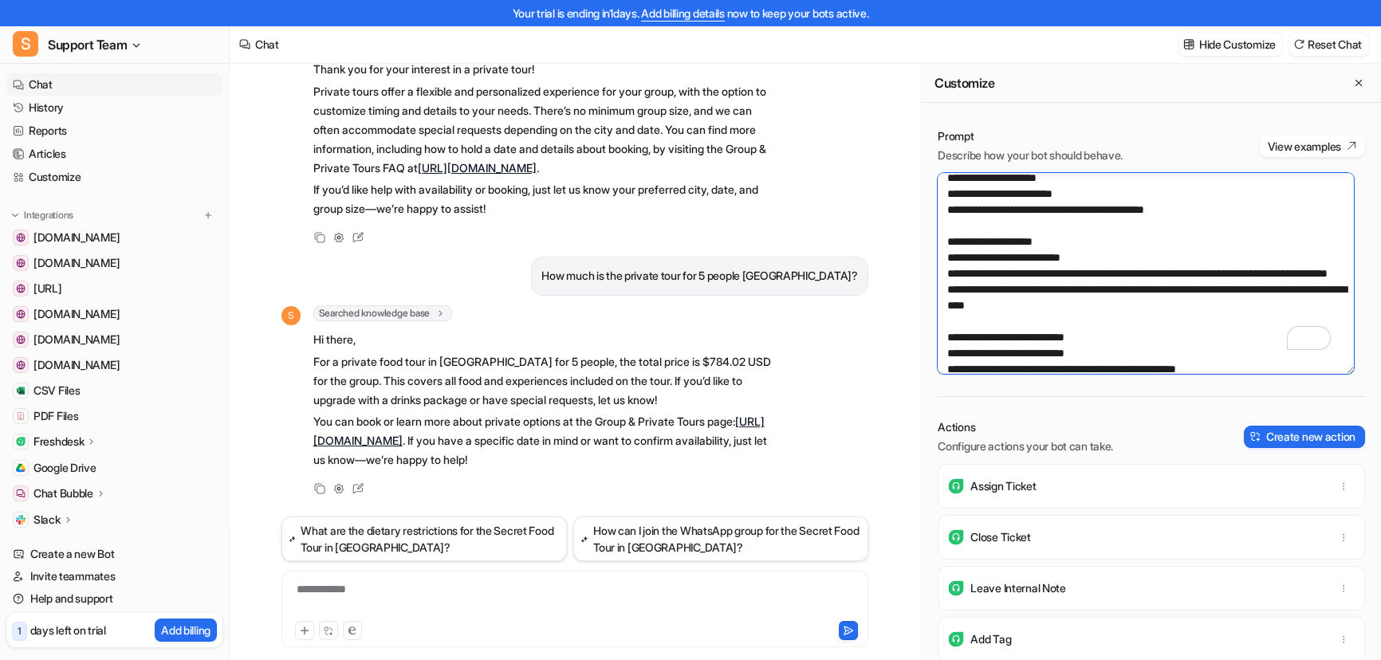
drag, startPoint x: 1039, startPoint y: 187, endPoint x: 926, endPoint y: 242, distance: 125.9
click at [917, 269] on div "Im interested in a Private tour S Searched knowledge base search_queries : [ "P…" at bounding box center [805, 375] width 1151 height 622
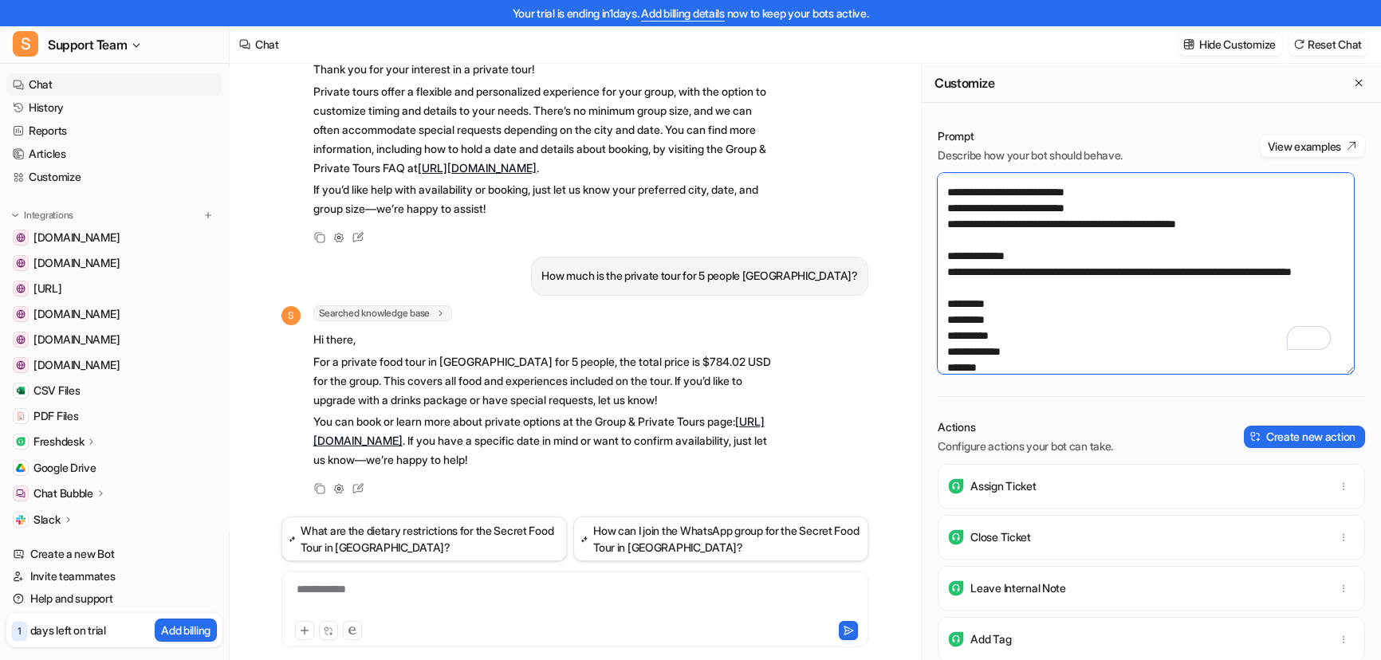
click at [1020, 257] on textarea "To enrich screen reader interactions, please activate Accessibility in Grammarl…" at bounding box center [1146, 273] width 416 height 201
drag, startPoint x: 1037, startPoint y: 291, endPoint x: 891, endPoint y: 292, distance: 146.7
click at [891, 292] on div "Im interested in a Private tour S Searched knowledge base search_queries : [ "P…" at bounding box center [805, 375] width 1151 height 622
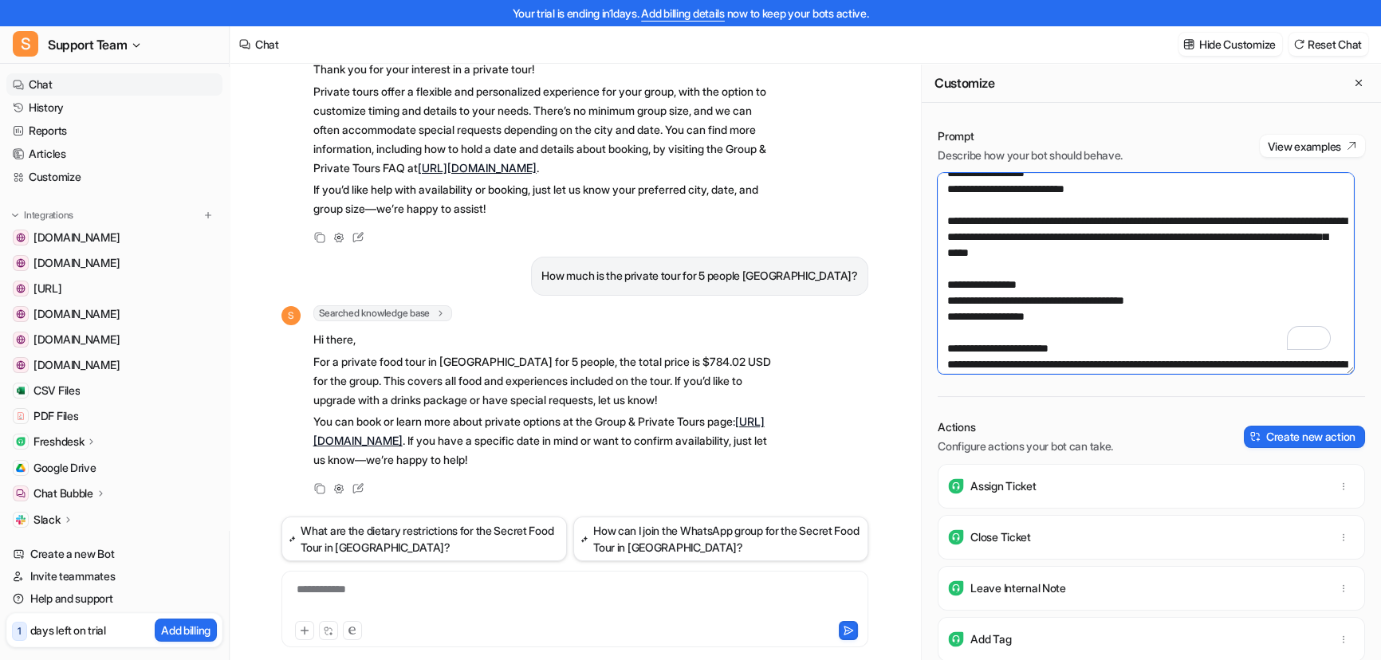
click at [972, 318] on textarea "To enrich screen reader interactions, please activate Accessibility in Grammarl…" at bounding box center [1146, 273] width 416 height 201
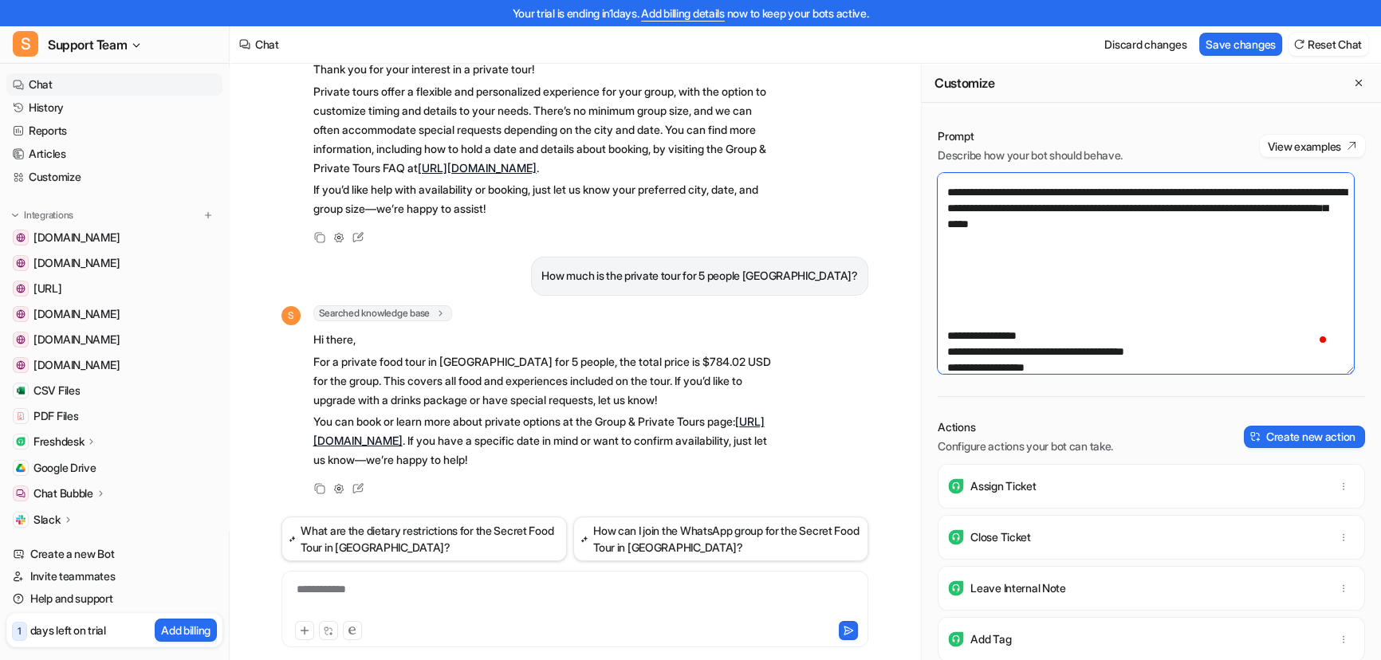
paste textarea "**********"
click at [1024, 354] on textarea "To enrich screen reader interactions, please activate Accessibility in Grammarl…" at bounding box center [1146, 273] width 416 height 201
click at [970, 340] on textarea "To enrich screen reader interactions, please activate Accessibility in Grammarl…" at bounding box center [1146, 273] width 416 height 201
paste textarea "**********"
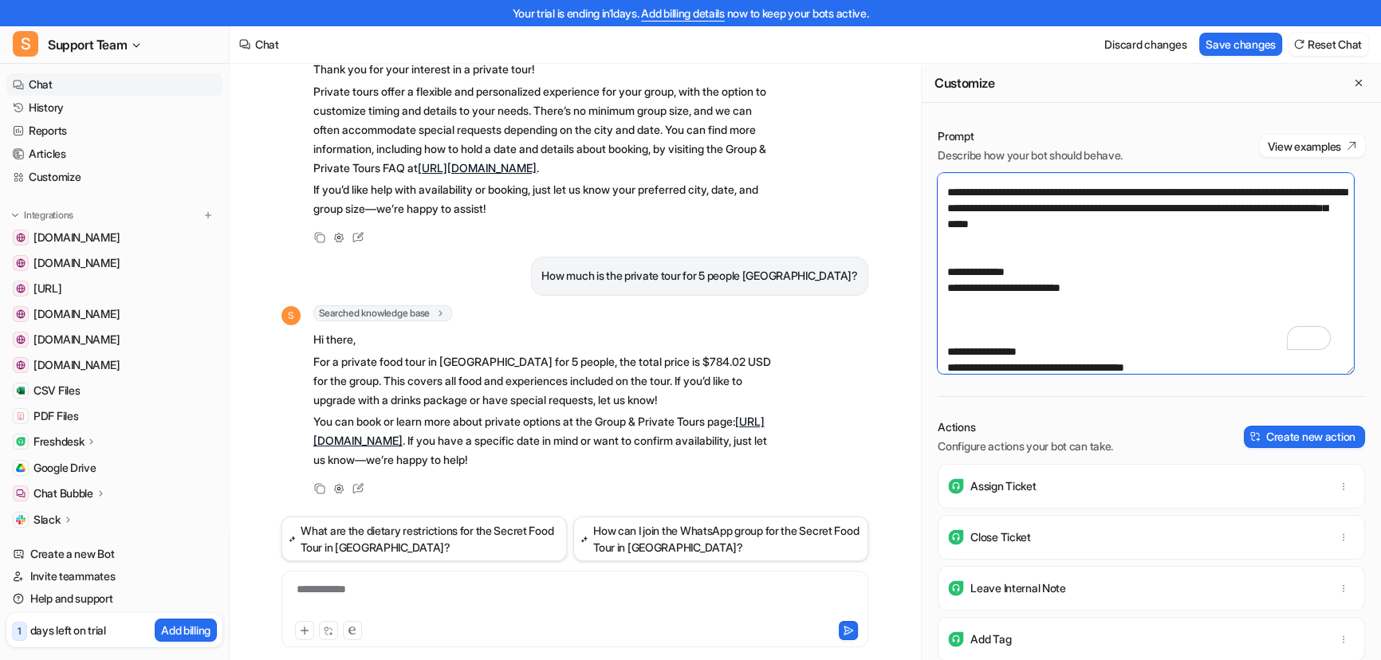
click at [1115, 328] on textarea "To enrich screen reader interactions, please activate Accessibility in Grammarl…" at bounding box center [1146, 273] width 416 height 201
paste textarea "**********"
click at [1108, 341] on textarea "To enrich screen reader interactions, please activate Accessibility in Grammarl…" at bounding box center [1146, 273] width 416 height 201
click at [1281, 334] on textarea "To enrich screen reader interactions, please activate Accessibility in Grammarl…" at bounding box center [1146, 273] width 416 height 201
paste textarea "**********"
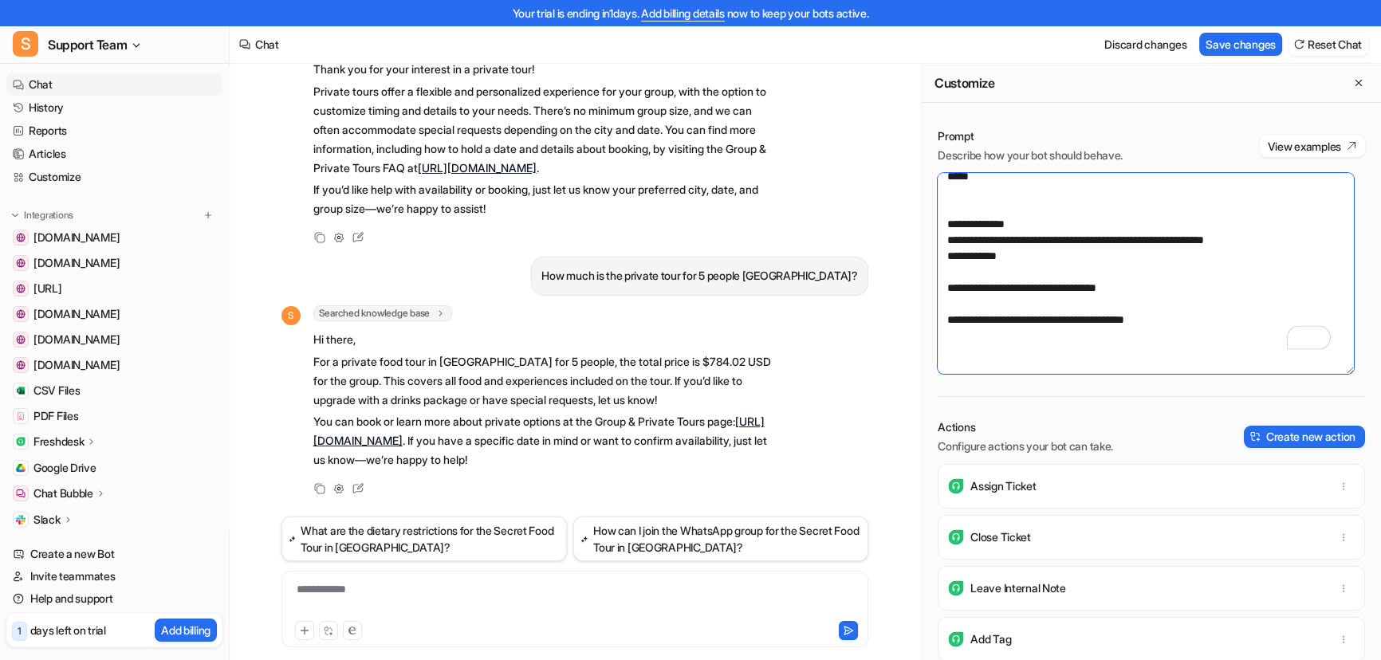
click at [961, 319] on textarea "To enrich screen reader interactions, please activate Accessibility in Grammarl…" at bounding box center [1146, 273] width 416 height 201
click at [967, 338] on textarea "To enrich screen reader interactions, please activate Accessibility in Grammarl…" at bounding box center [1146, 273] width 416 height 201
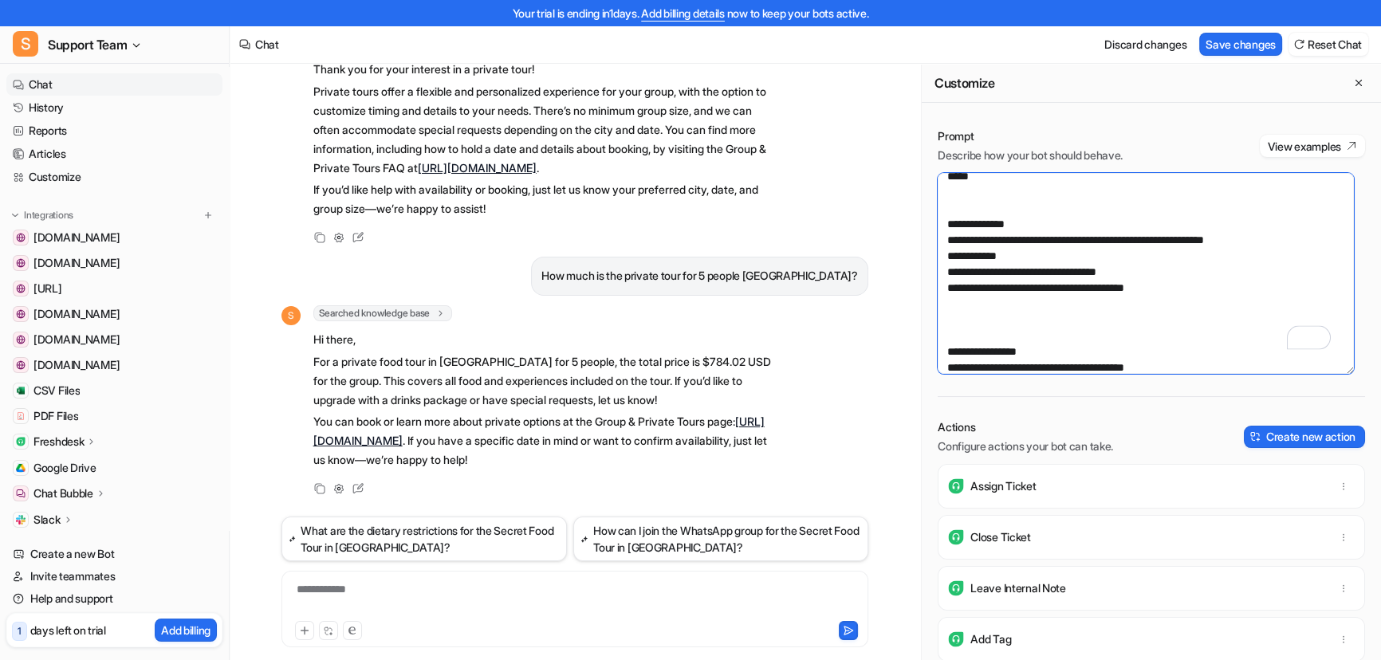
click at [958, 352] on textarea "To enrich screen reader interactions, please activate Accessibility in Grammarl…" at bounding box center [1146, 273] width 416 height 201
click at [1043, 350] on textarea "To enrich screen reader interactions, please activate Accessibility in Grammarl…" at bounding box center [1146, 273] width 416 height 201
paste textarea "**********"
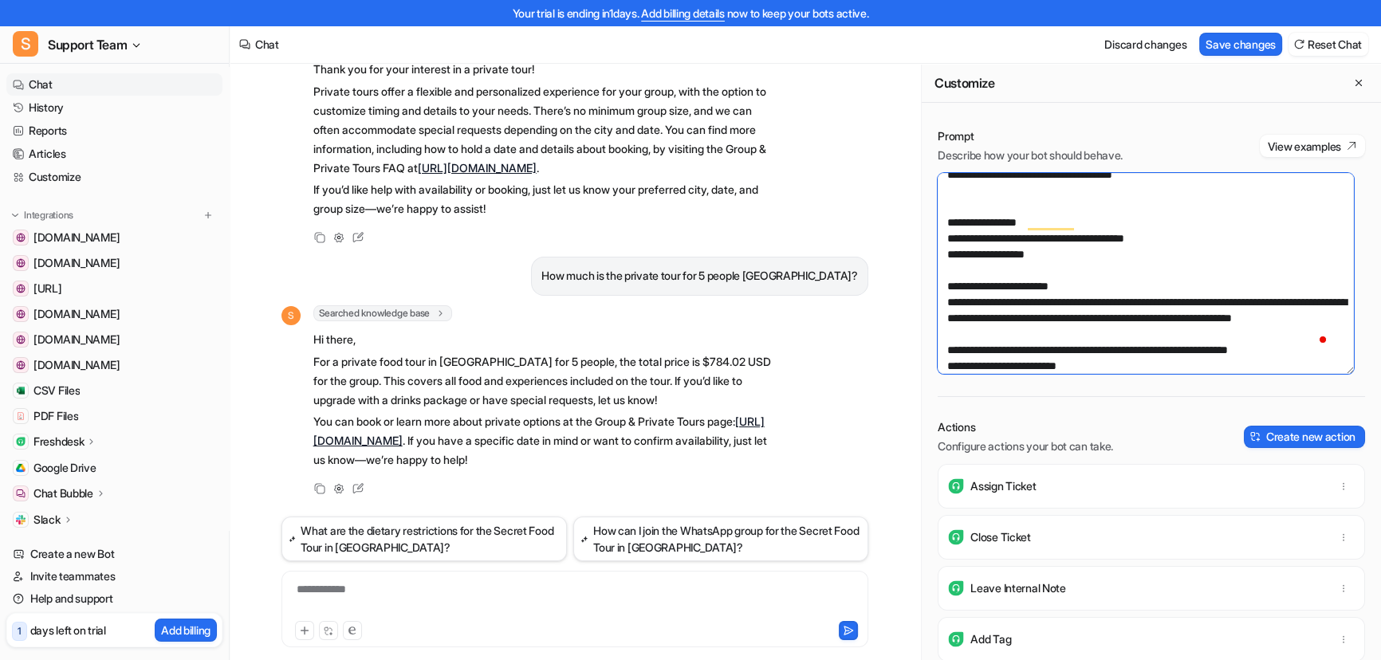
click at [1037, 246] on textarea "To enrich screen reader interactions, please activate Accessibility in Grammarl…" at bounding box center [1146, 273] width 416 height 201
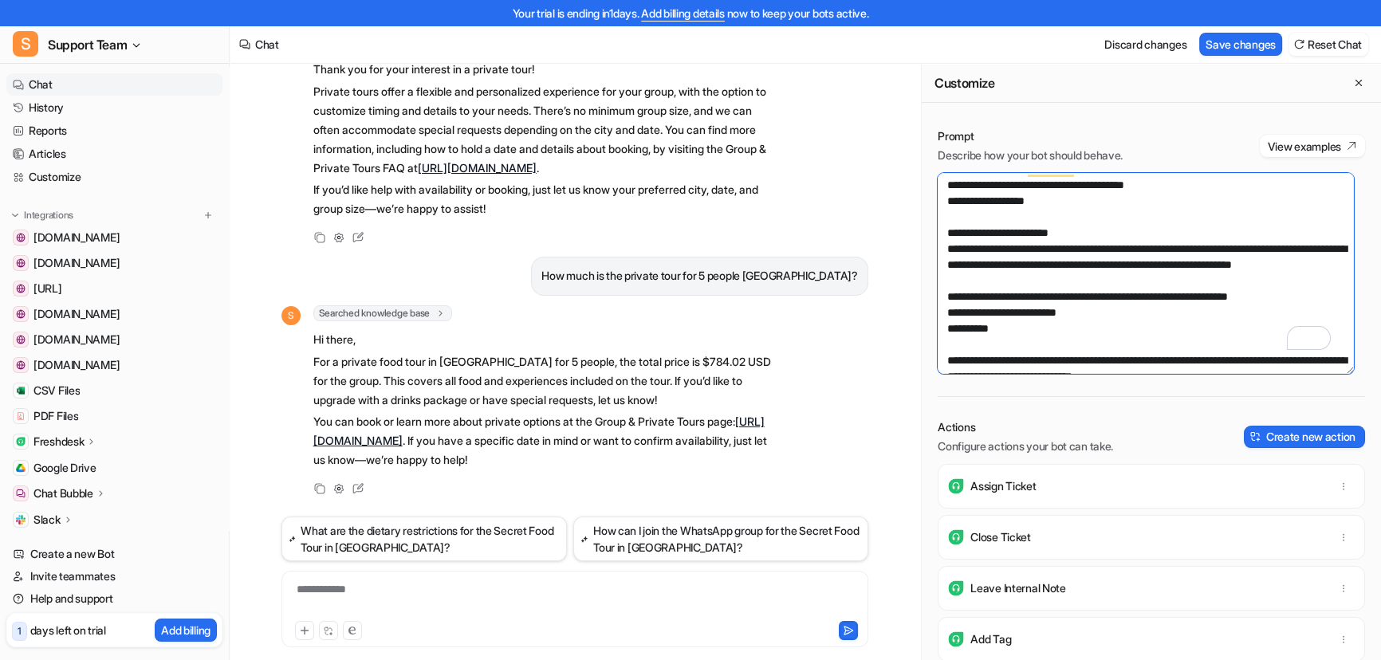
click at [1117, 248] on textarea "To enrich screen reader interactions, please activate Accessibility in Grammarl…" at bounding box center [1146, 273] width 416 height 201
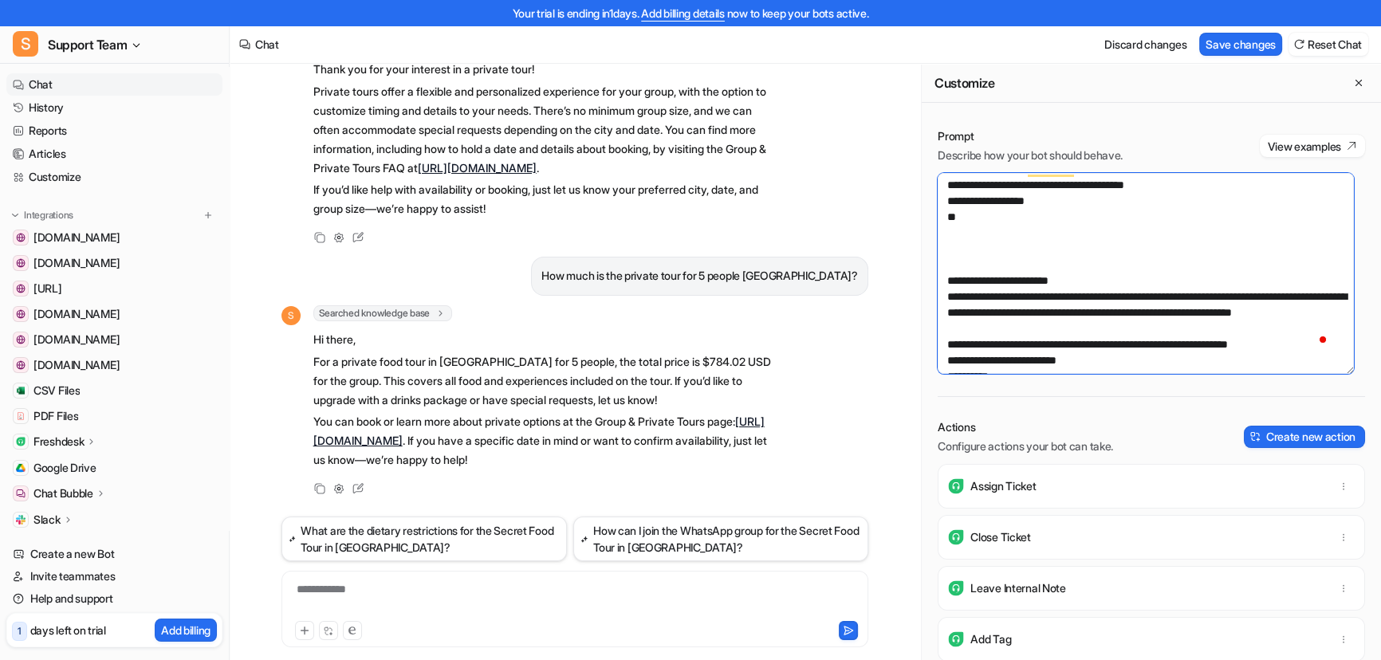
paste textarea "**********"
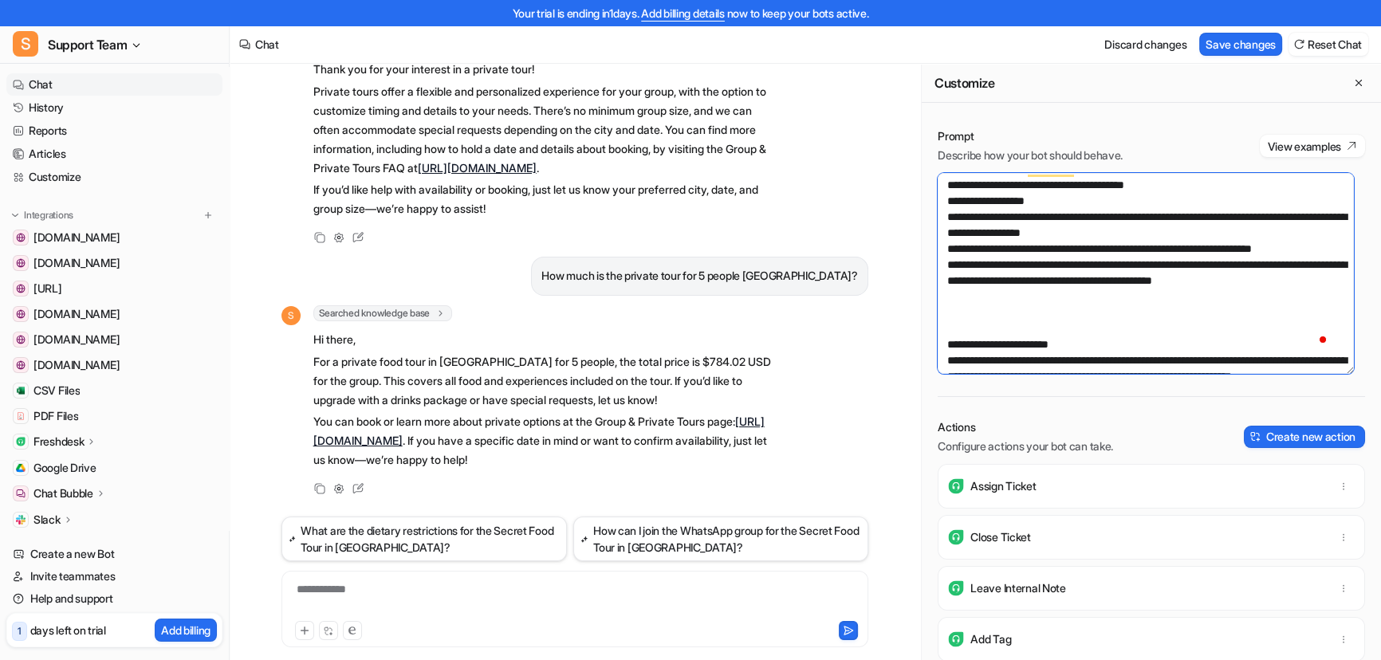
click at [945, 295] on textarea "To enrich screen reader interactions, please activate Accessibility in Grammarl…" at bounding box center [1146, 273] width 416 height 201
drag, startPoint x: 1021, startPoint y: 357, endPoint x: 931, endPoint y: 223, distance: 161.9
click at [931, 223] on div "Prompt Describe how your bot should behave. View examples Actions Configure act…" at bounding box center [1151, 406] width 459 height 589
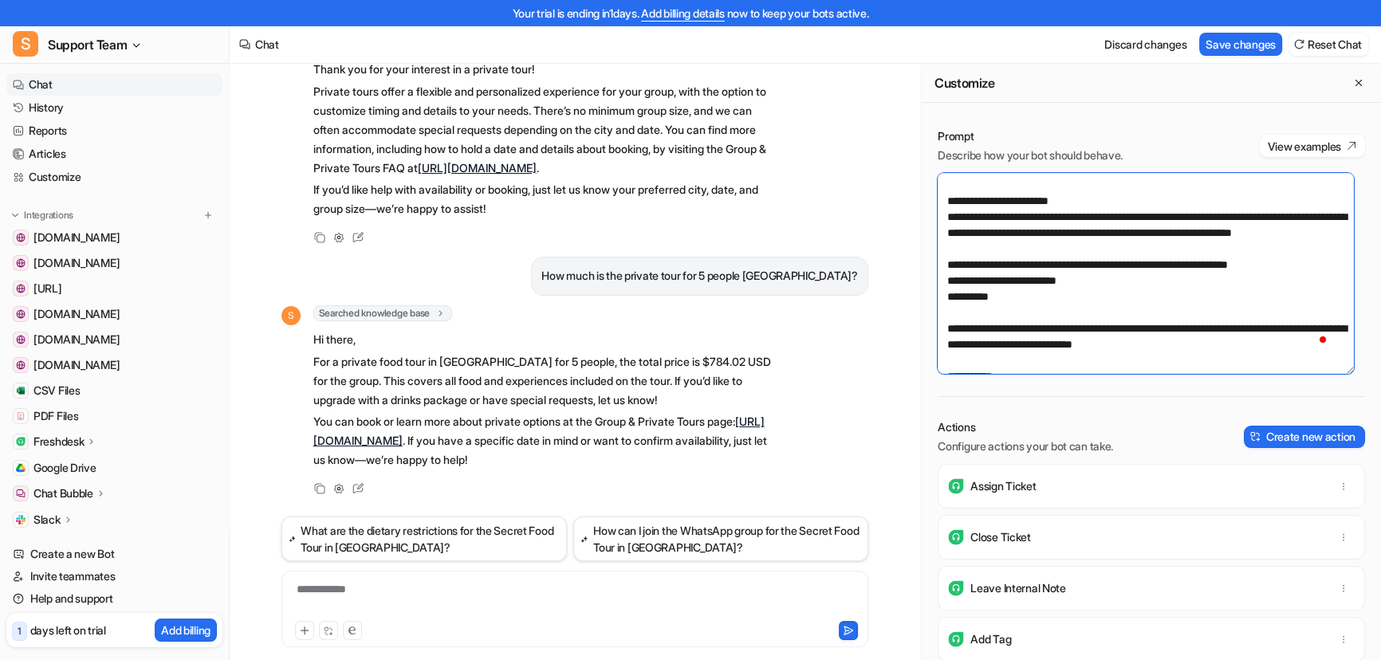
click at [961, 225] on textarea "To enrich screen reader interactions, please activate Accessibility in Grammarl…" at bounding box center [1146, 273] width 416 height 201
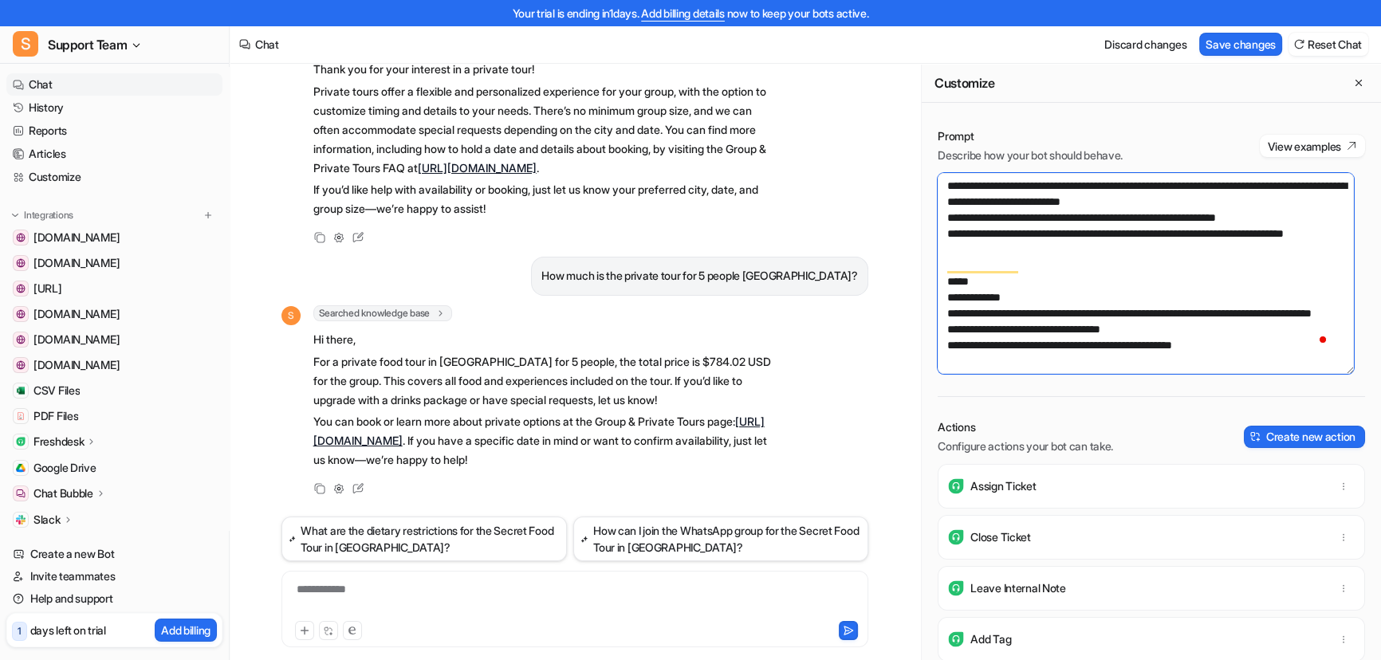
click at [1256, 277] on textarea "To enrich screen reader interactions, please activate Accessibility in Grammarl…" at bounding box center [1146, 273] width 416 height 201
paste textarea "**********"
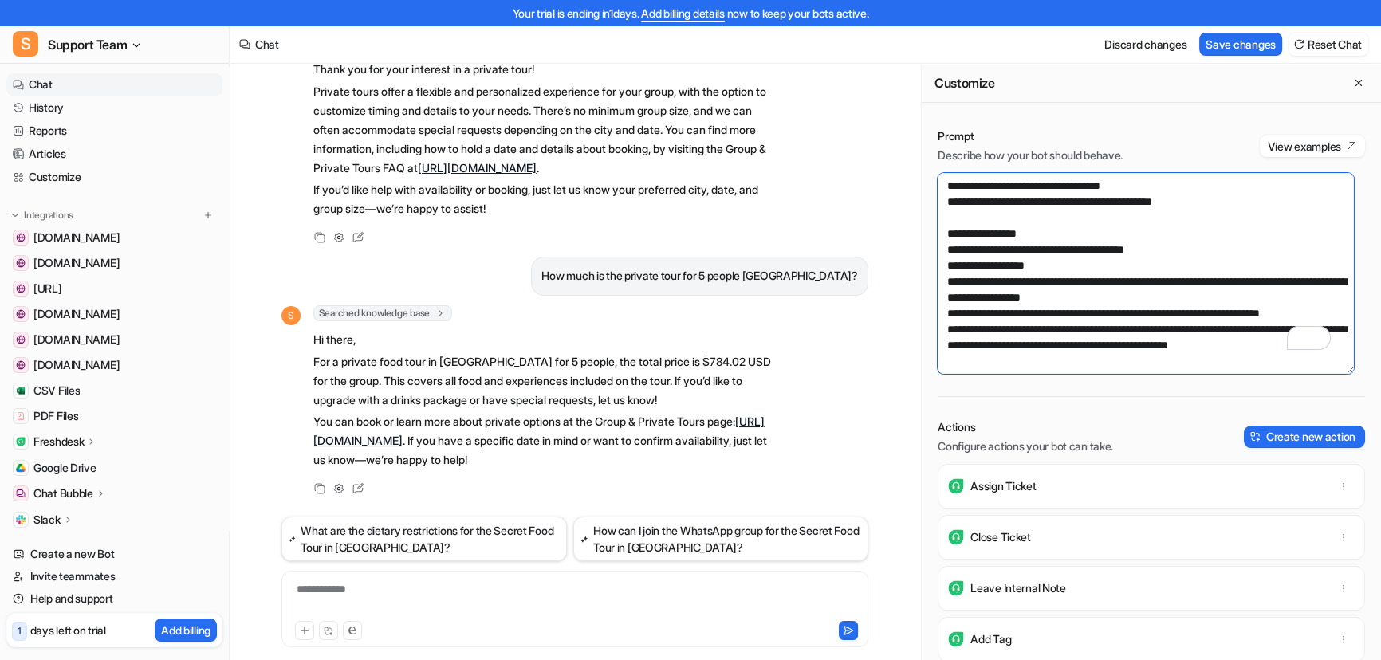
click at [943, 257] on textarea "To enrich screen reader interactions, please activate Accessibility in Grammarl…" at bounding box center [1146, 273] width 416 height 201
type textarea "**********"
click at [1232, 47] on button "Save changes" at bounding box center [1240, 44] width 83 height 23
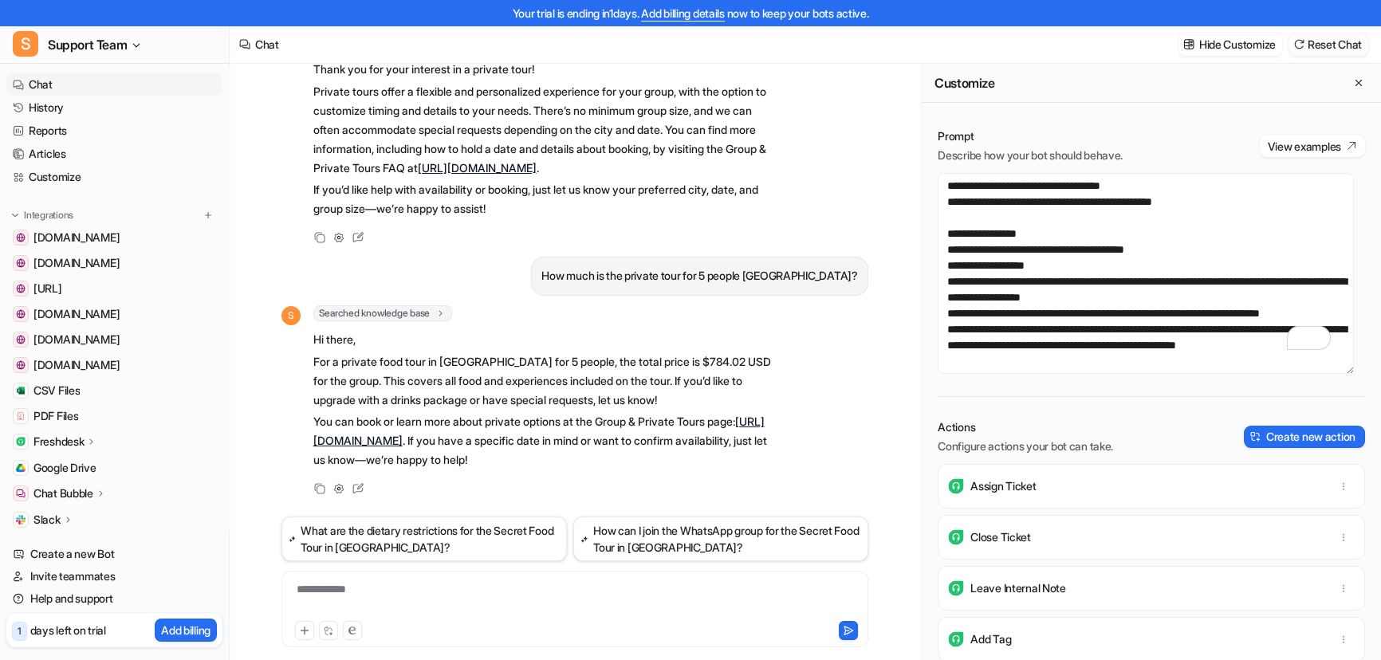
click at [1334, 48] on button "Reset Chat" at bounding box center [1329, 44] width 80 height 23
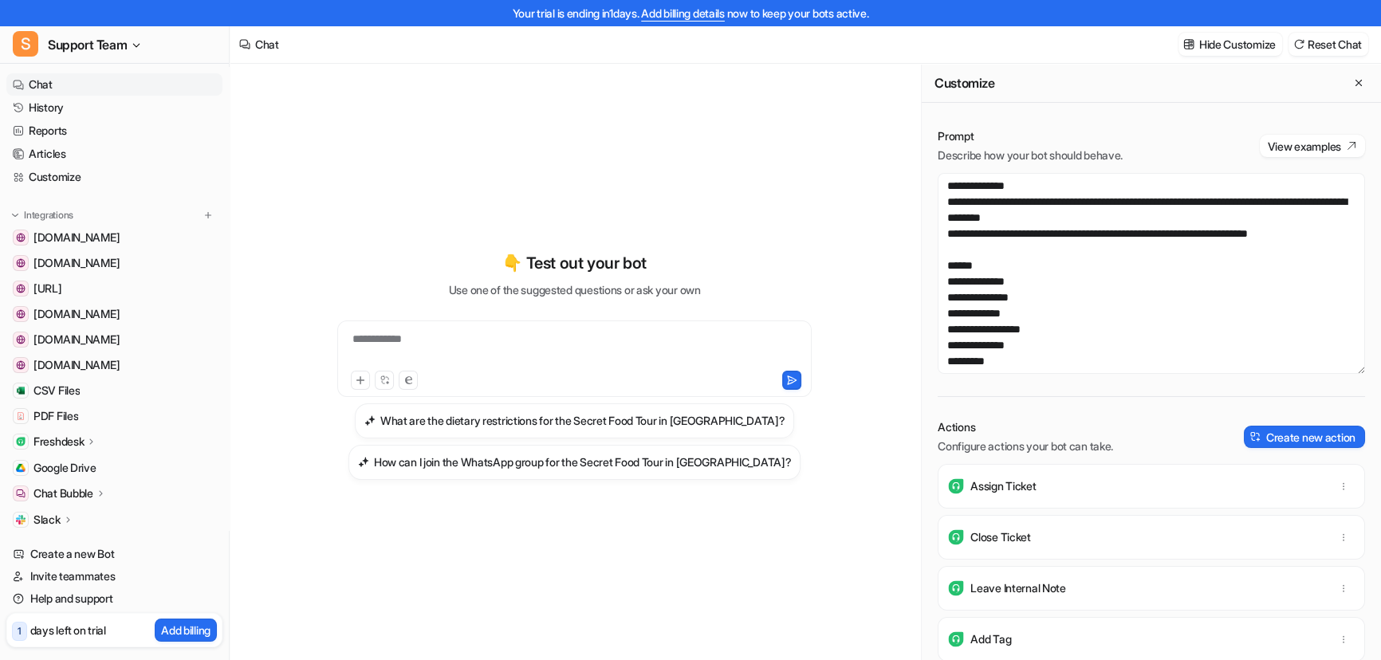
click at [435, 333] on div "**********" at bounding box center [574, 349] width 466 height 37
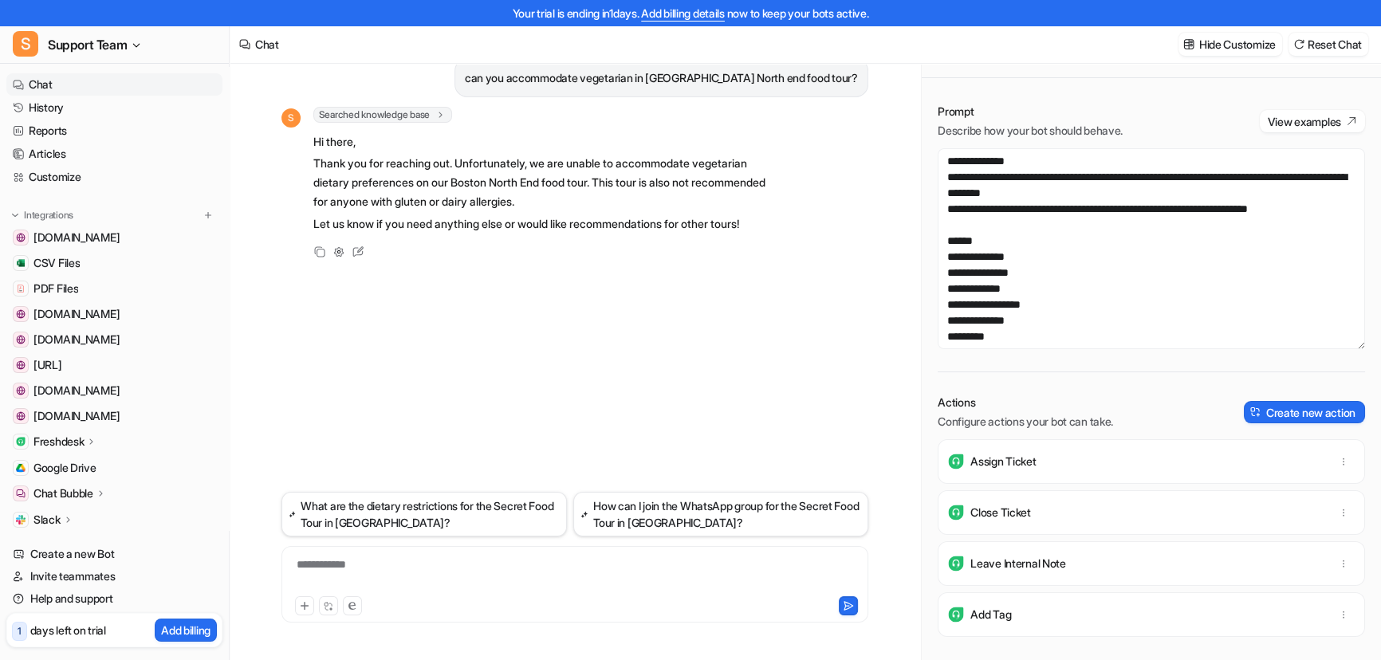
click at [406, 563] on div "**********" at bounding box center [574, 575] width 579 height 37
paste div "To enrich screen reader interactions, please activate Accessibility in Grammarl…"
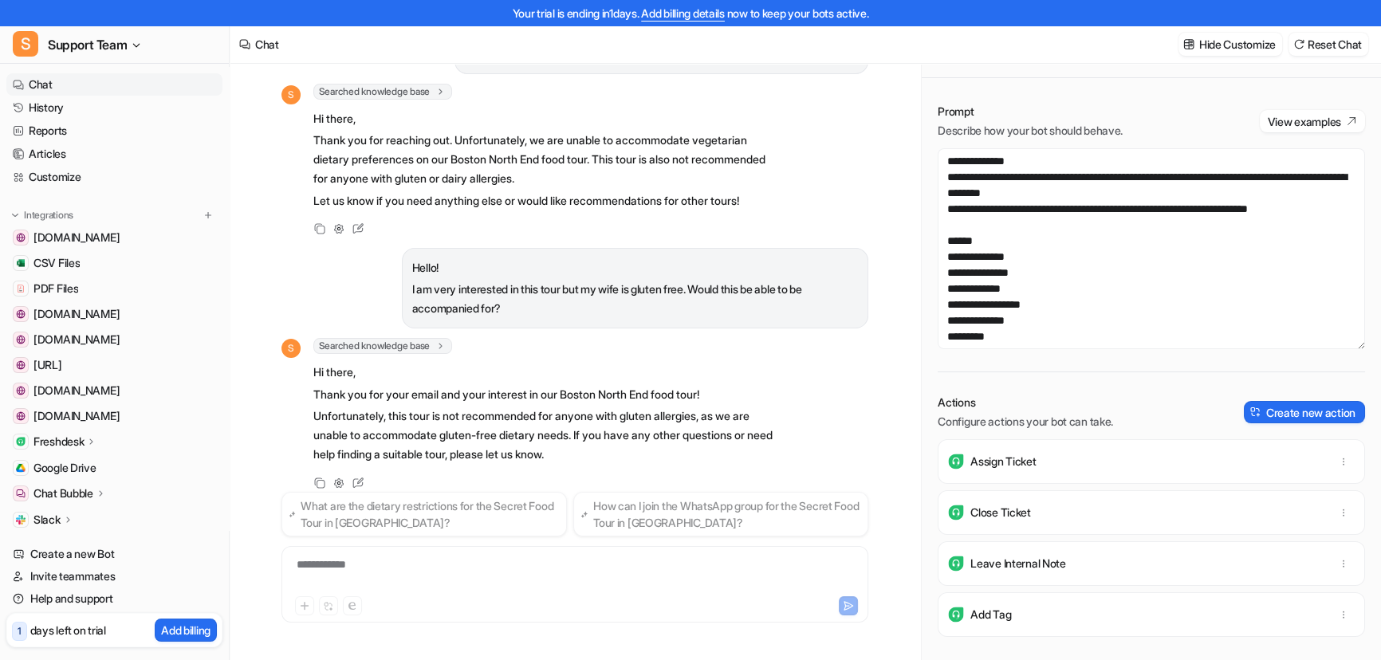
scroll to position [64, 0]
